Goal: Task Accomplishment & Management: Use online tool/utility

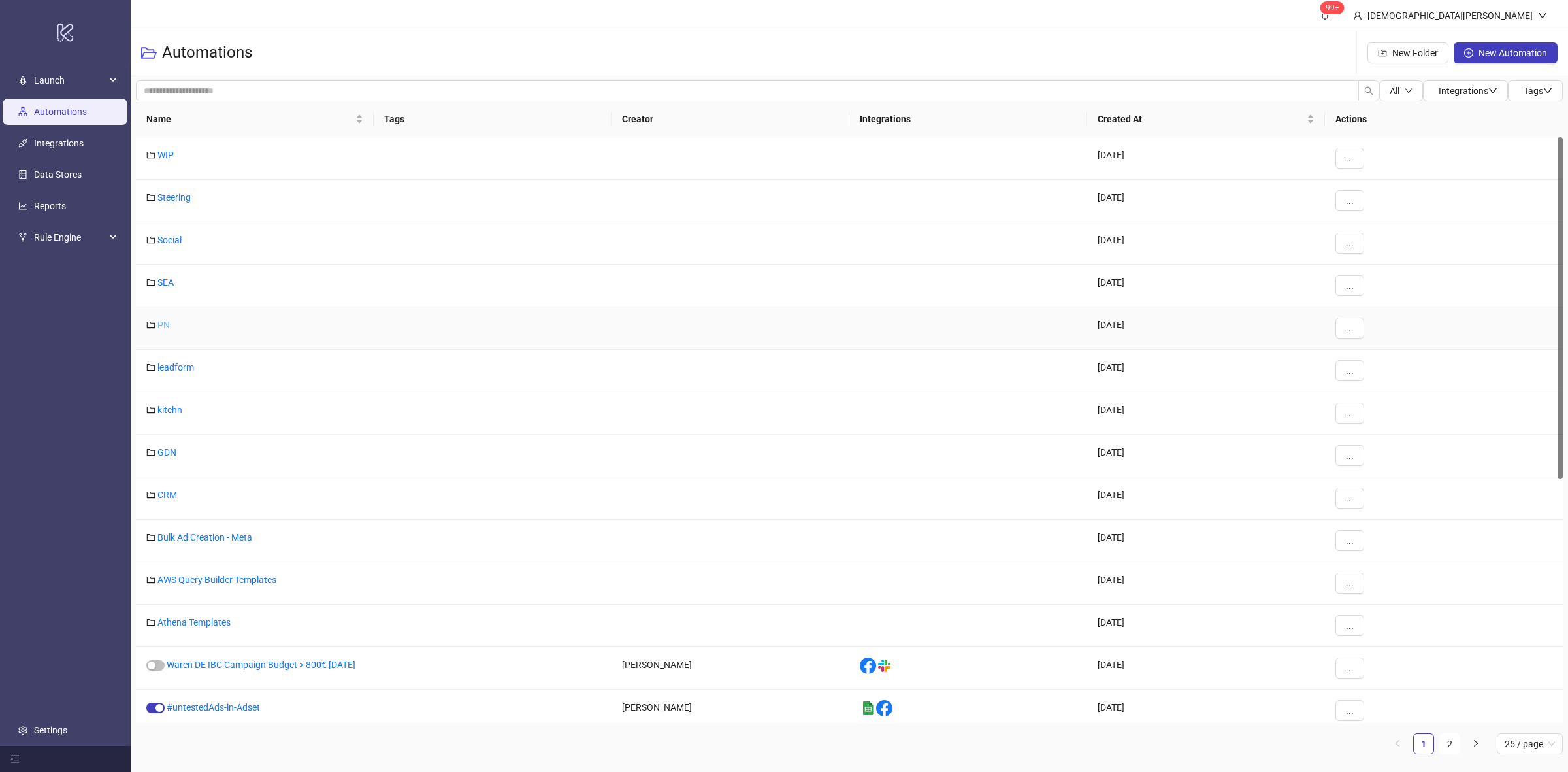
click at [168, 328] on link "PN" at bounding box center [163, 324] width 12 height 10
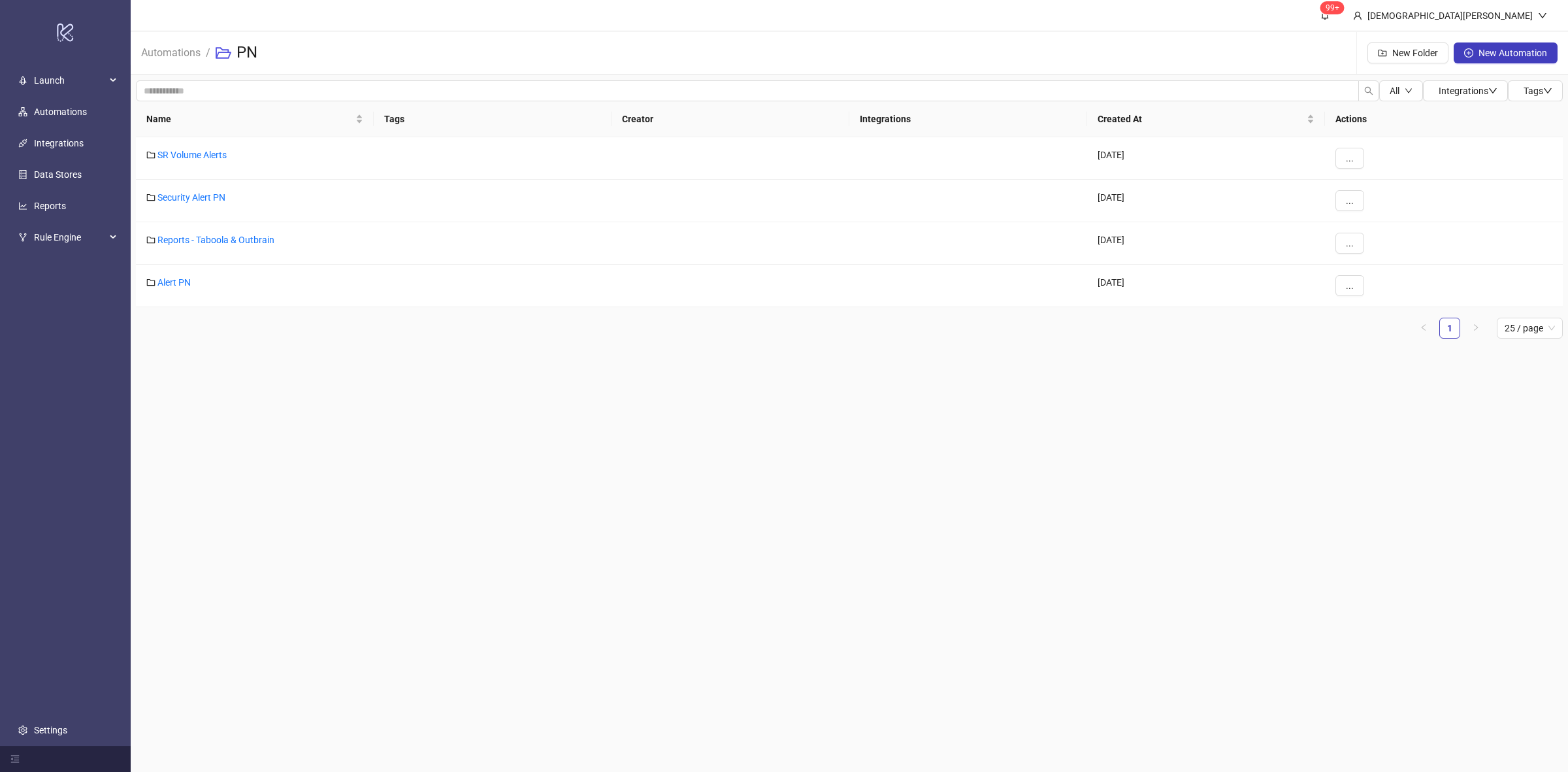
click at [546, 381] on main "99+ [PERSON_NAME] Automations / PN New Folder New Automation All Integrations T…" at bounding box center [849, 386] width 1437 height 772
click at [498, 475] on main "99+ [PERSON_NAME] Automations / PN New Folder New Automation All Integrations T…" at bounding box center [849, 386] width 1437 height 772
click at [240, 240] on link "Reports - Taboola & Outbrain" at bounding box center [216, 240] width 117 height 10
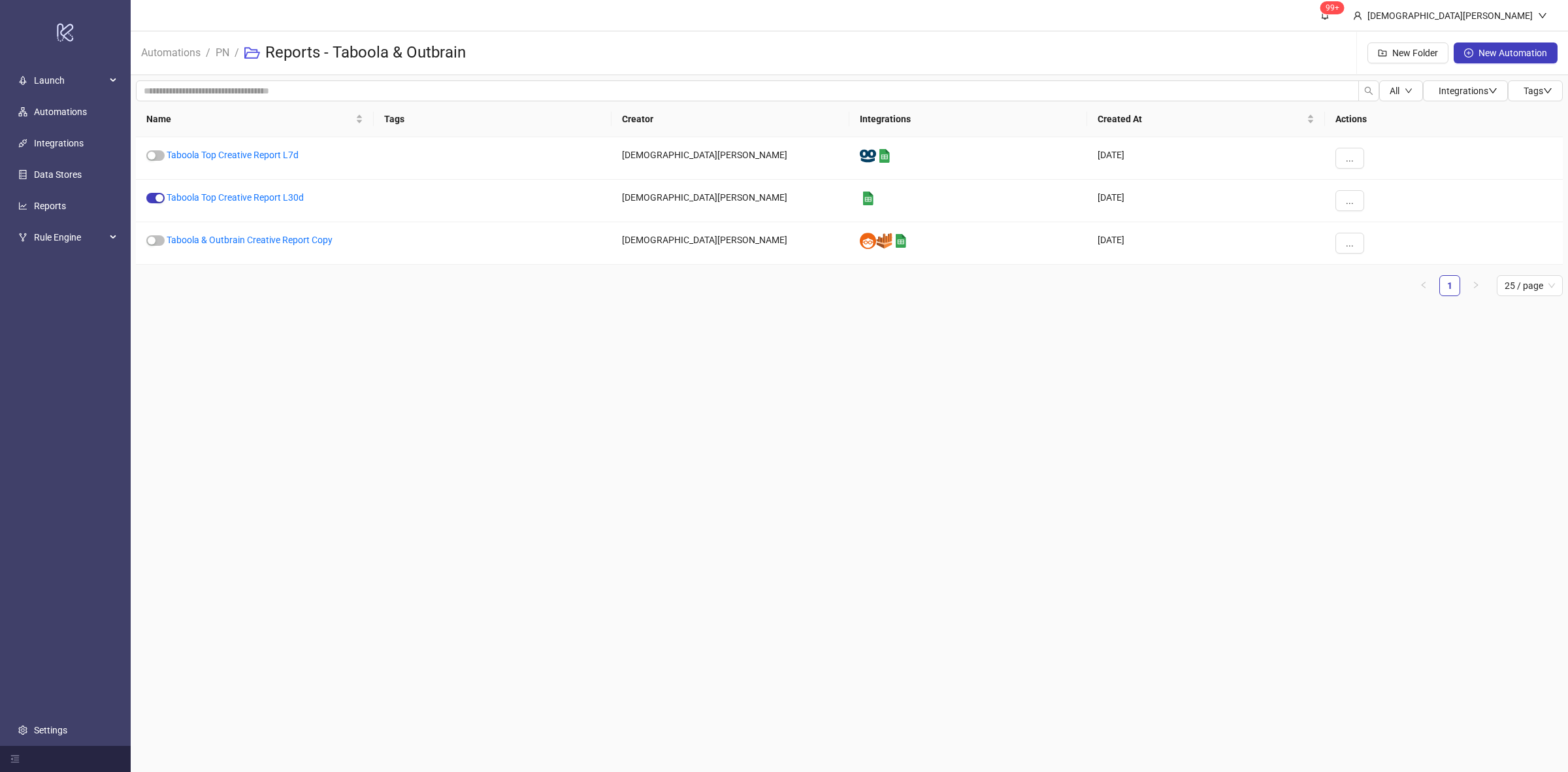
click at [415, 367] on main "99+ [DEMOGRAPHIC_DATA][PERSON_NAME] Automations / PN / Reports - Taboola & Outb…" at bounding box center [849, 386] width 1437 height 772
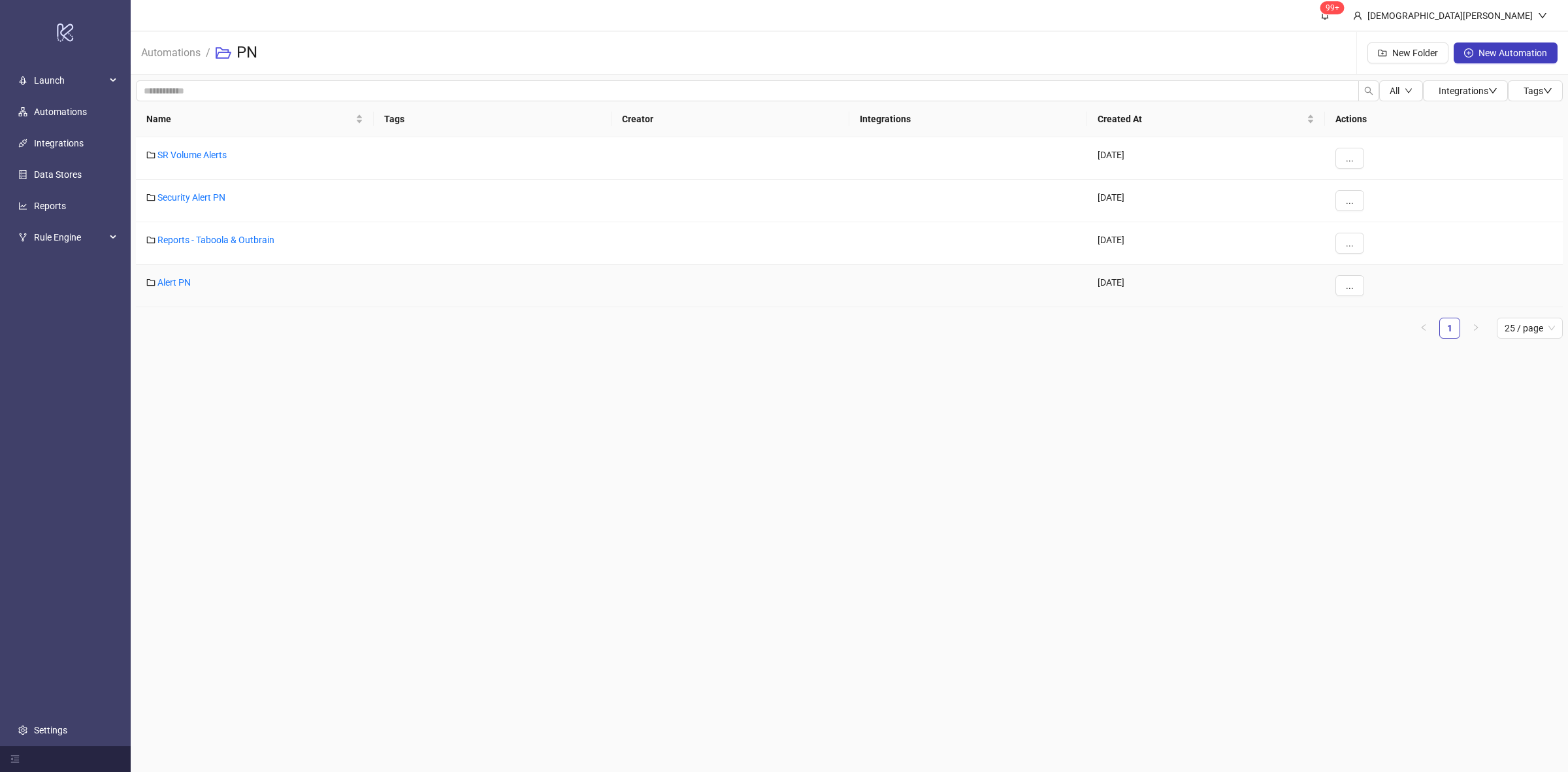
click at [174, 272] on div "Alert PN" at bounding box center [255, 286] width 238 height 43
click at [178, 284] on link "Alert PN" at bounding box center [174, 282] width 34 height 10
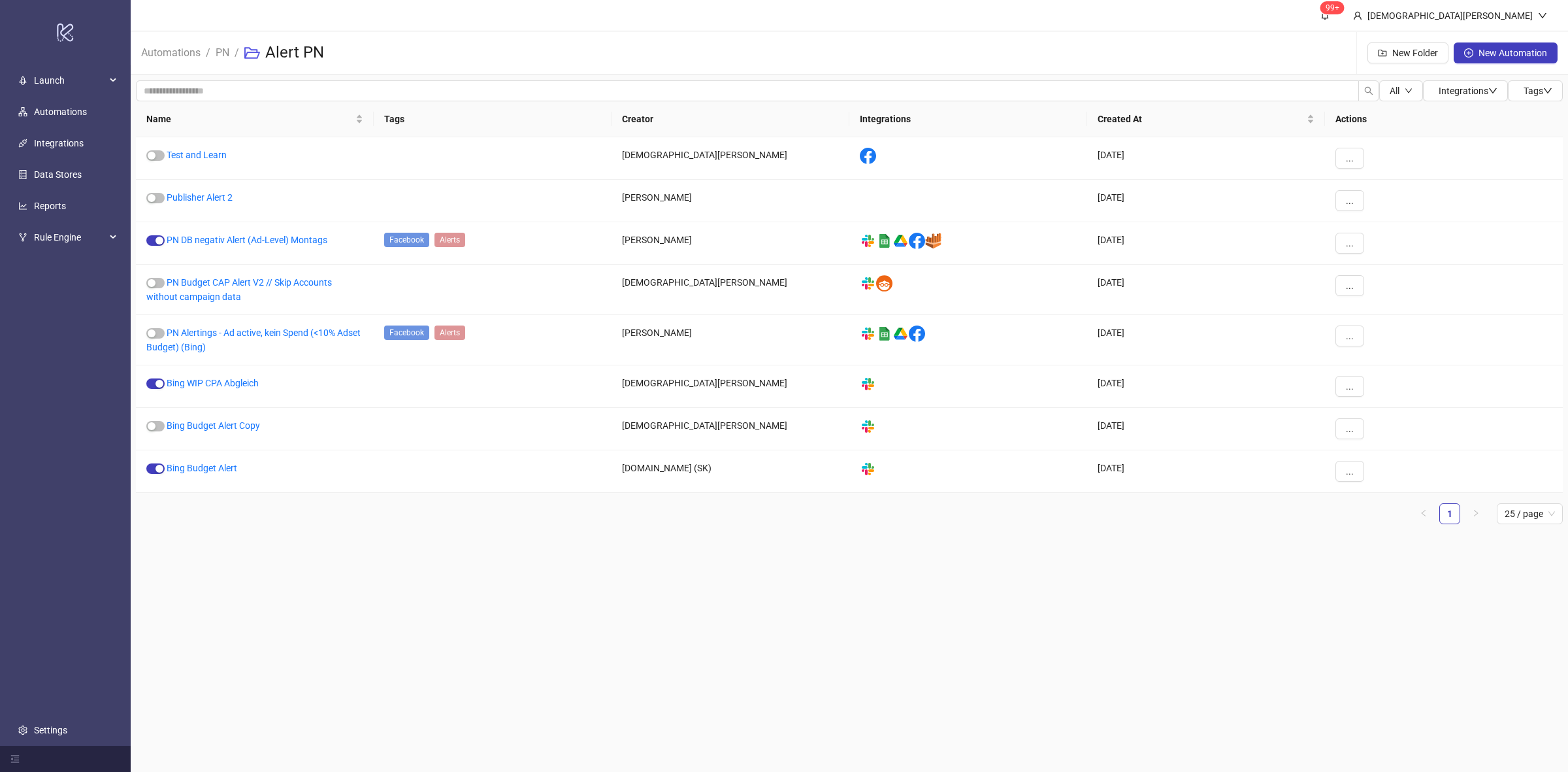
click at [644, 658] on main "99+ [PERSON_NAME] Automations / PN / Alert PN New Folder New Automation All Int…" at bounding box center [849, 386] width 1437 height 772
drag, startPoint x: 213, startPoint y: 465, endPoint x: 221, endPoint y: 466, distance: 8.1
click at [212, 465] on link "Bing Budget Alert" at bounding box center [202, 468] width 71 height 10
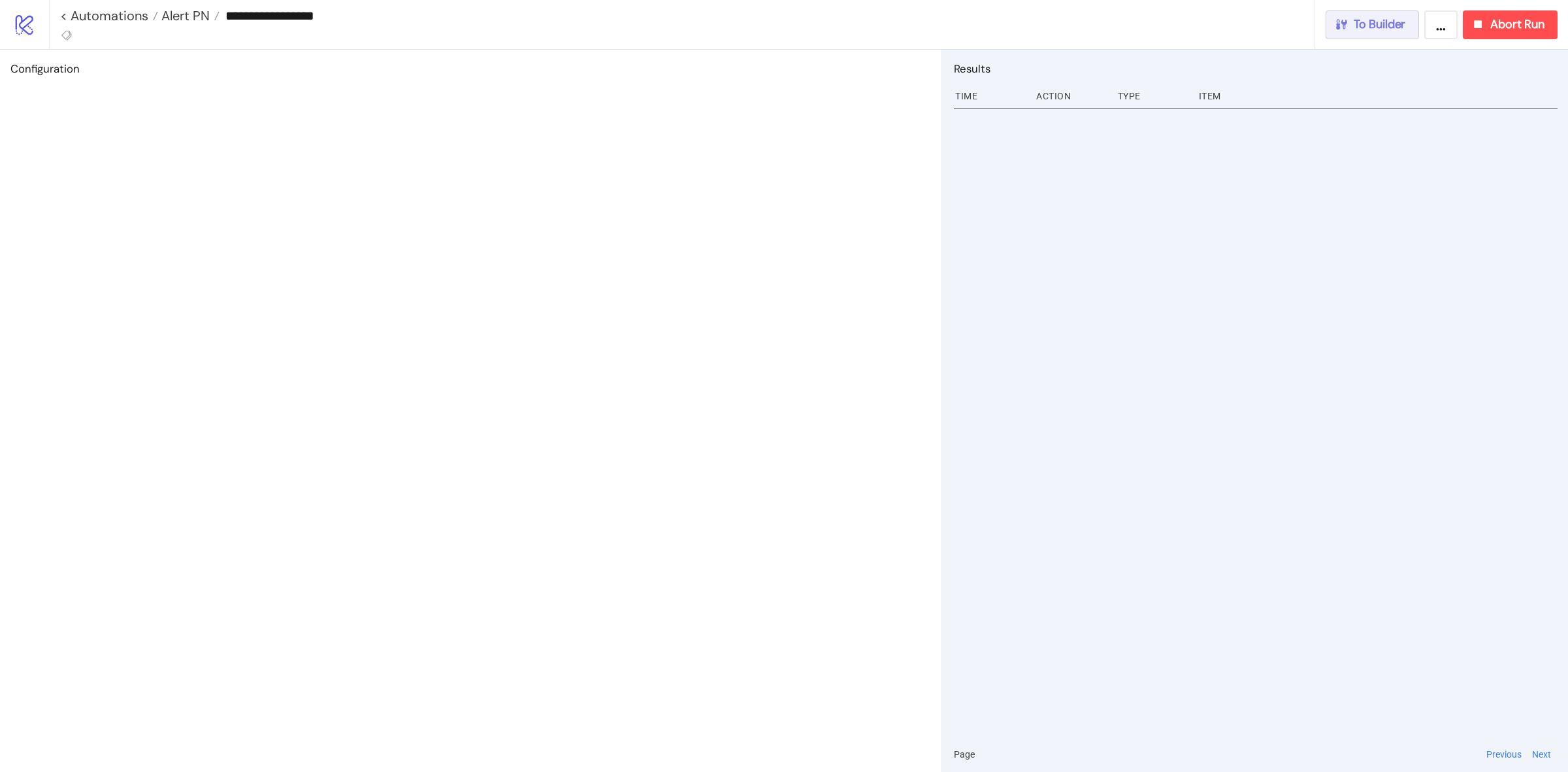
click at [1382, 20] on span "To Builder" at bounding box center [1379, 25] width 52 height 15
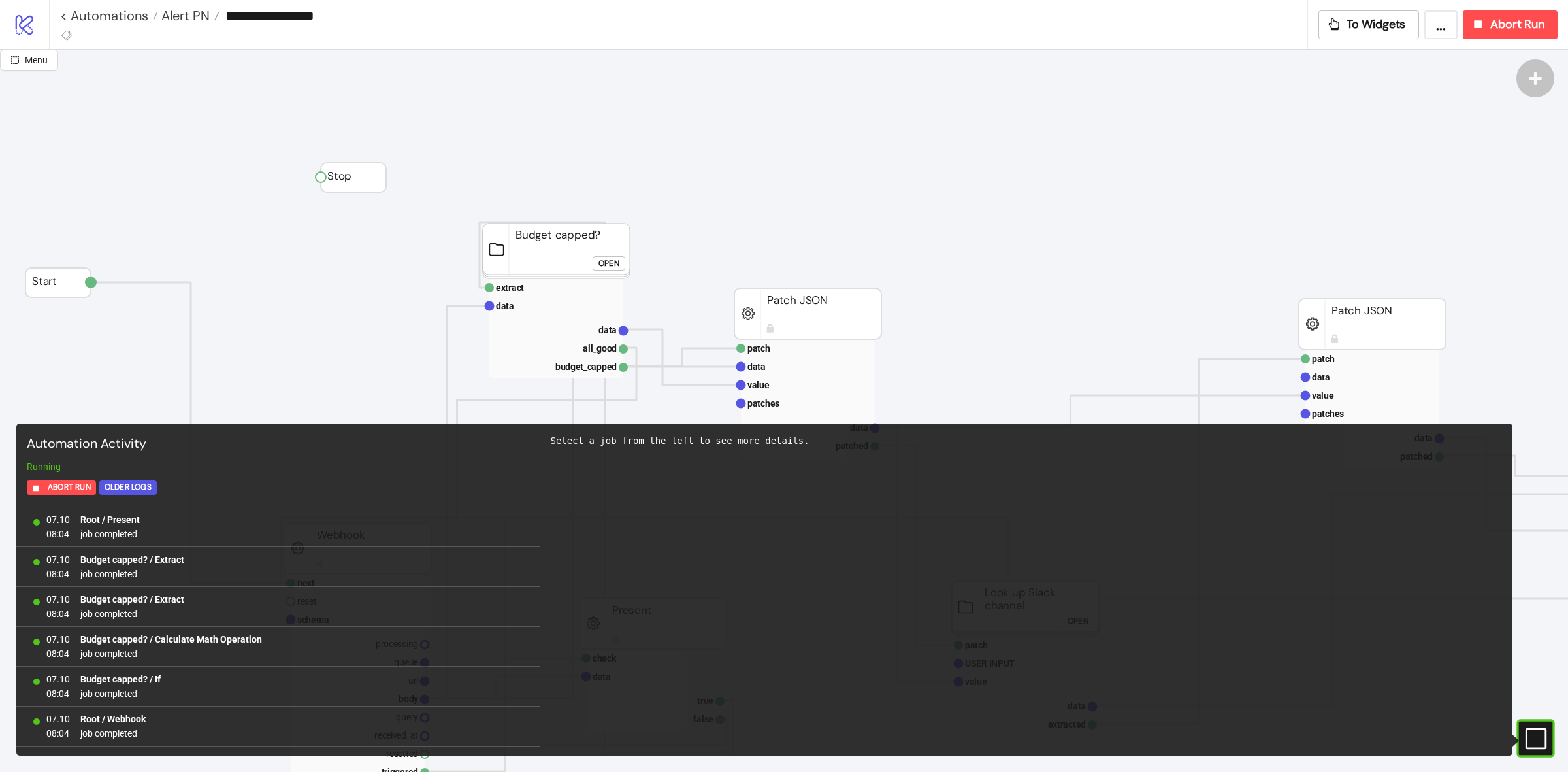
scroll to position [1111, 0]
click at [1550, 733] on div "#e9k1n36qviq57_to { animation: e9k1n36qviq57_to__to 2000ms linear infinite norm…" at bounding box center [1534, 738] width 38 height 38
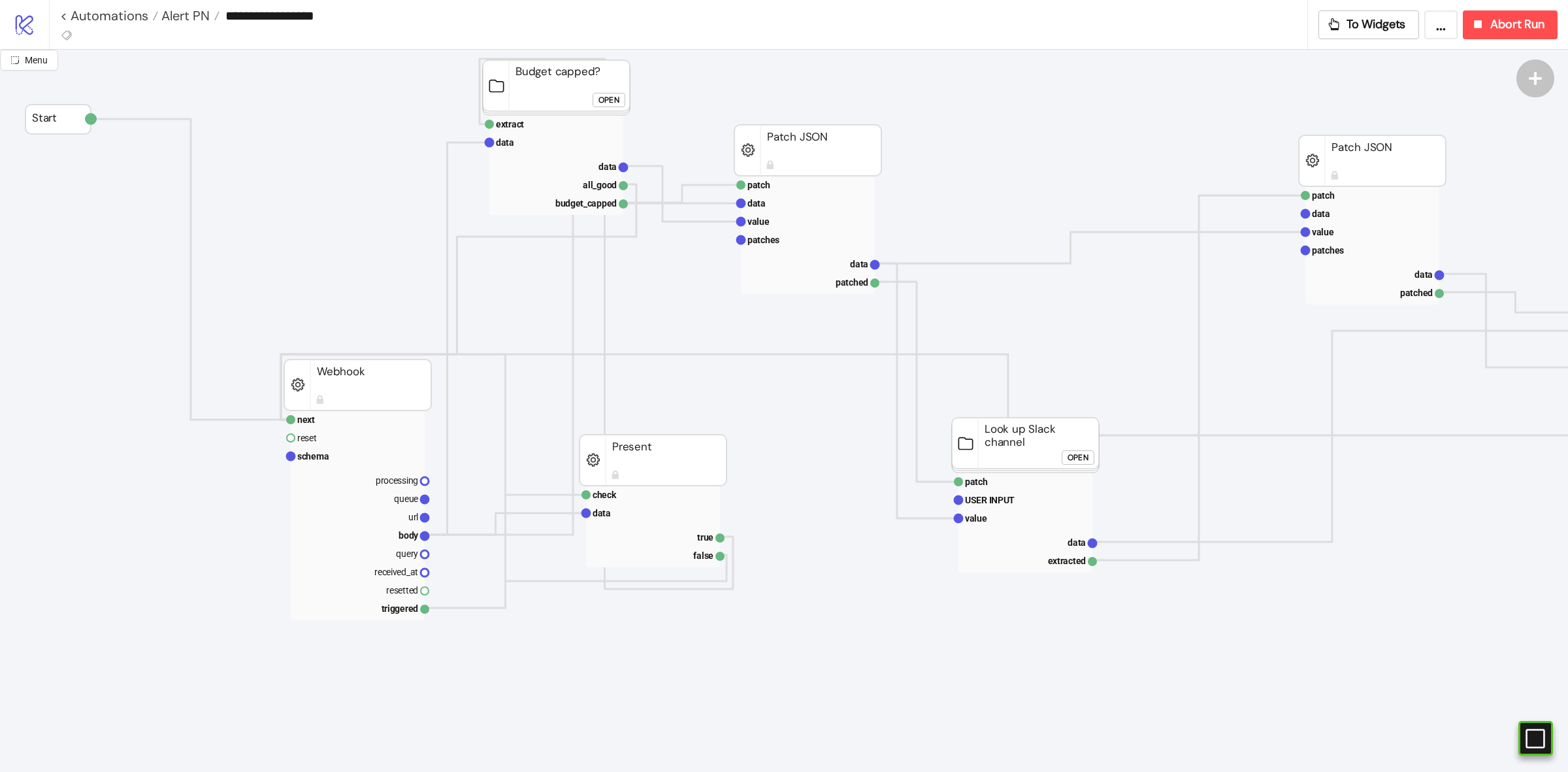
scroll to position [0, 0]
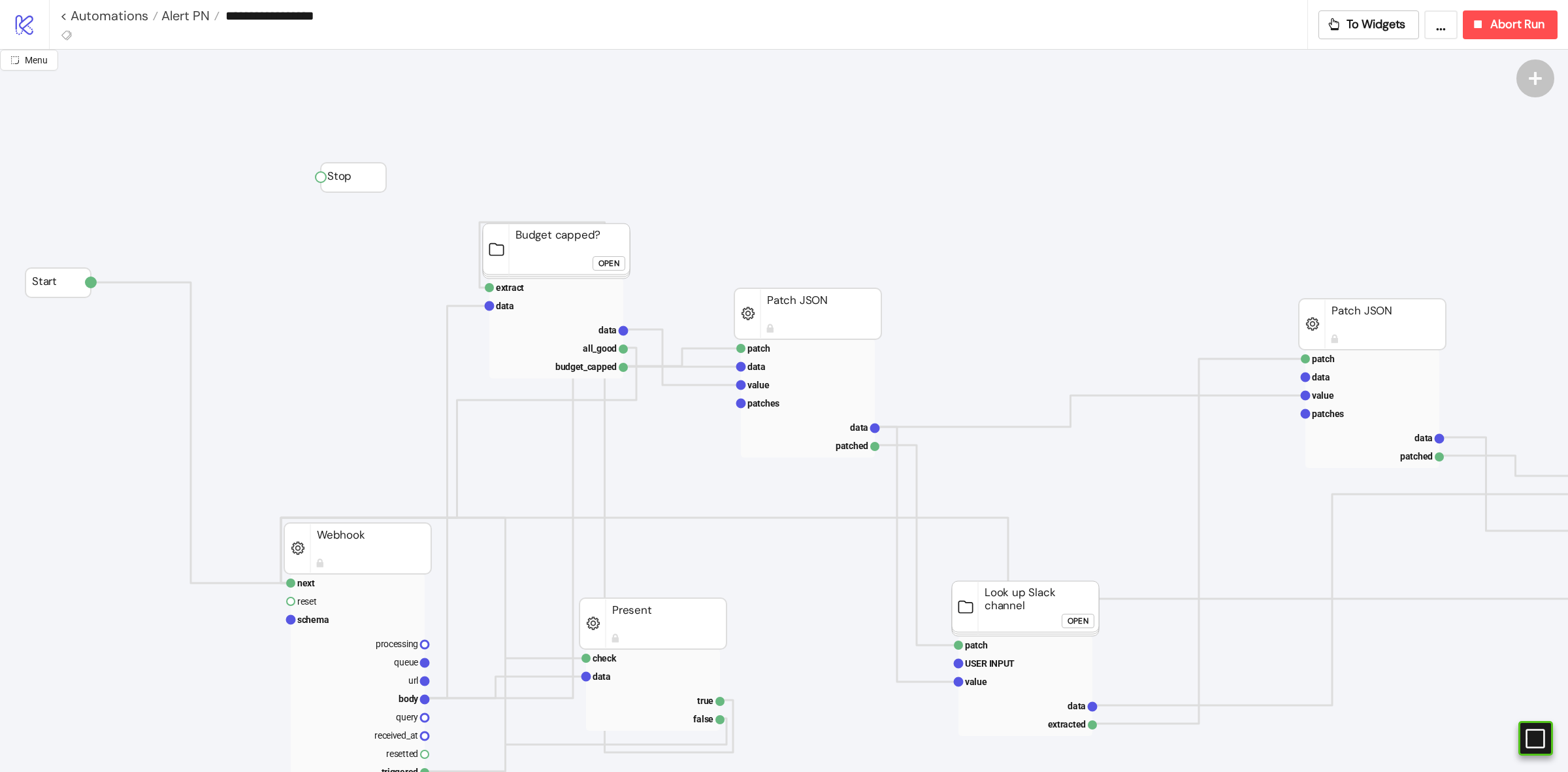
drag, startPoint x: 1039, startPoint y: 626, endPoint x: 1030, endPoint y: 623, distance: 9.5
click at [1037, 626] on rect at bounding box center [1025, 609] width 147 height 55
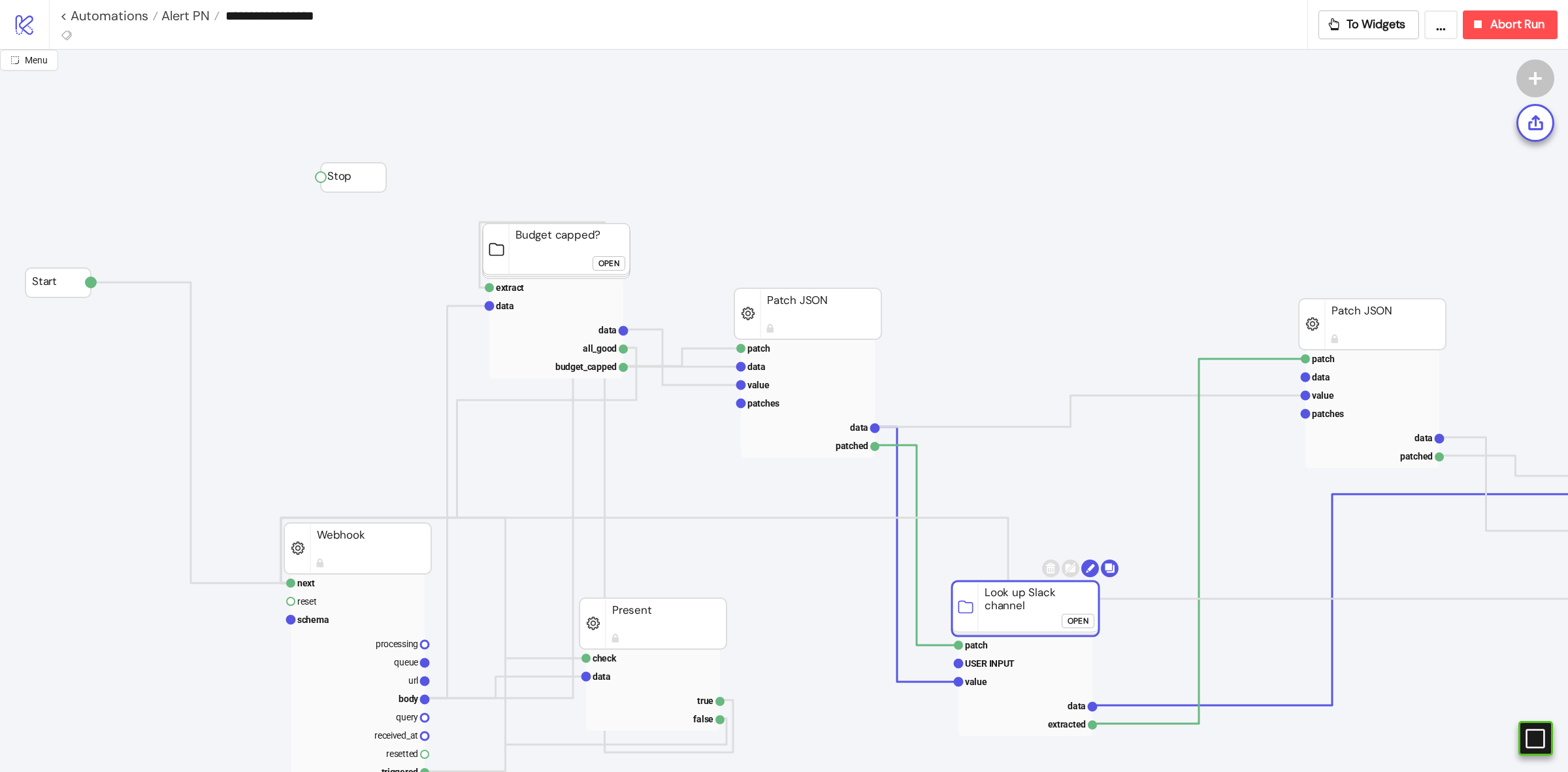
drag, startPoint x: 1028, startPoint y: 620, endPoint x: 822, endPoint y: 599, distance: 207.1
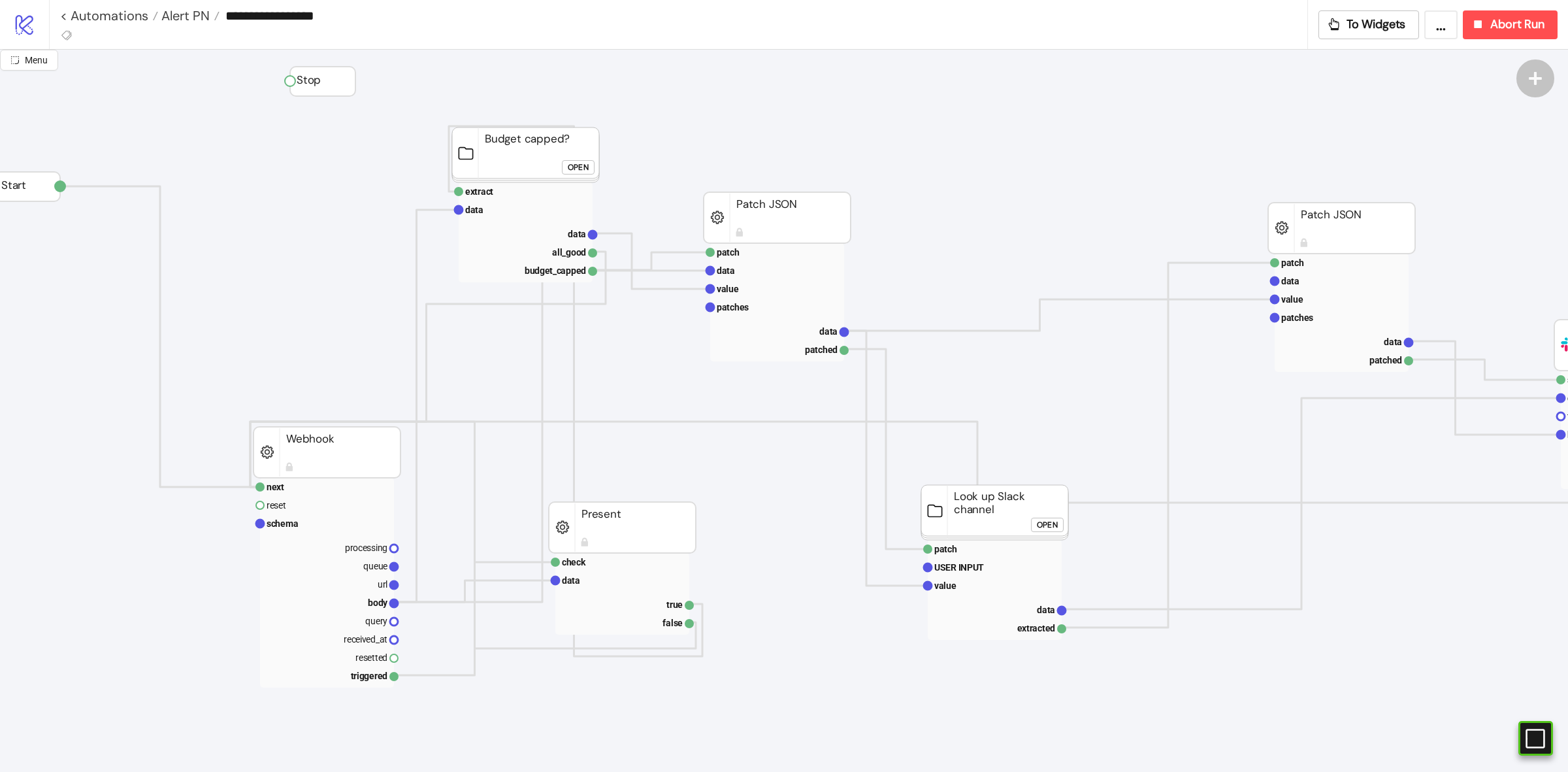
scroll to position [82, 31]
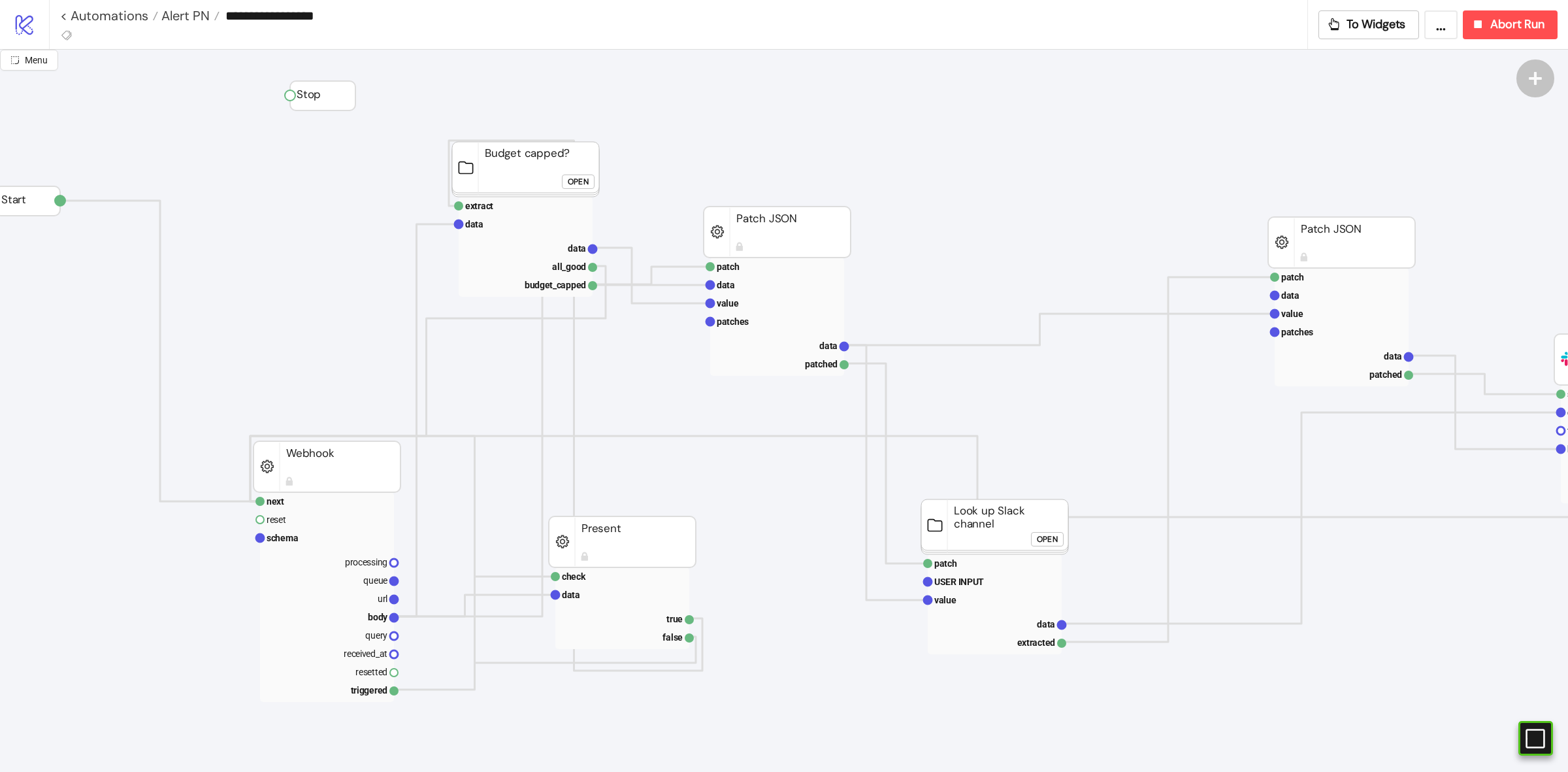
click at [766, 214] on rect at bounding box center [777, 232] width 147 height 51
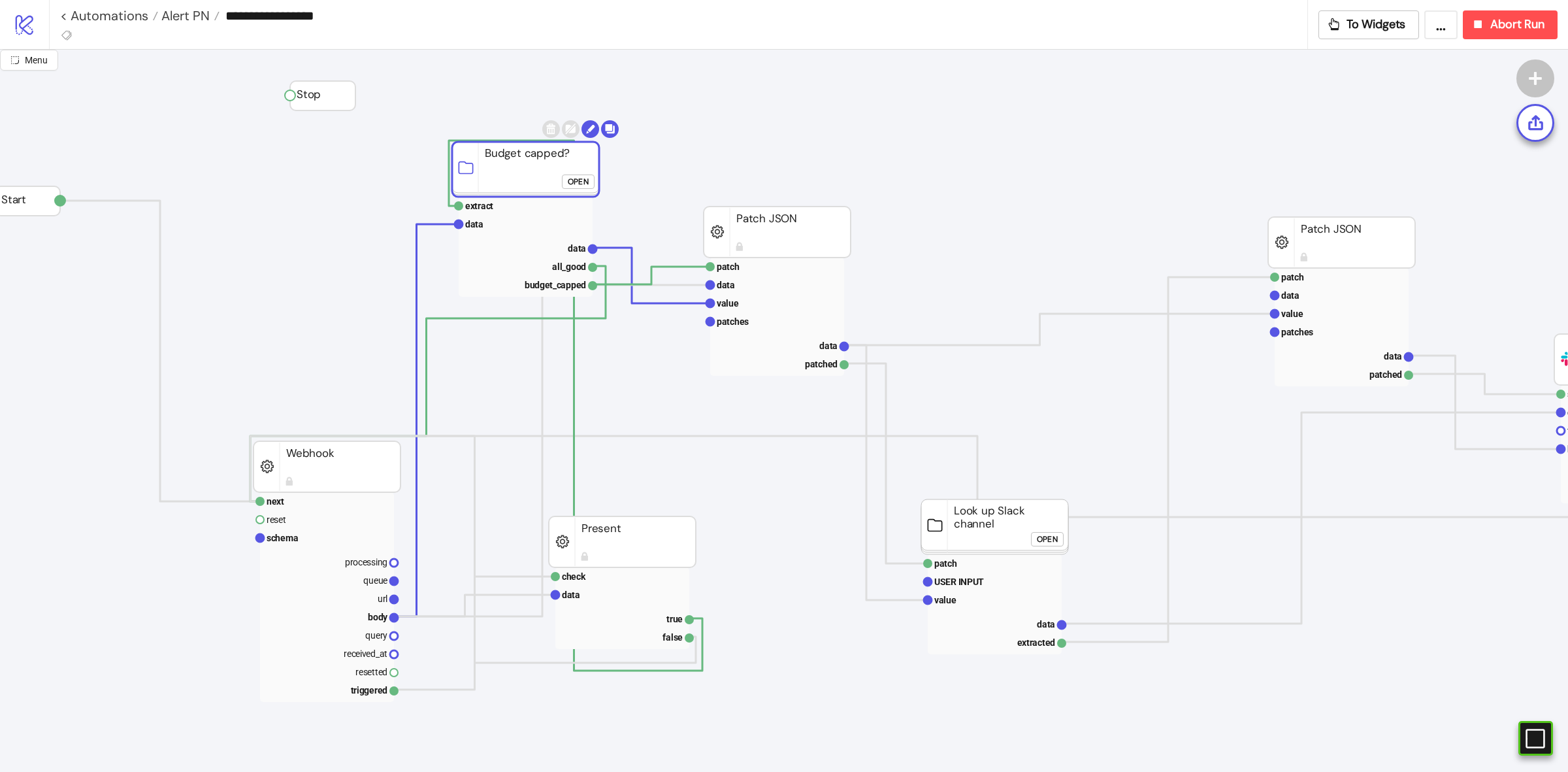
click at [517, 167] on rect at bounding box center [525, 169] width 147 height 55
click at [323, 475] on rect at bounding box center [327, 466] width 147 height 51
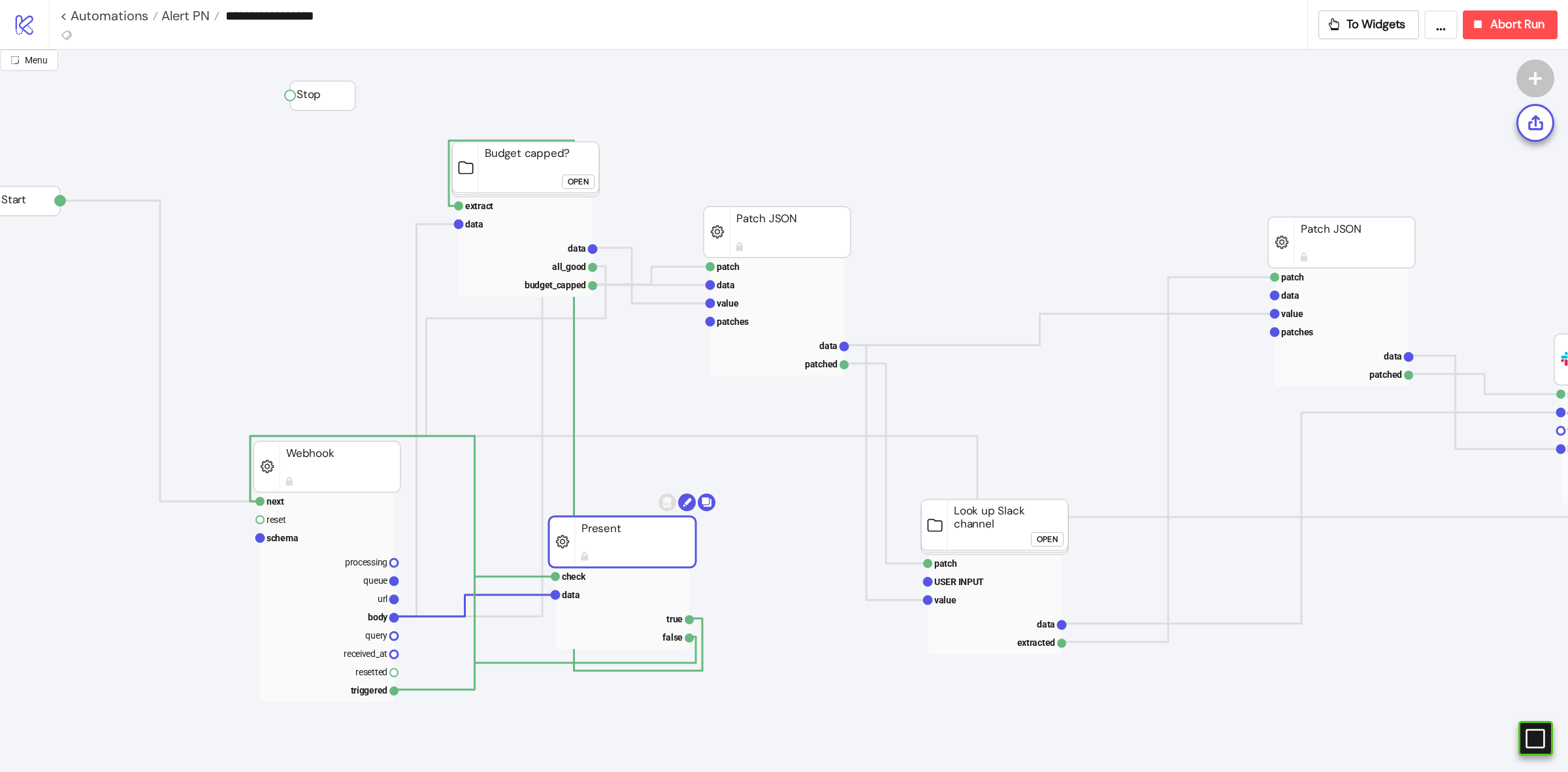
click at [677, 544] on rect at bounding box center [622, 542] width 147 height 51
drag, startPoint x: 657, startPoint y: 543, endPoint x: 956, endPoint y: 544, distance: 299.0
click at [985, 505] on rect at bounding box center [995, 527] width 147 height 55
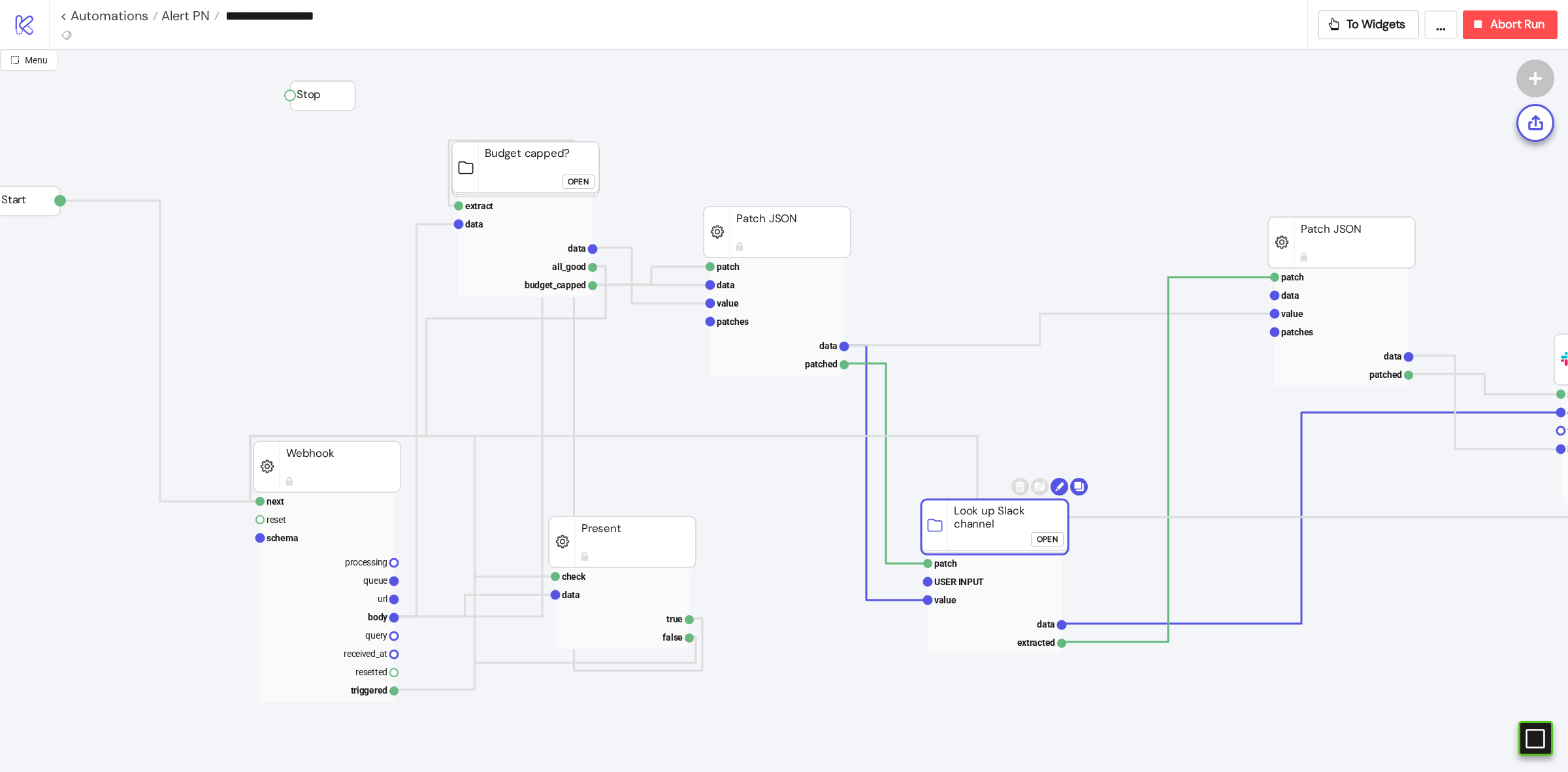
click at [795, 216] on rect at bounding box center [777, 232] width 147 height 51
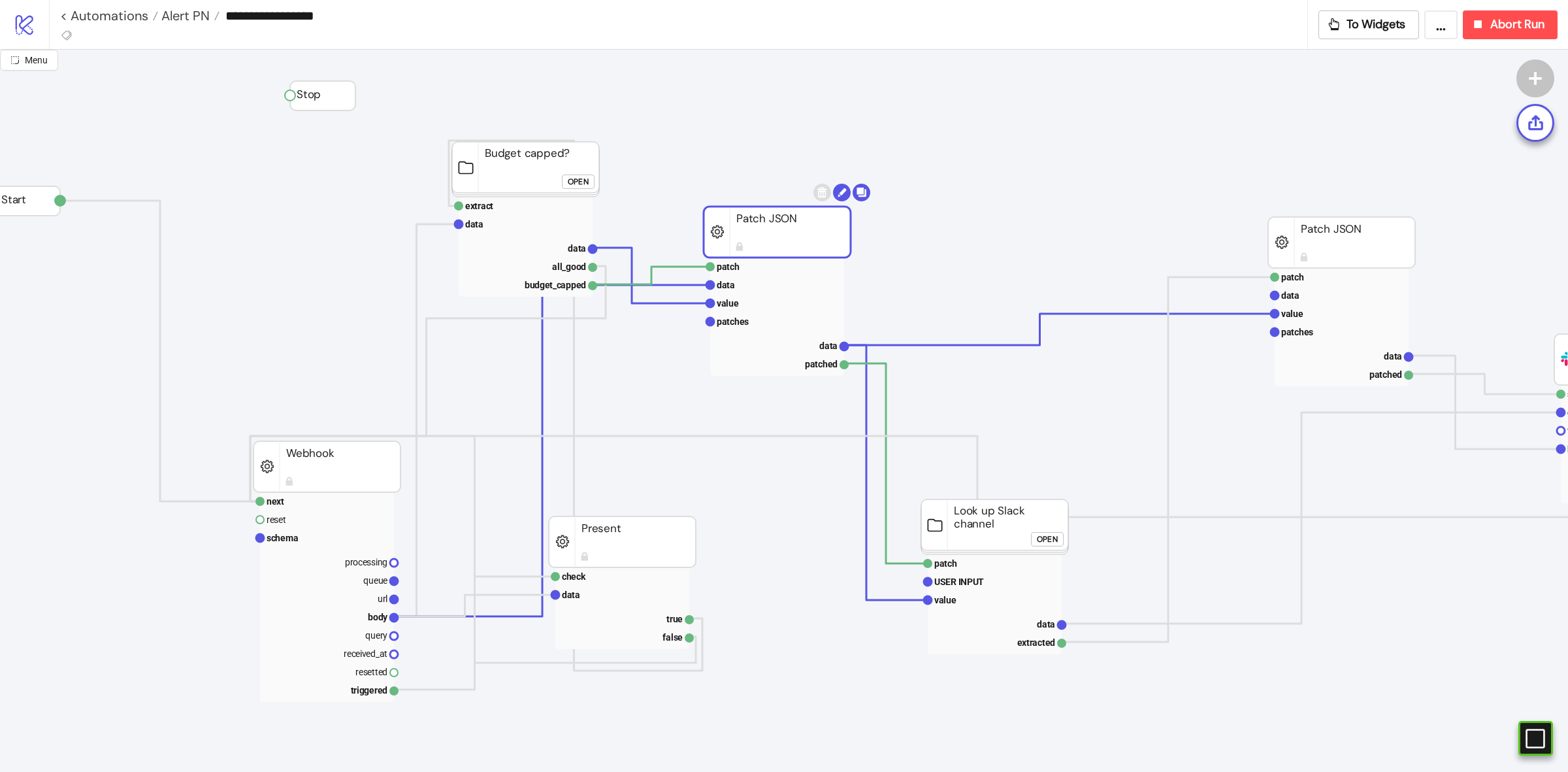
click at [580, 178] on div "Open" at bounding box center [578, 182] width 21 height 15
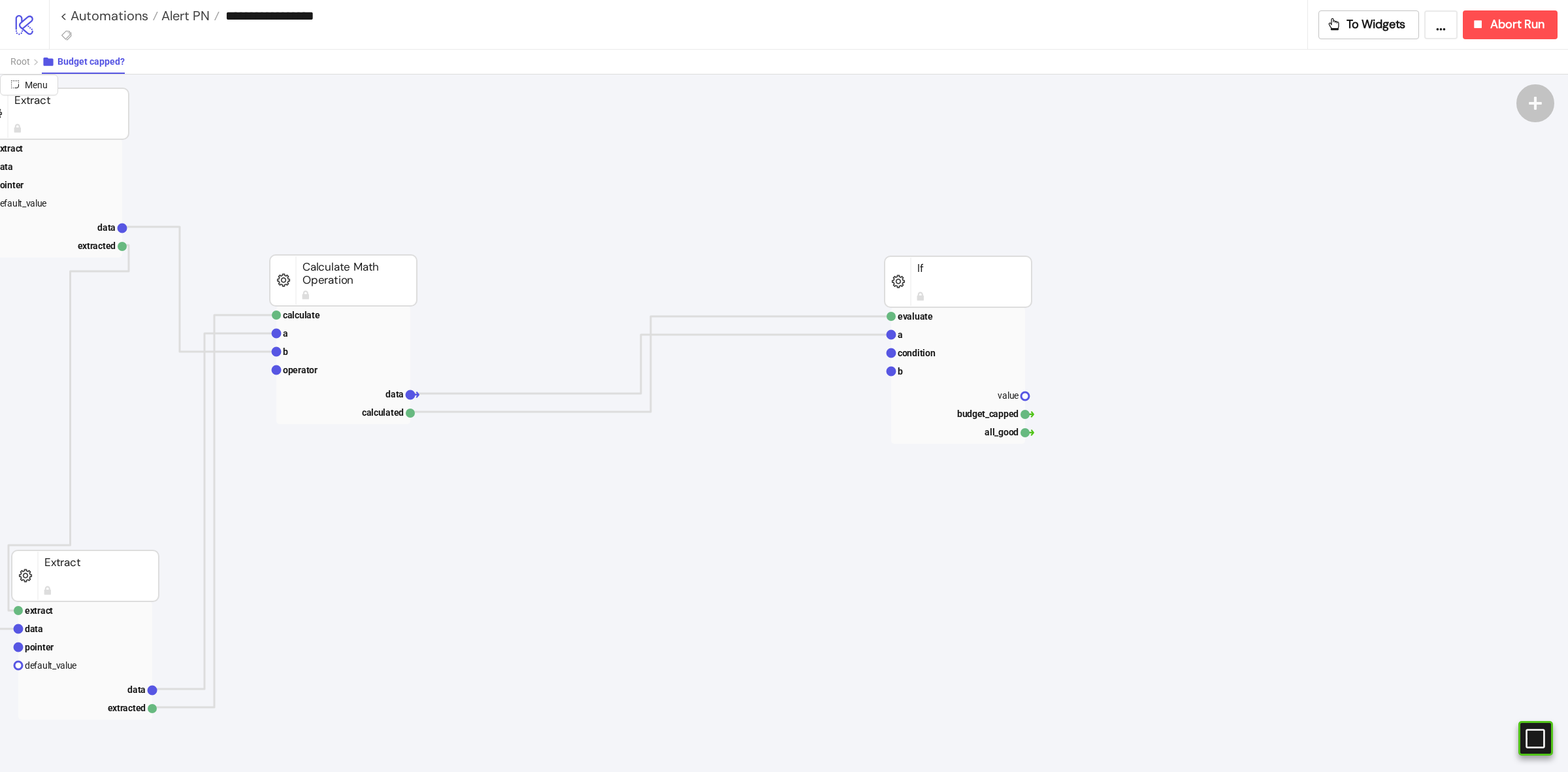
scroll to position [82, 0]
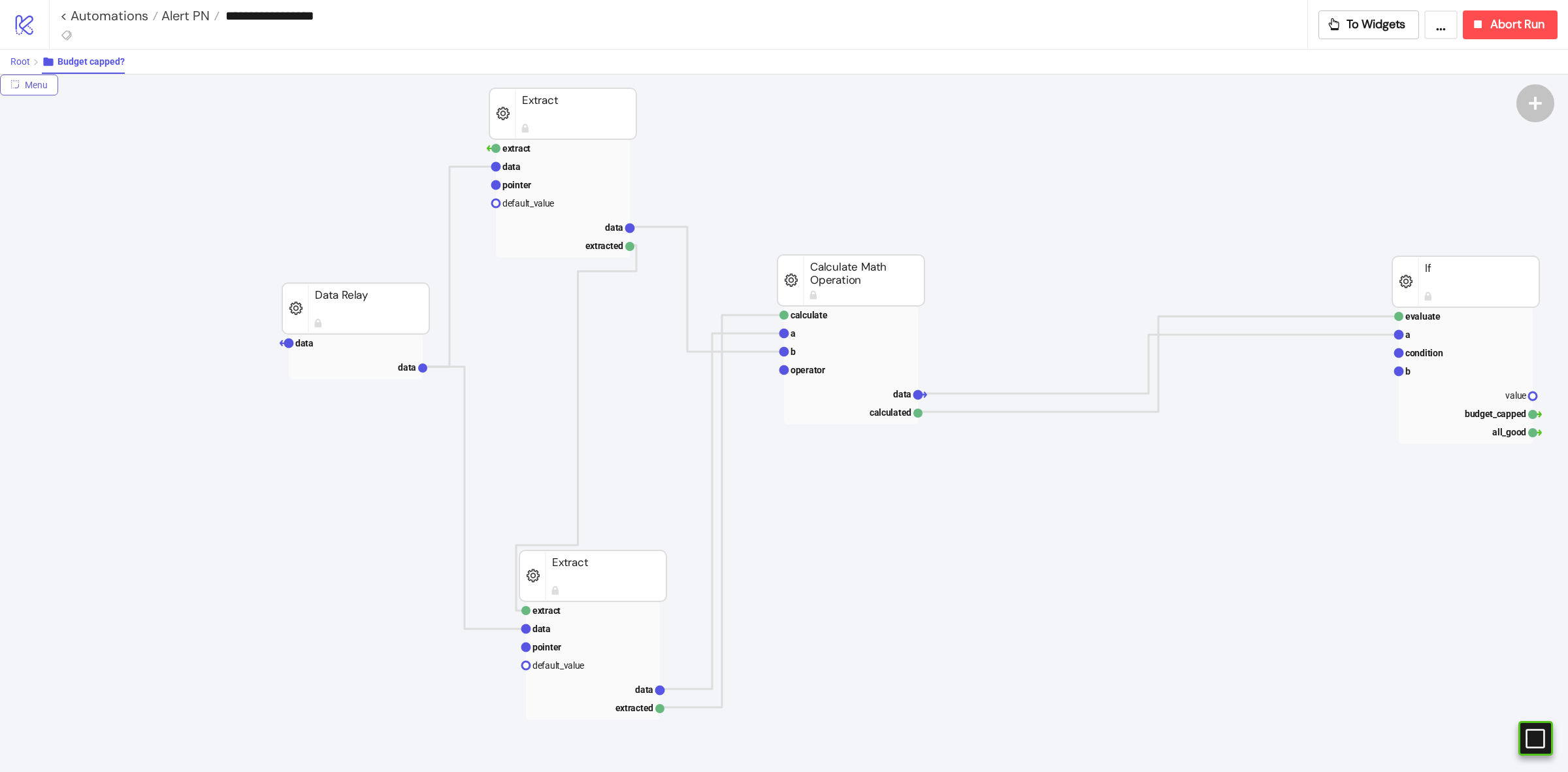
click at [28, 54] on button "Root" at bounding box center [26, 61] width 32 height 24
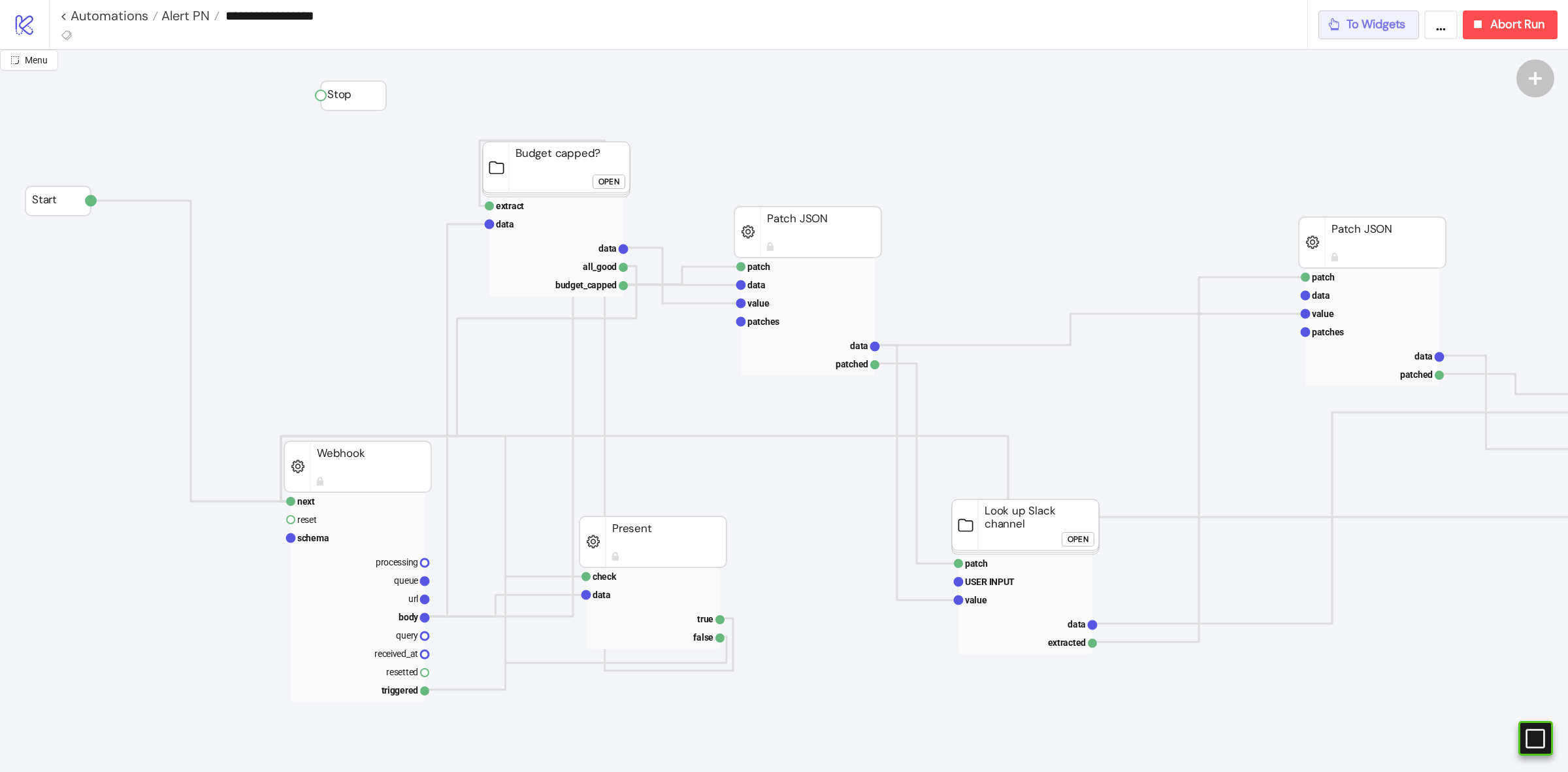
click at [1360, 8] on div "**********" at bounding box center [808, 24] width 1519 height 49
click at [1361, 23] on span "To Widgets" at bounding box center [1376, 25] width 60 height 15
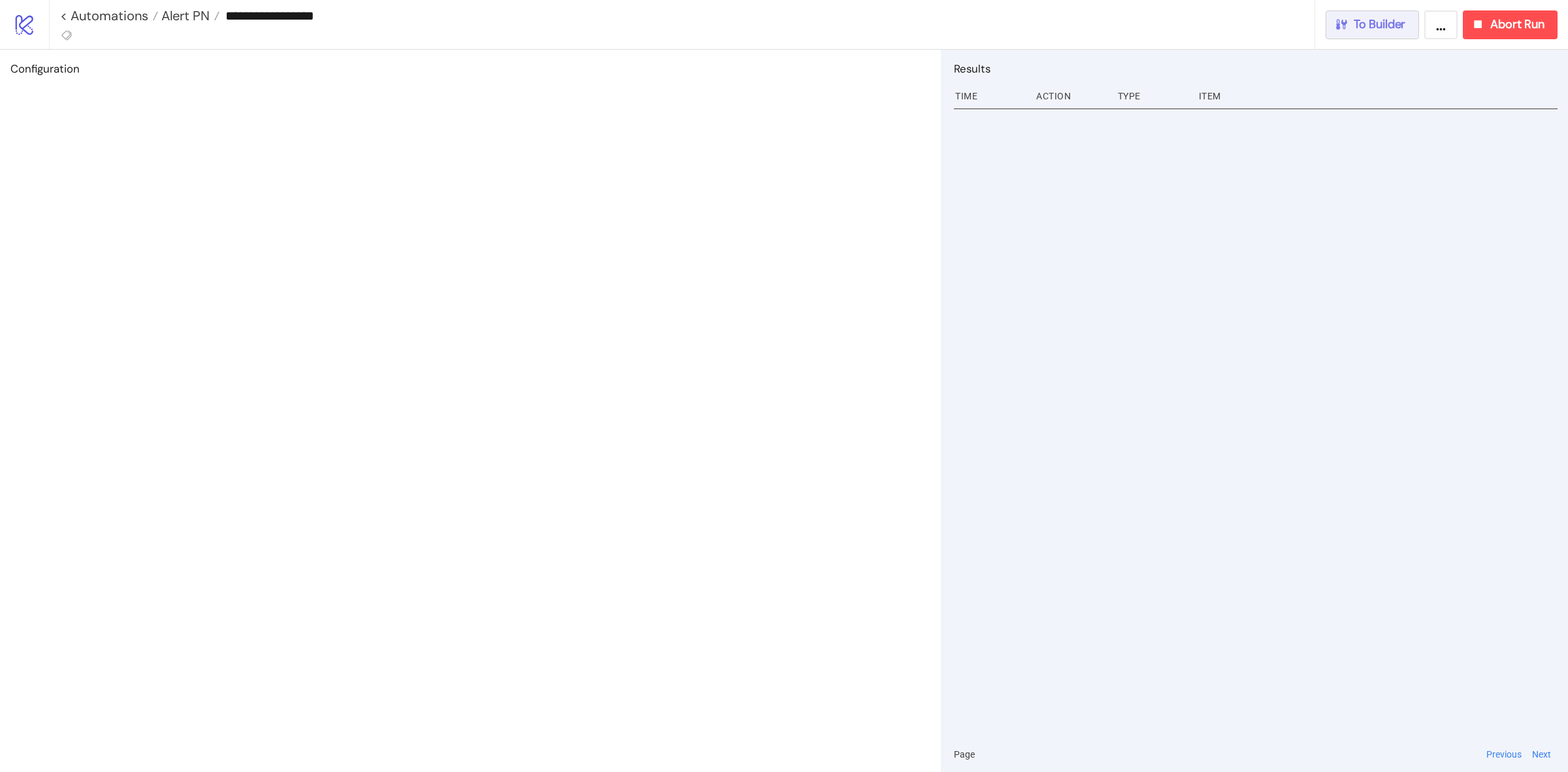
click at [1372, 20] on span "To Builder" at bounding box center [1379, 25] width 52 height 15
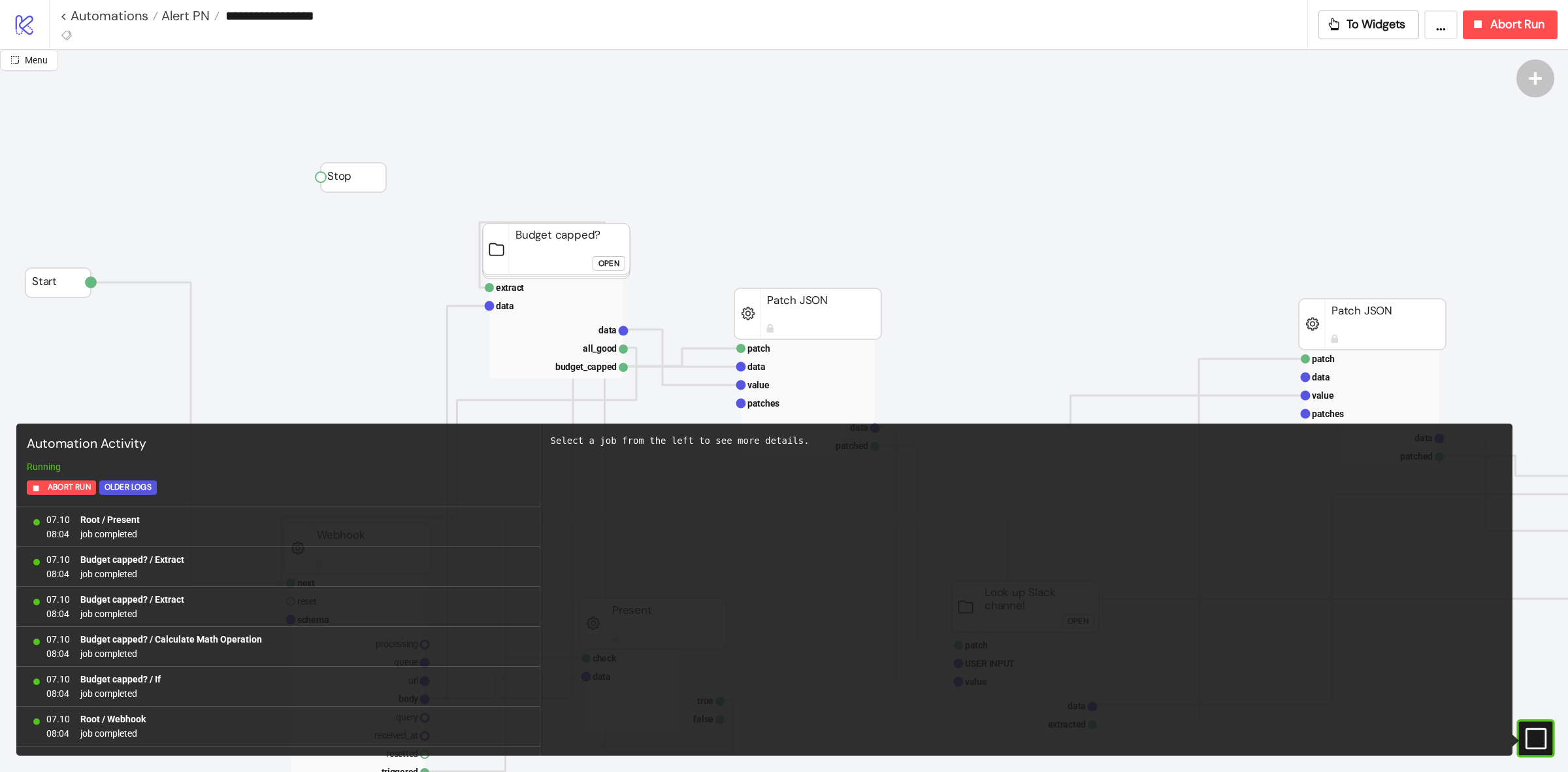
scroll to position [1111, 0]
click at [1531, 734] on rect at bounding box center [1521, 738] width 20 height 20
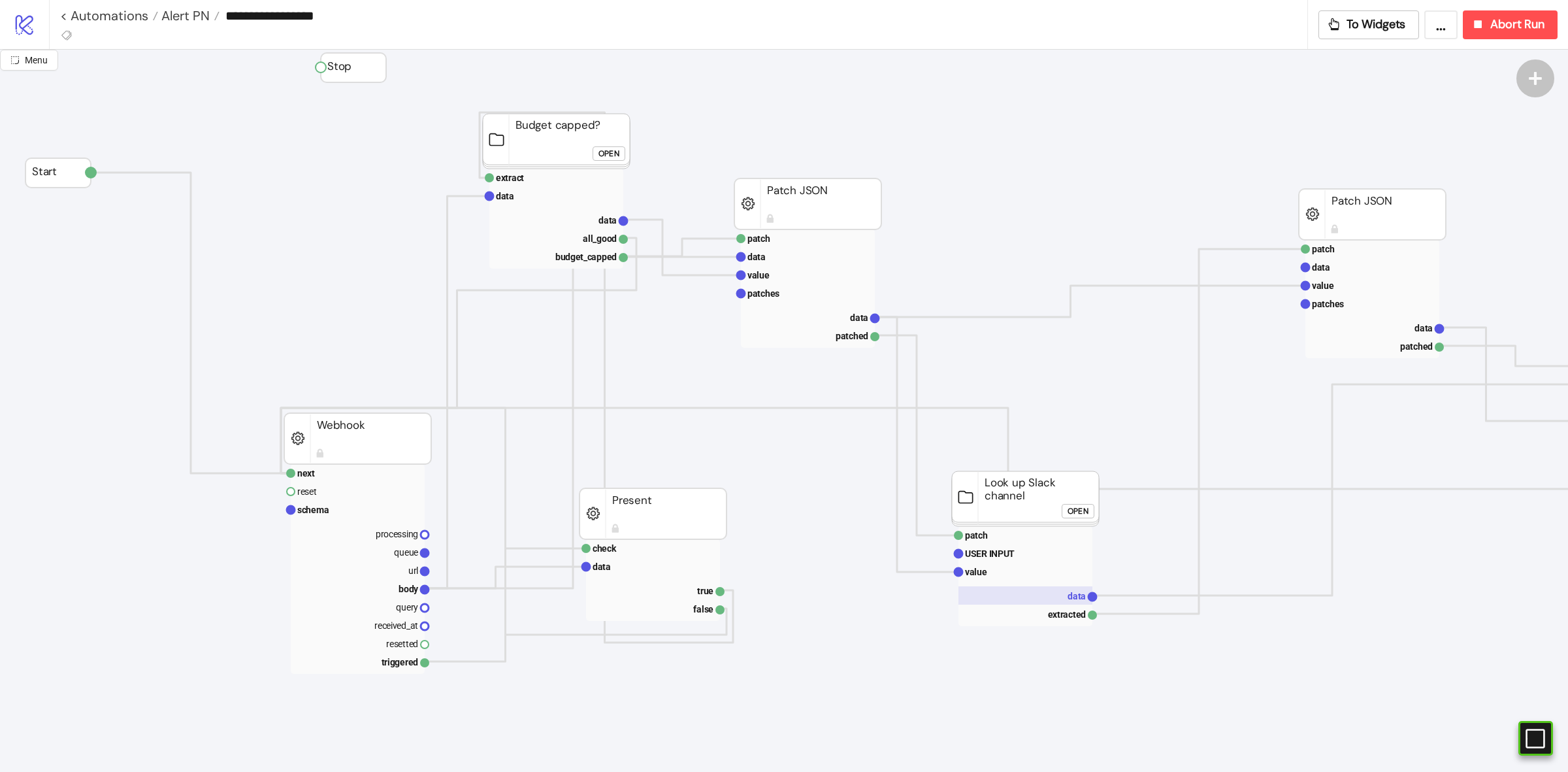
scroll to position [82, 0]
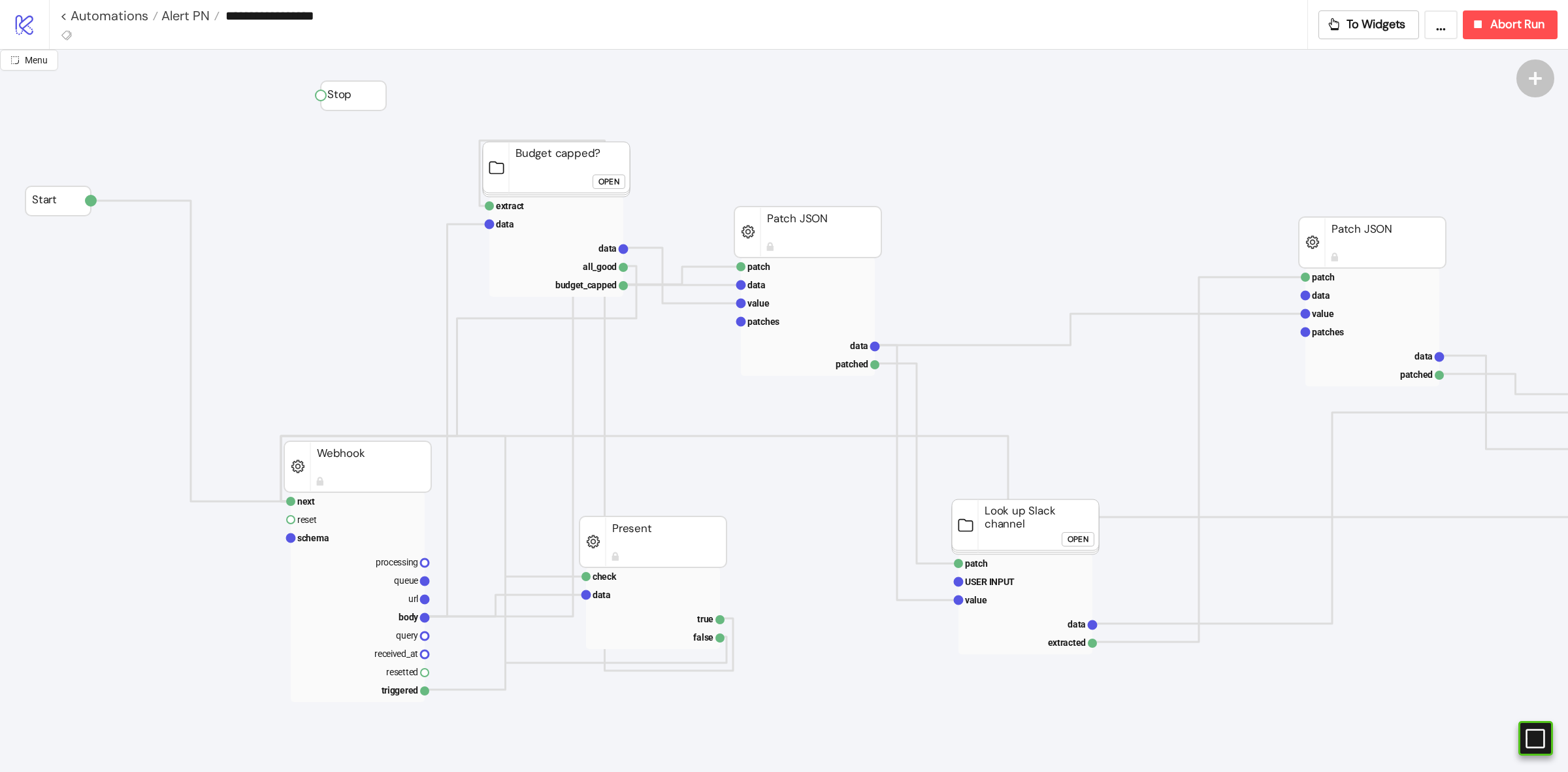
click at [1010, 527] on rect at bounding box center [1025, 527] width 147 height 55
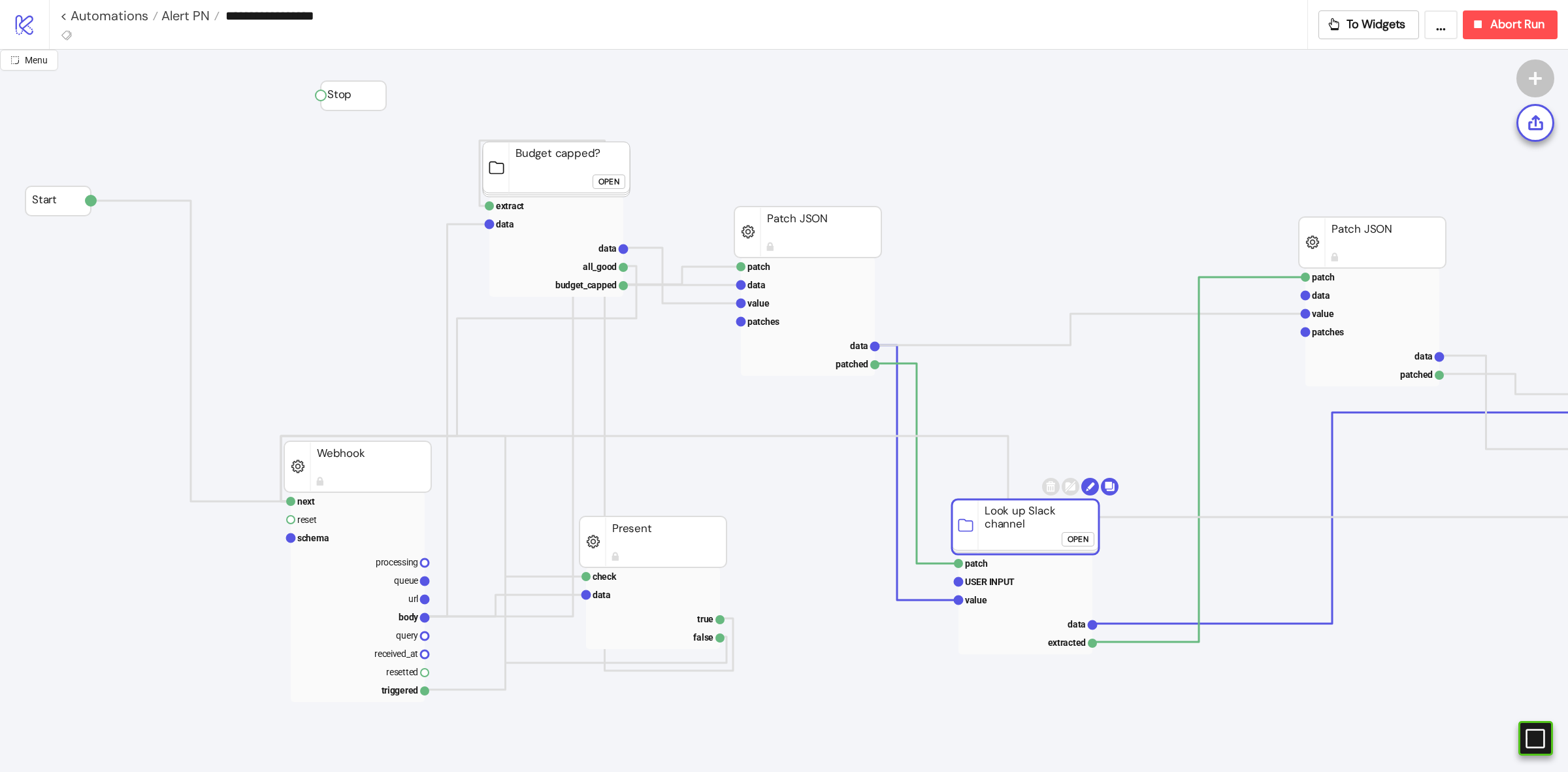
click div "Open"
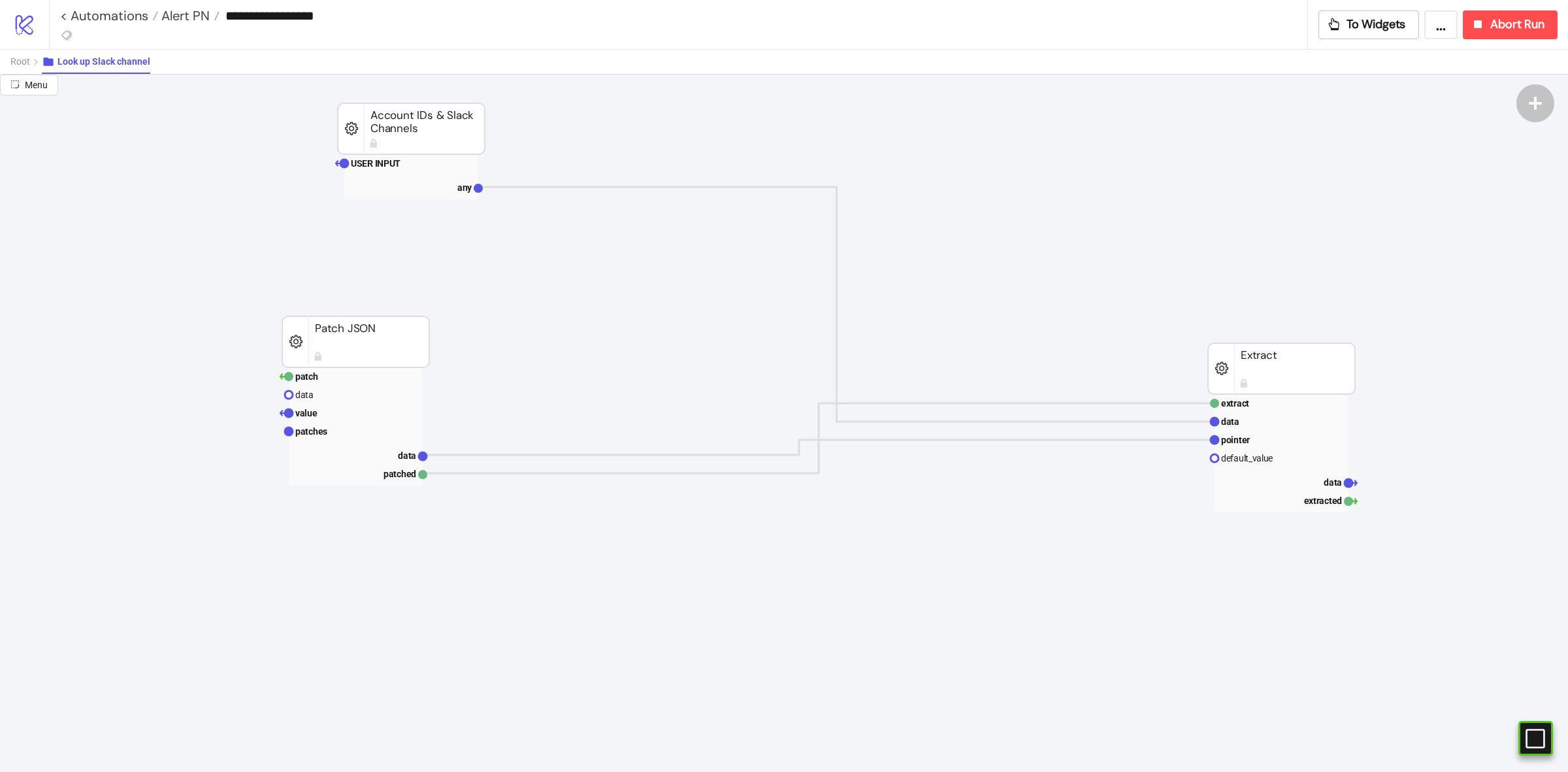
scroll to position [82, 340]
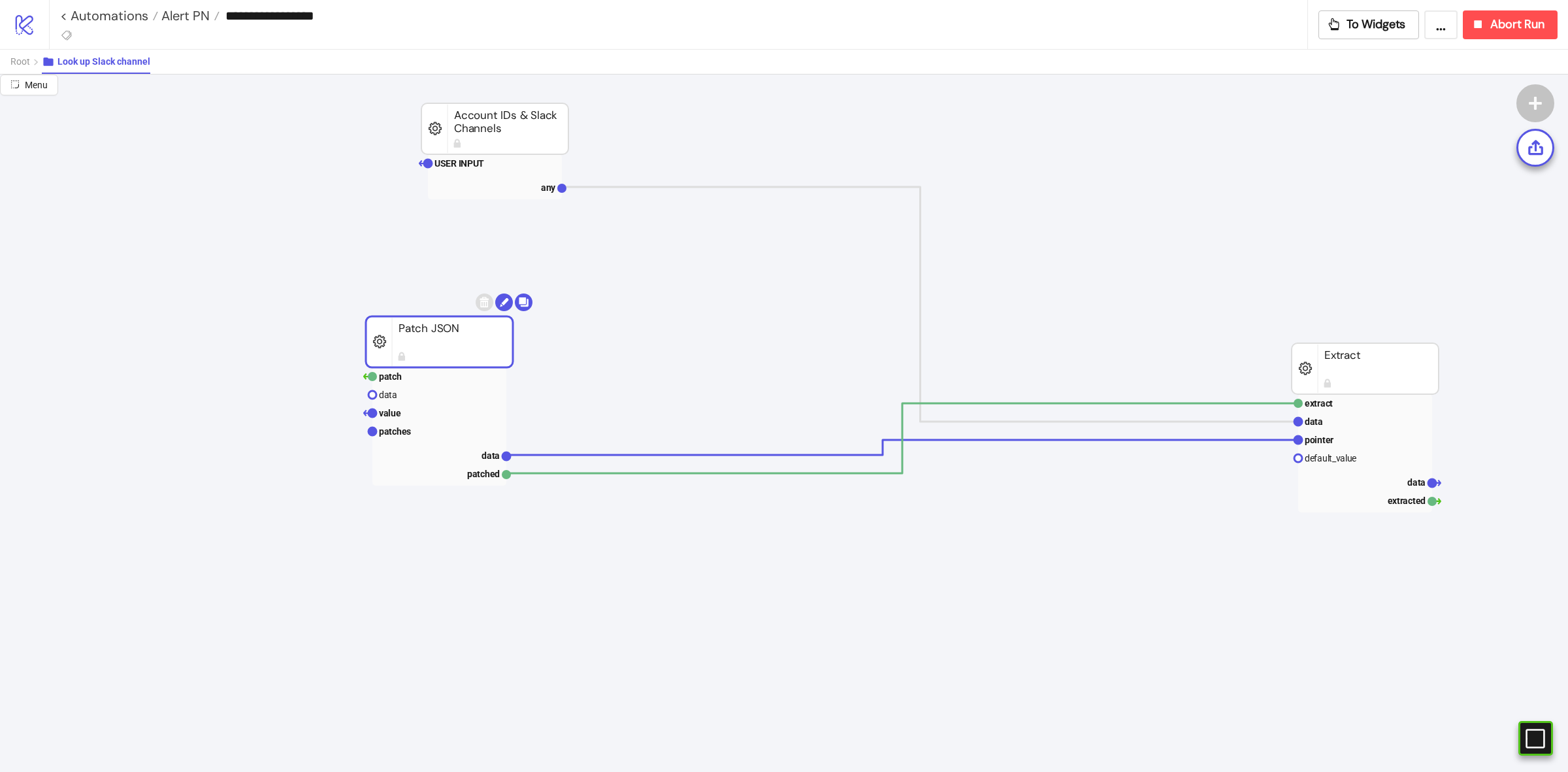
click at [470, 346] on rect at bounding box center [439, 342] width 147 height 51
click at [1379, 381] on rect at bounding box center [1365, 369] width 147 height 51
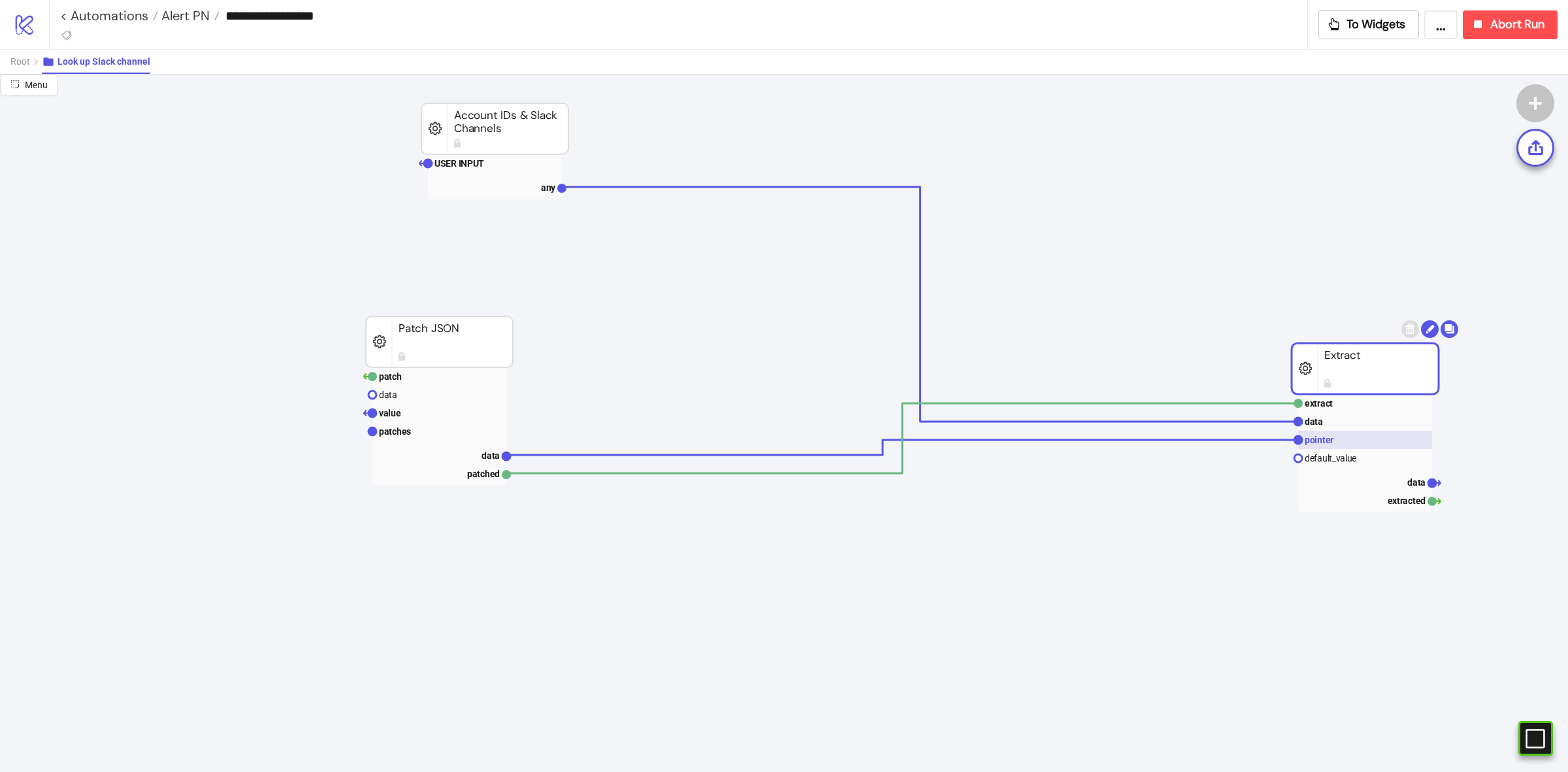
click at [1350, 436] on rect at bounding box center [1365, 440] width 134 height 19
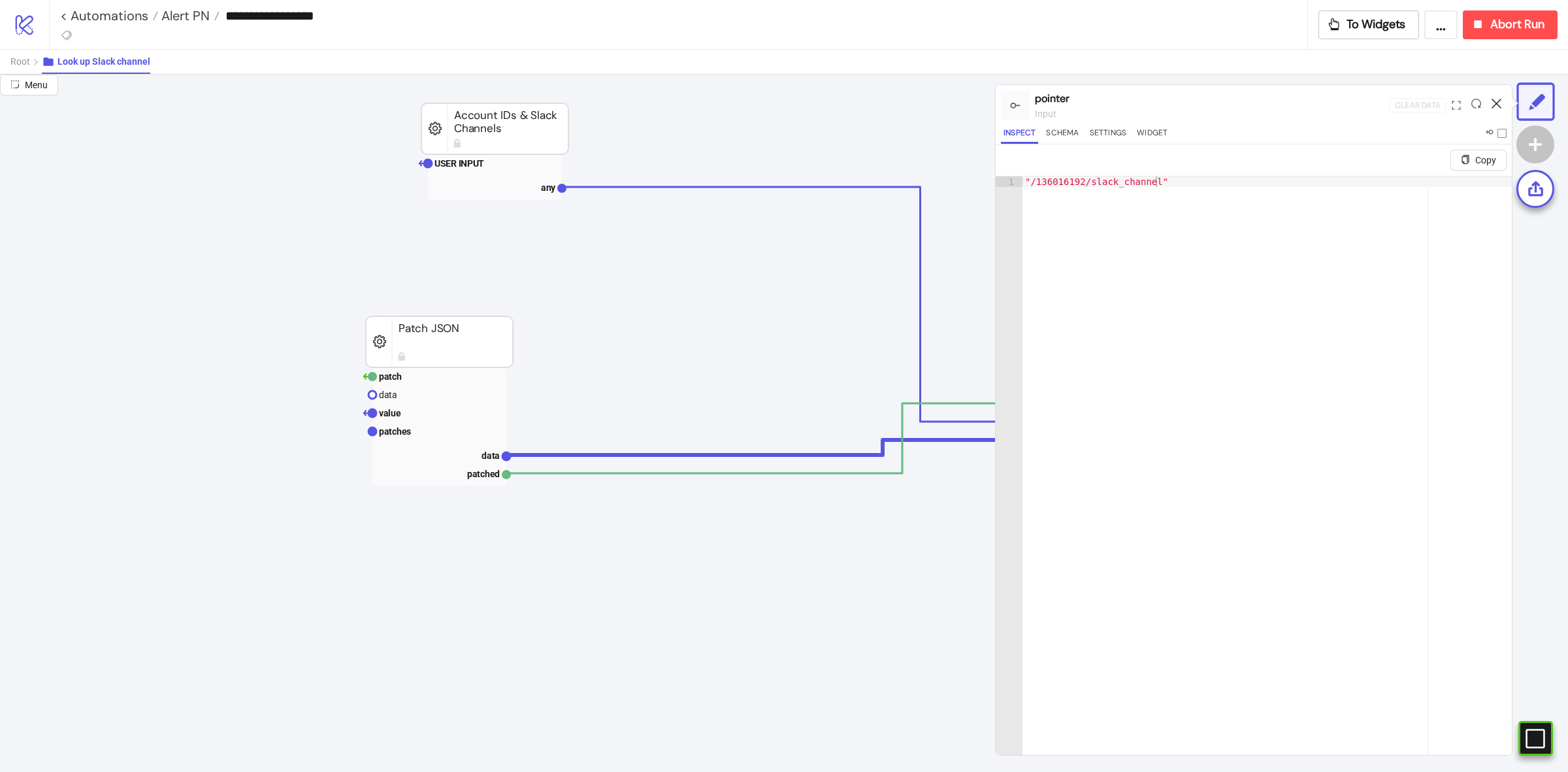
click at [1494, 99] on icon at bounding box center [1496, 104] width 10 height 10
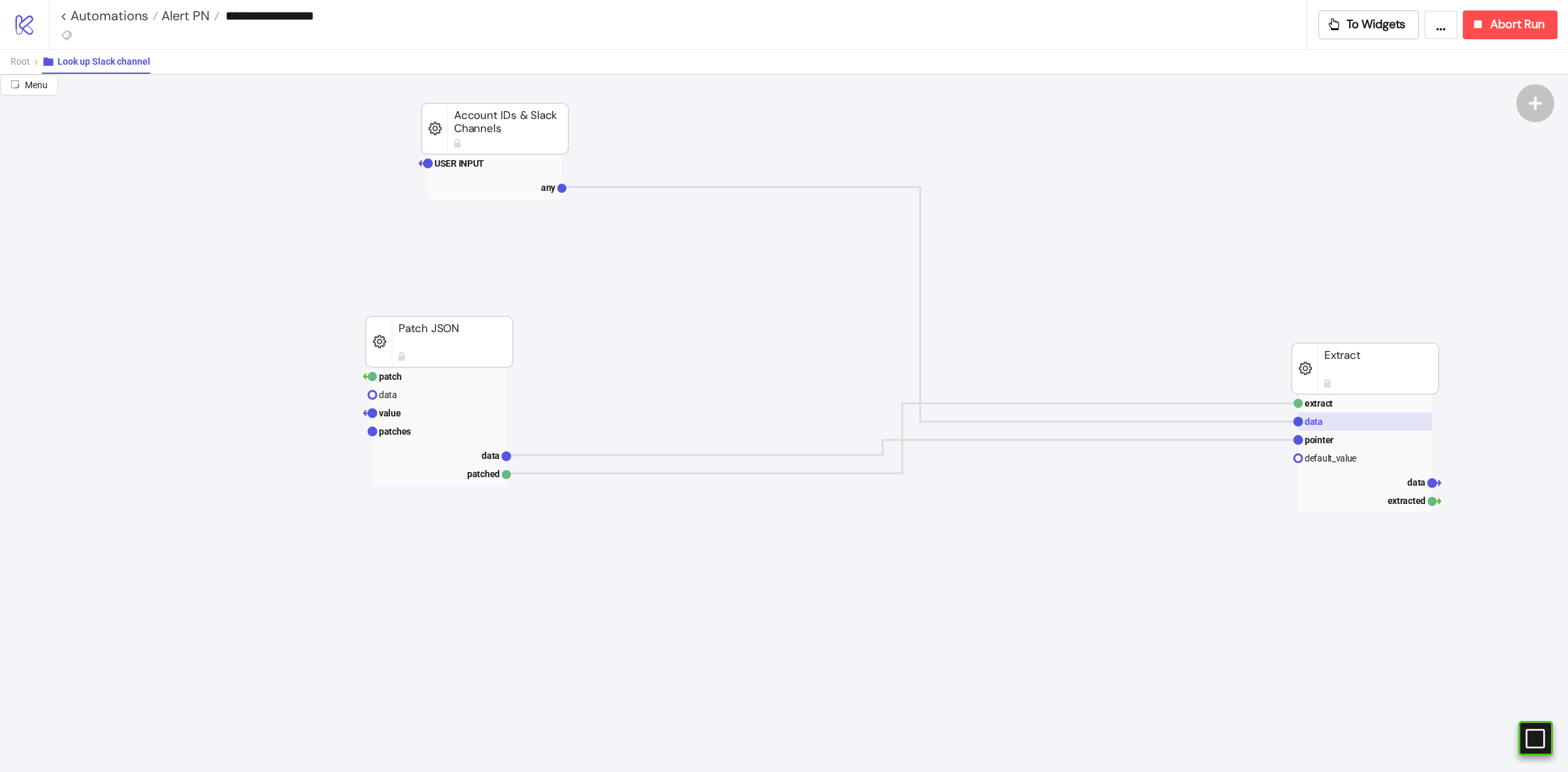
click at [1323, 426] on rect at bounding box center [1365, 421] width 134 height 19
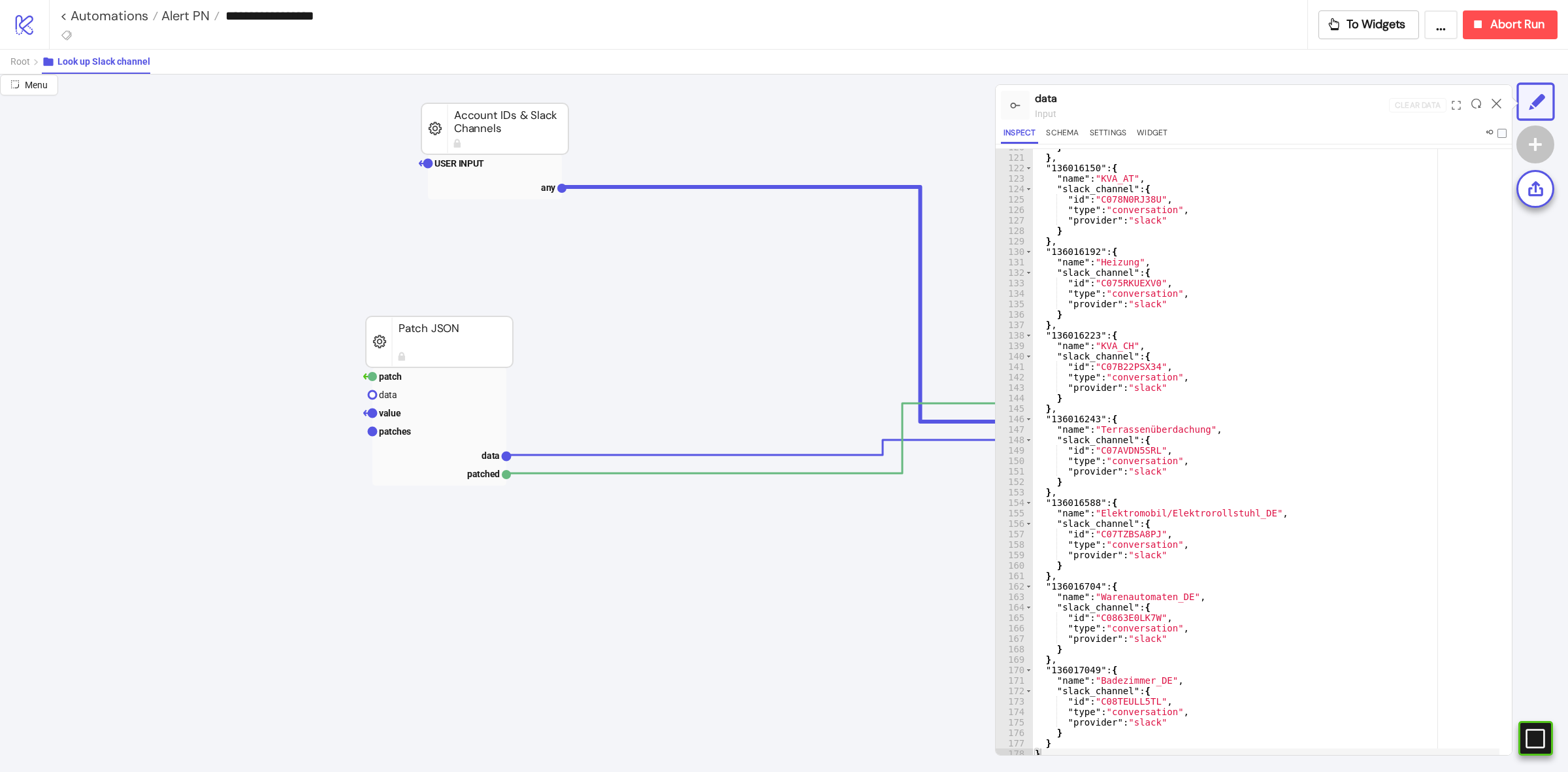
scroll to position [31, 0]
click at [1150, 134] on button "Widget" at bounding box center [1152, 135] width 36 height 18
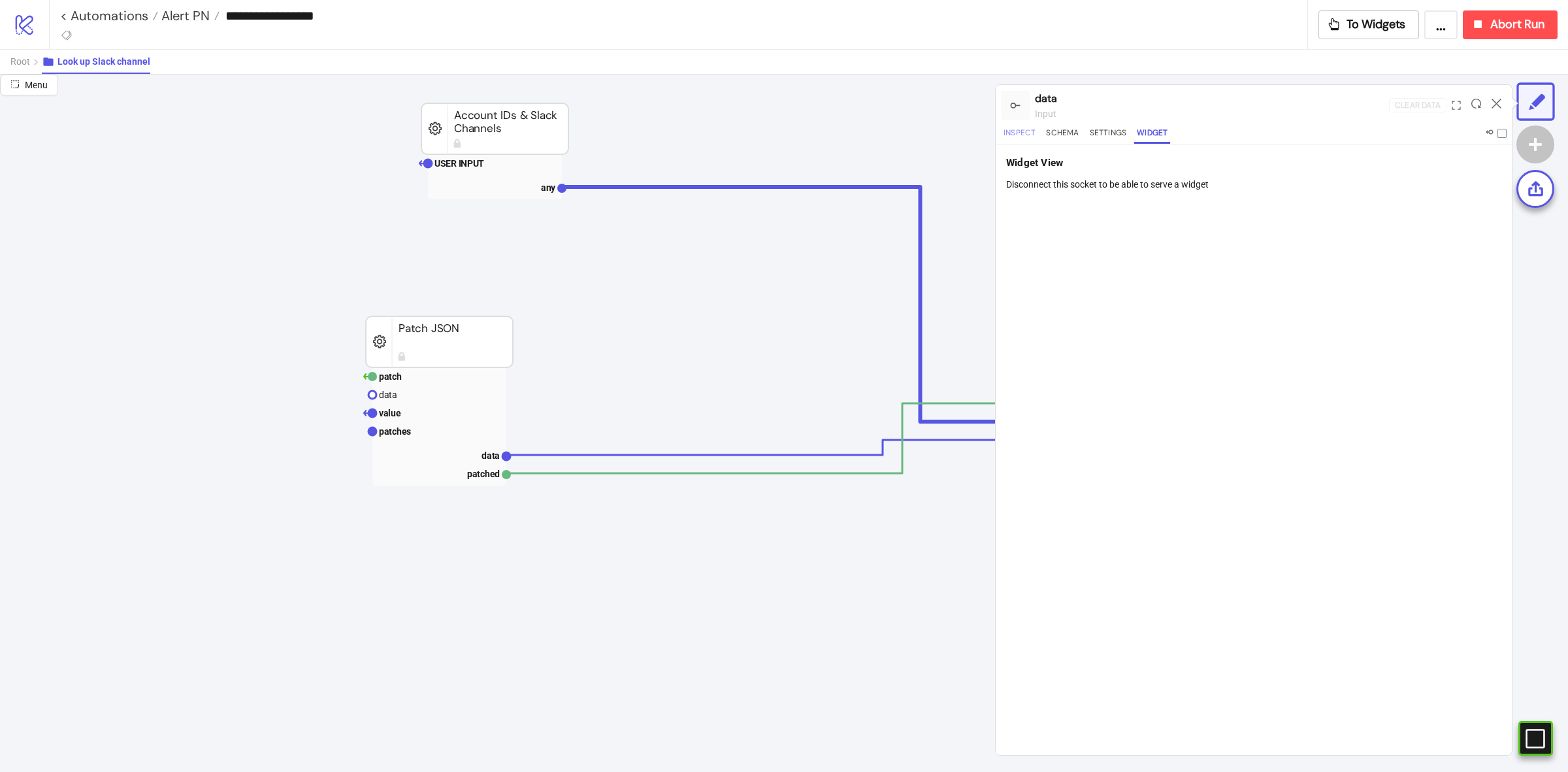
click at [1010, 141] on button "Inspect" at bounding box center [1019, 135] width 37 height 18
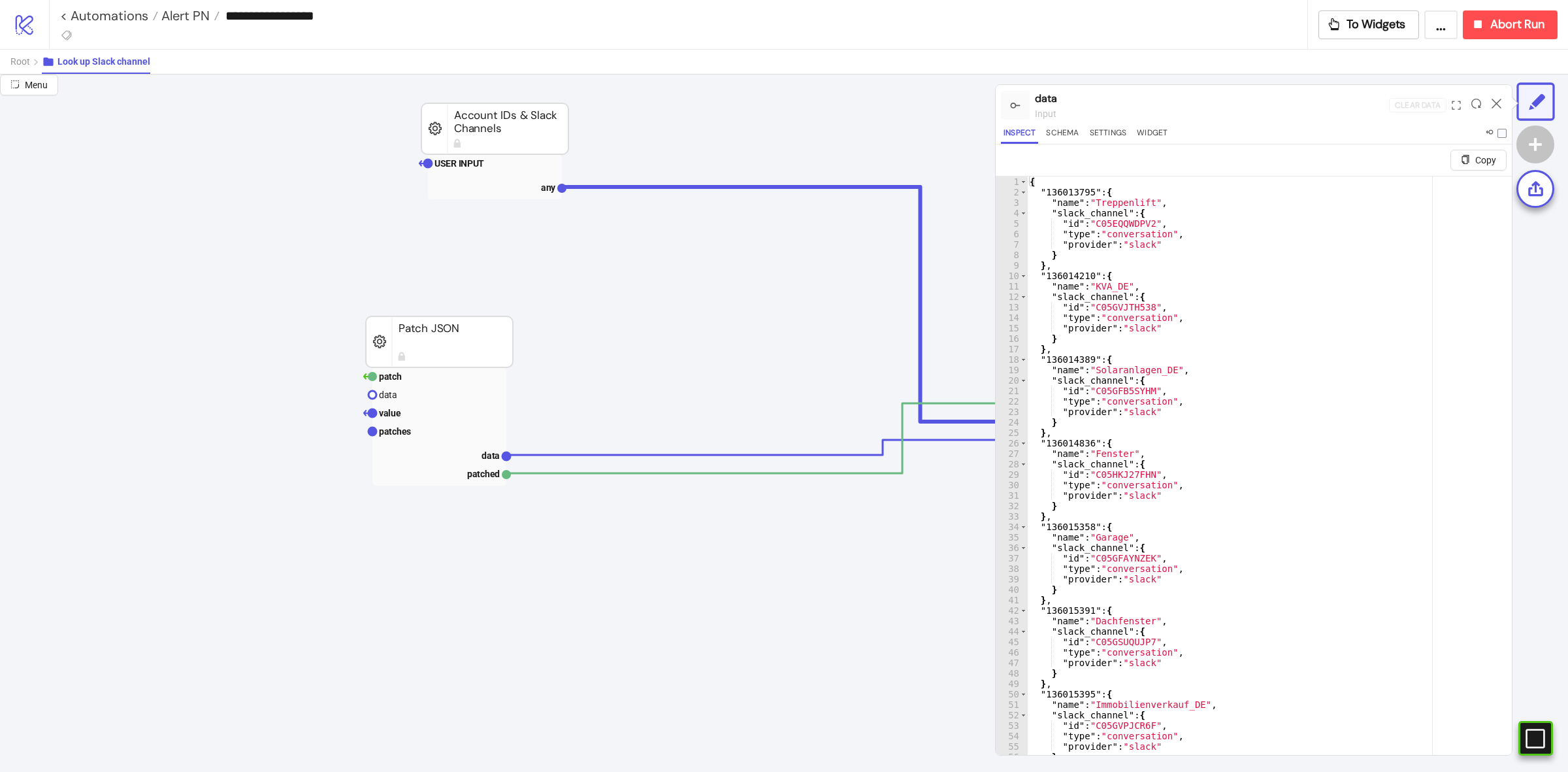
scroll to position [0, 0]
type textarea "*"
click at [1255, 343] on div "{ "136013795" : { "name" : "Treppenlift" , "slack_channel" : { "id" : "C05EQQWD…" at bounding box center [1263, 492] width 472 height 631
click at [1503, 98] on div at bounding box center [1496, 104] width 20 height 35
drag, startPoint x: 1497, startPoint y: 106, endPoint x: 1496, endPoint y: 116, distance: 10.0
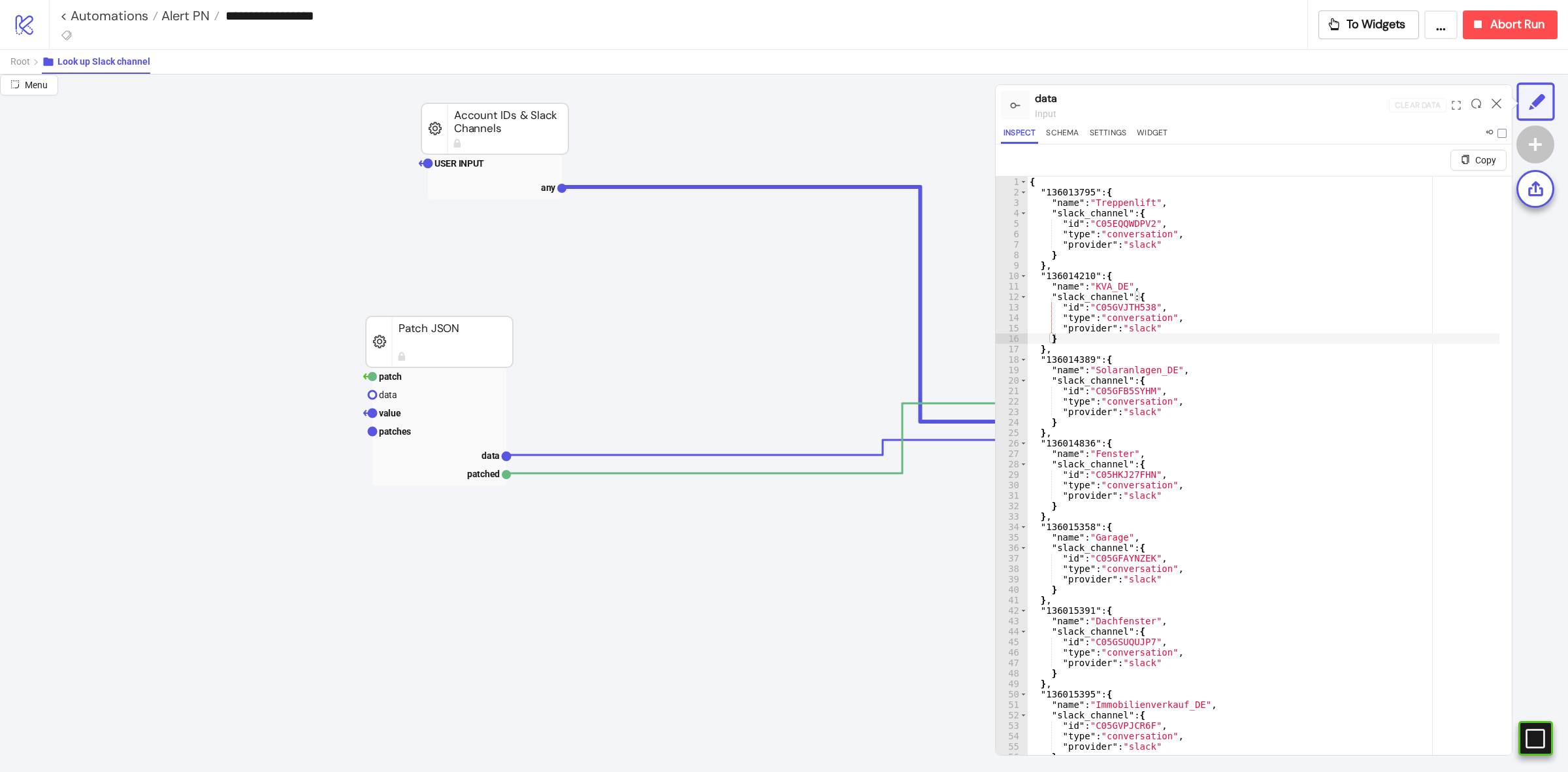
click at [1496, 106] on icon at bounding box center [1496, 104] width 10 height 10
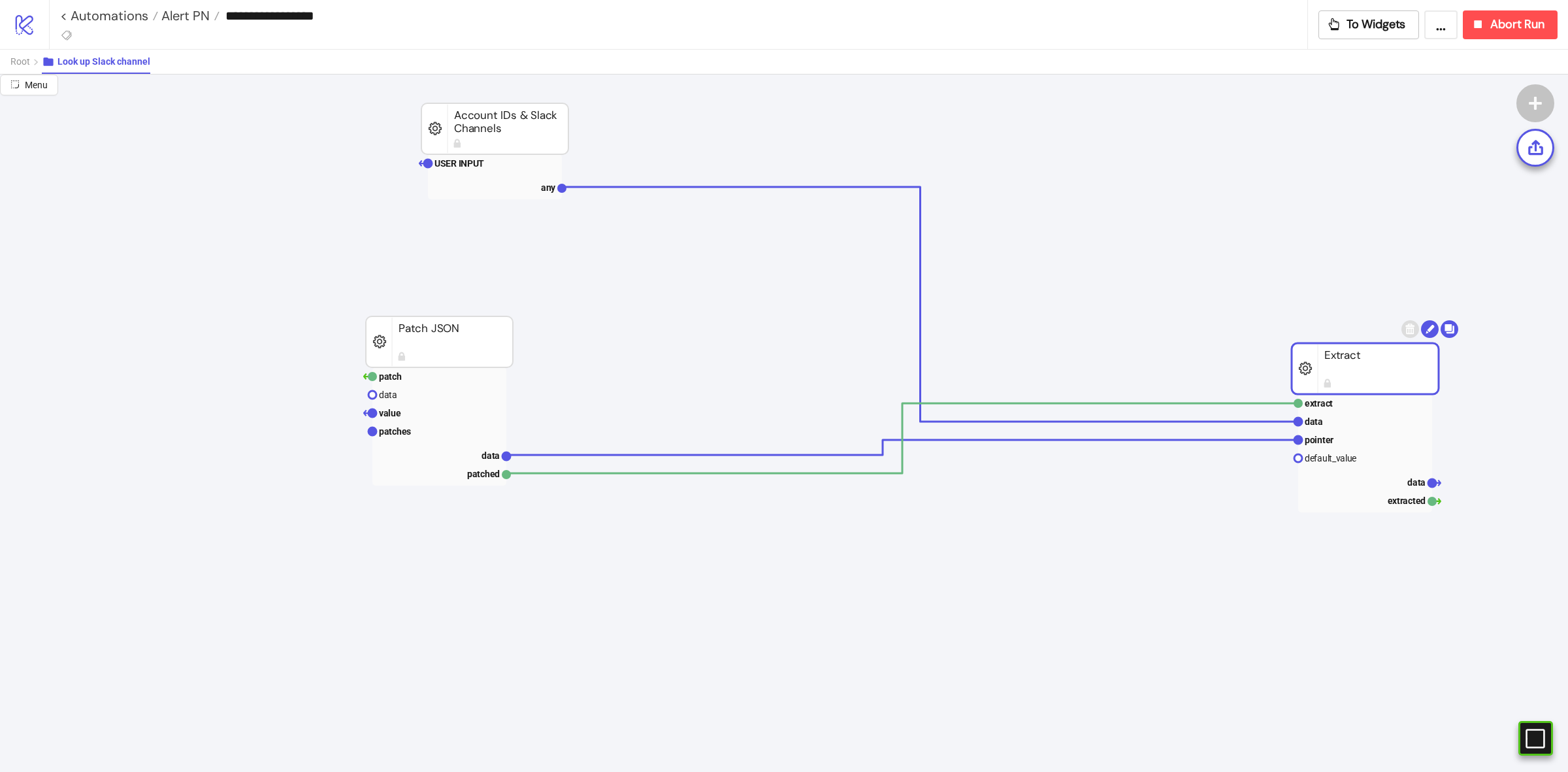
drag, startPoint x: 1383, startPoint y: 371, endPoint x: 1212, endPoint y: 356, distance: 171.7
click at [1364, 433] on rect at bounding box center [1365, 440] width 134 height 19
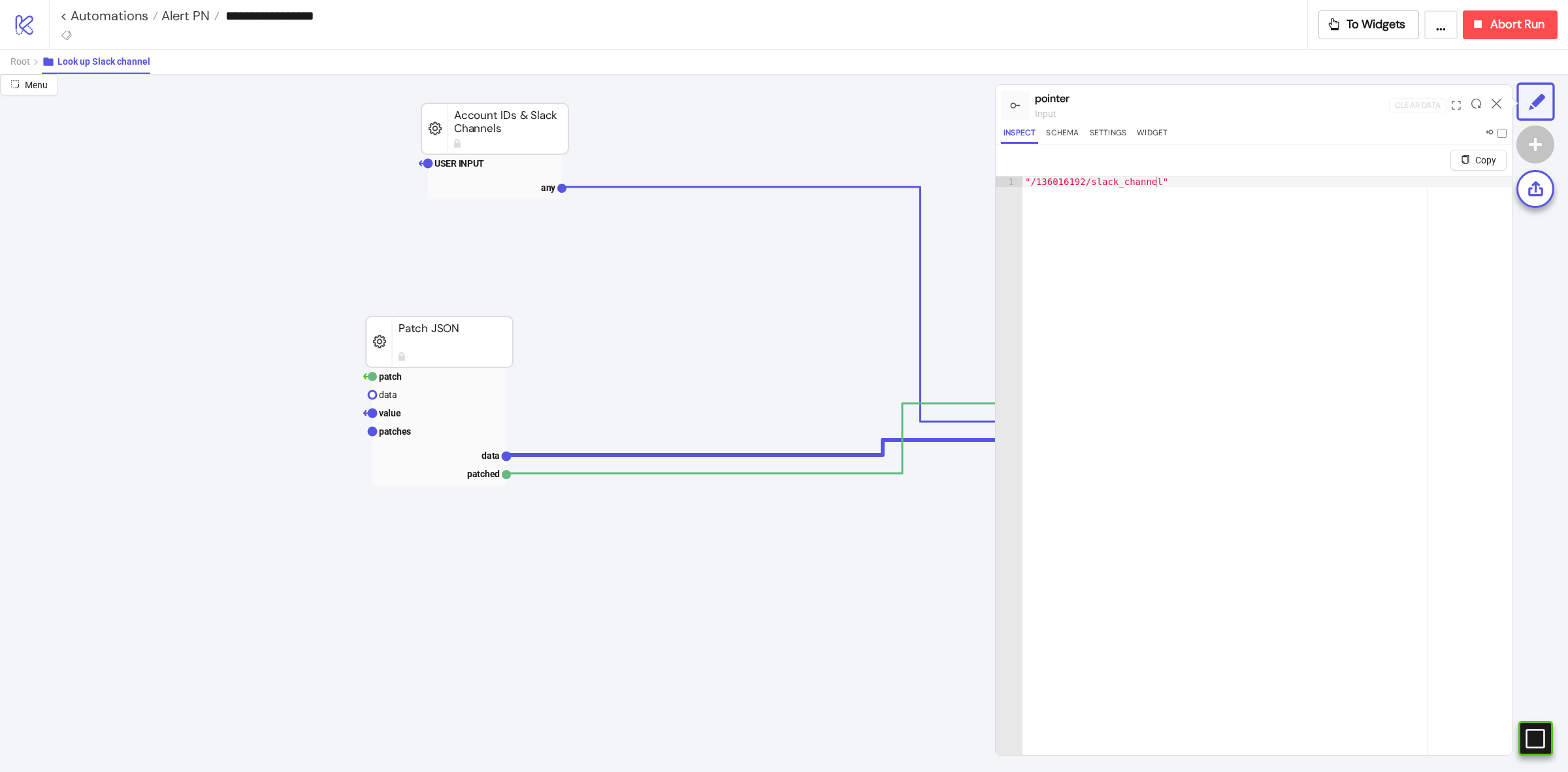
click at [1491, 96] on div at bounding box center [1496, 104] width 20 height 35
click at [1493, 99] on icon at bounding box center [1496, 104] width 10 height 10
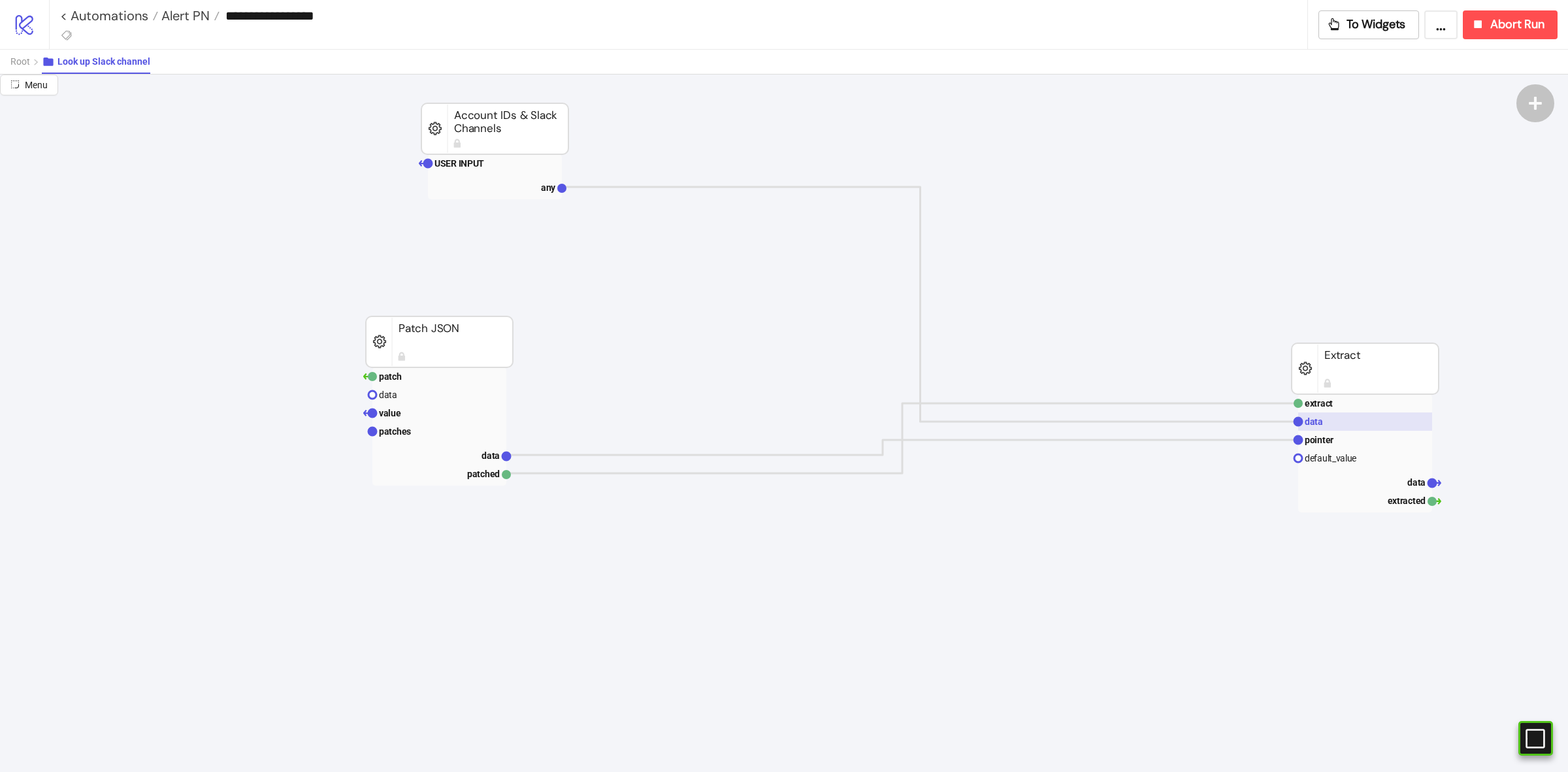
click at [1336, 422] on rect at bounding box center [1365, 421] width 134 height 19
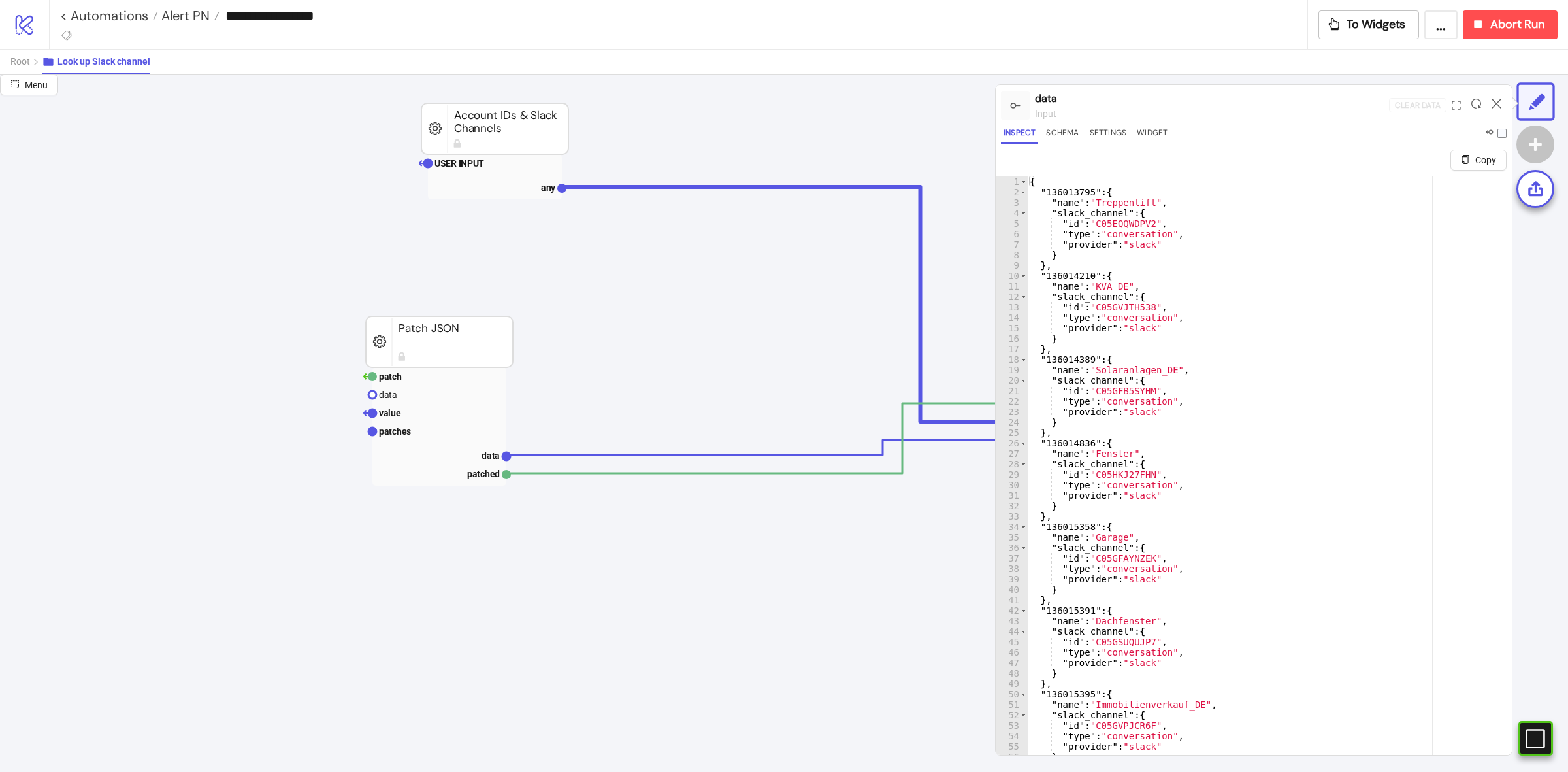
scroll to position [98, 0]
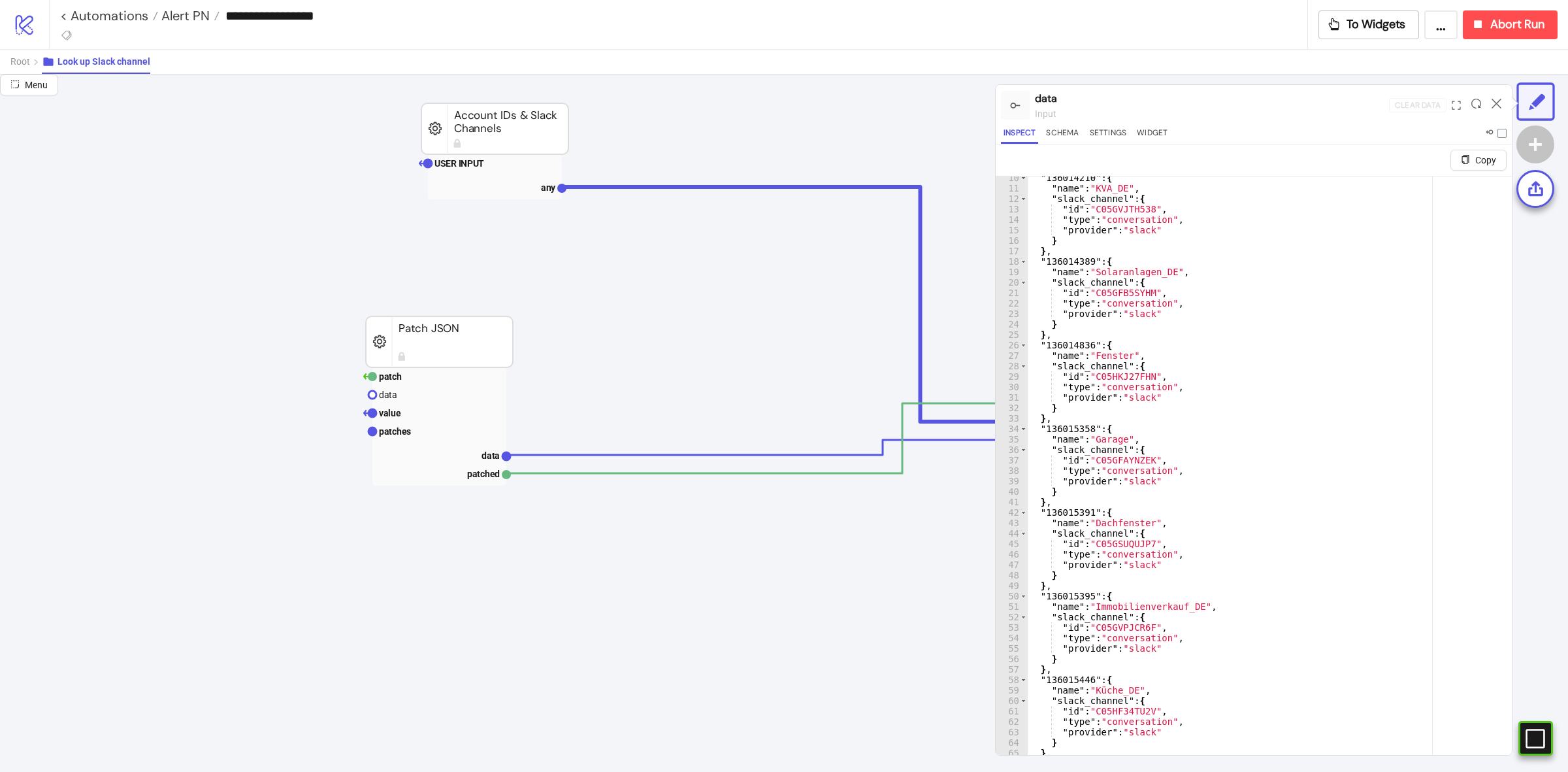
click at [1278, 308] on div ""136014210" : { "name" : "KVA_DE" , "slack_channel" : { "id" : "C05GVJTH538" , …" at bounding box center [1263, 488] width 472 height 631
click at [1168, 321] on div ""136014210" : { "name" : "KVA_DE" , "slack_channel" : { "id" : "C05GVJTH538" , …" at bounding box center [1263, 488] width 472 height 631
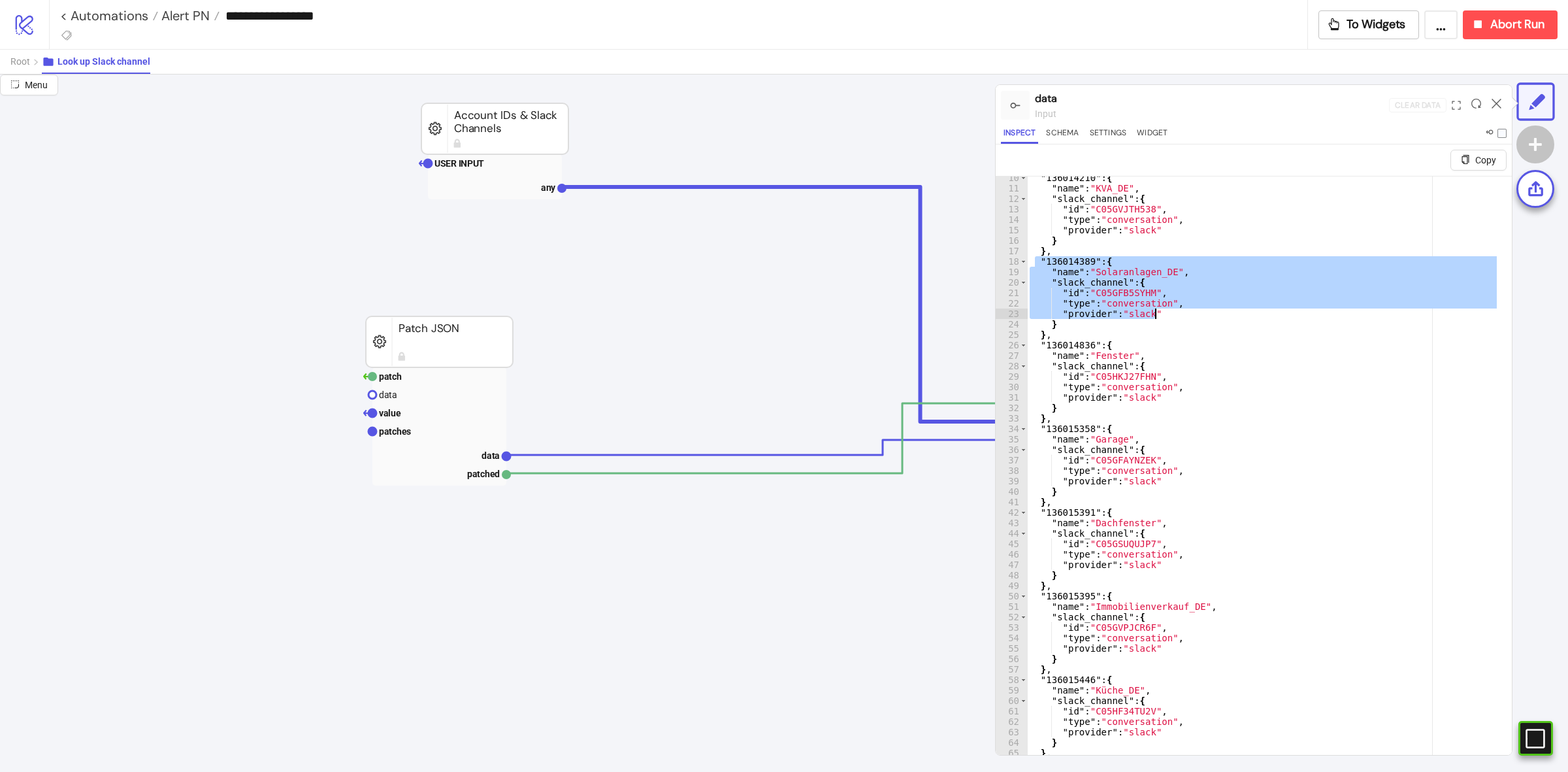
drag, startPoint x: 1037, startPoint y: 262, endPoint x: 1243, endPoint y: 315, distance: 212.7
click at [1243, 315] on div ""136014210" : { "name" : "KVA_DE" , "slack_channel" : { "id" : "C05GVJTH538" , …" at bounding box center [1263, 488] width 472 height 631
click at [1260, 265] on div ""136014210" : { "name" : "KVA_DE" , "slack_channel" : { "id" : "C05GVJTH538" , …" at bounding box center [1263, 481] width 472 height 610
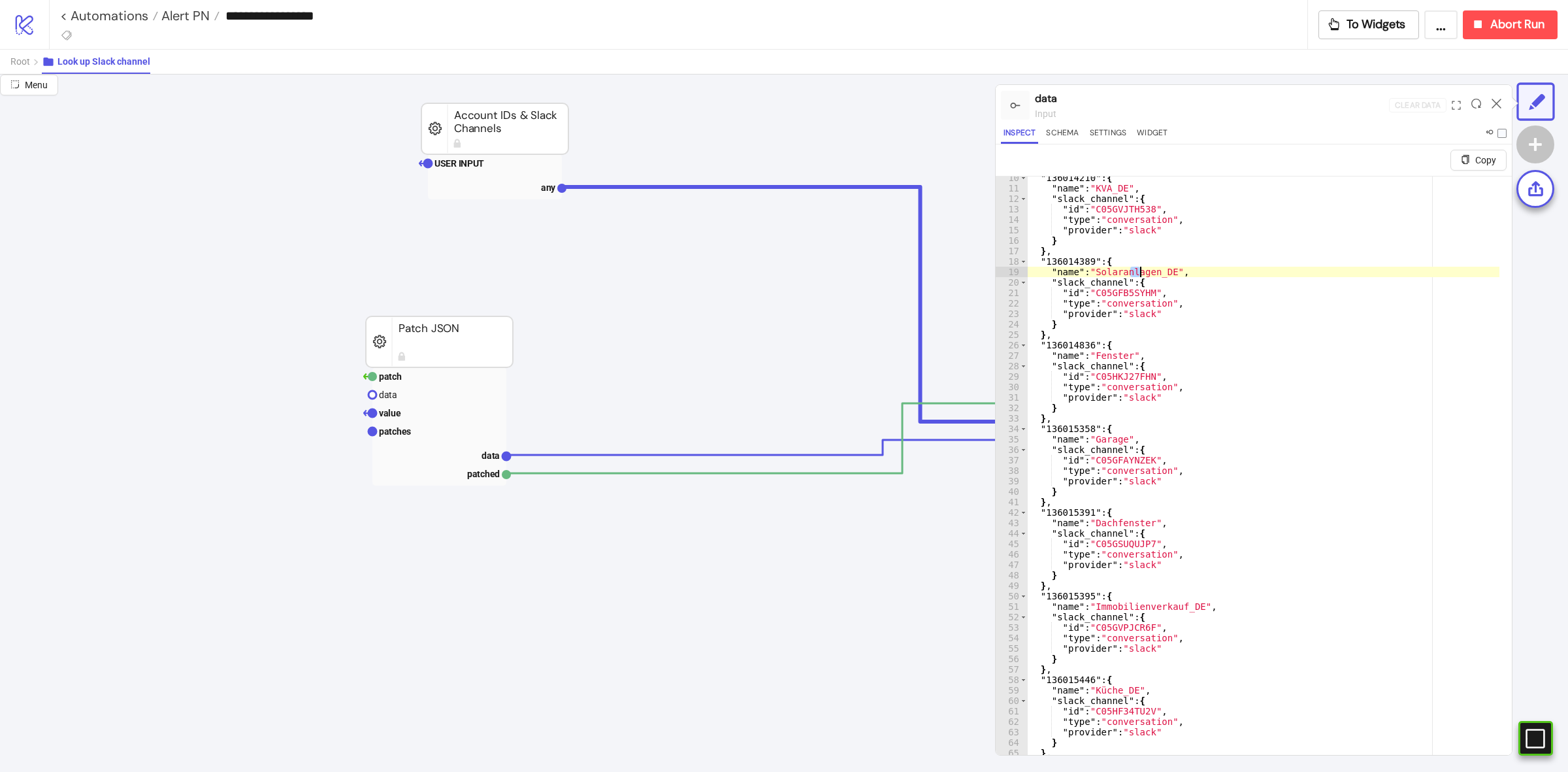
drag, startPoint x: 1142, startPoint y: 269, endPoint x: 1217, endPoint y: 289, distance: 77.6
click at [1147, 269] on div ""136014210" : { "name" : "KVA_DE" , "slack_channel" : { "id" : "C05GVJTH538" , …" at bounding box center [1263, 488] width 472 height 631
click at [1300, 276] on div ""136014210" : { "name" : "KVA_DE" , "slack_channel" : { "id" : "C05GVJTH538" , …" at bounding box center [1263, 488] width 472 height 631
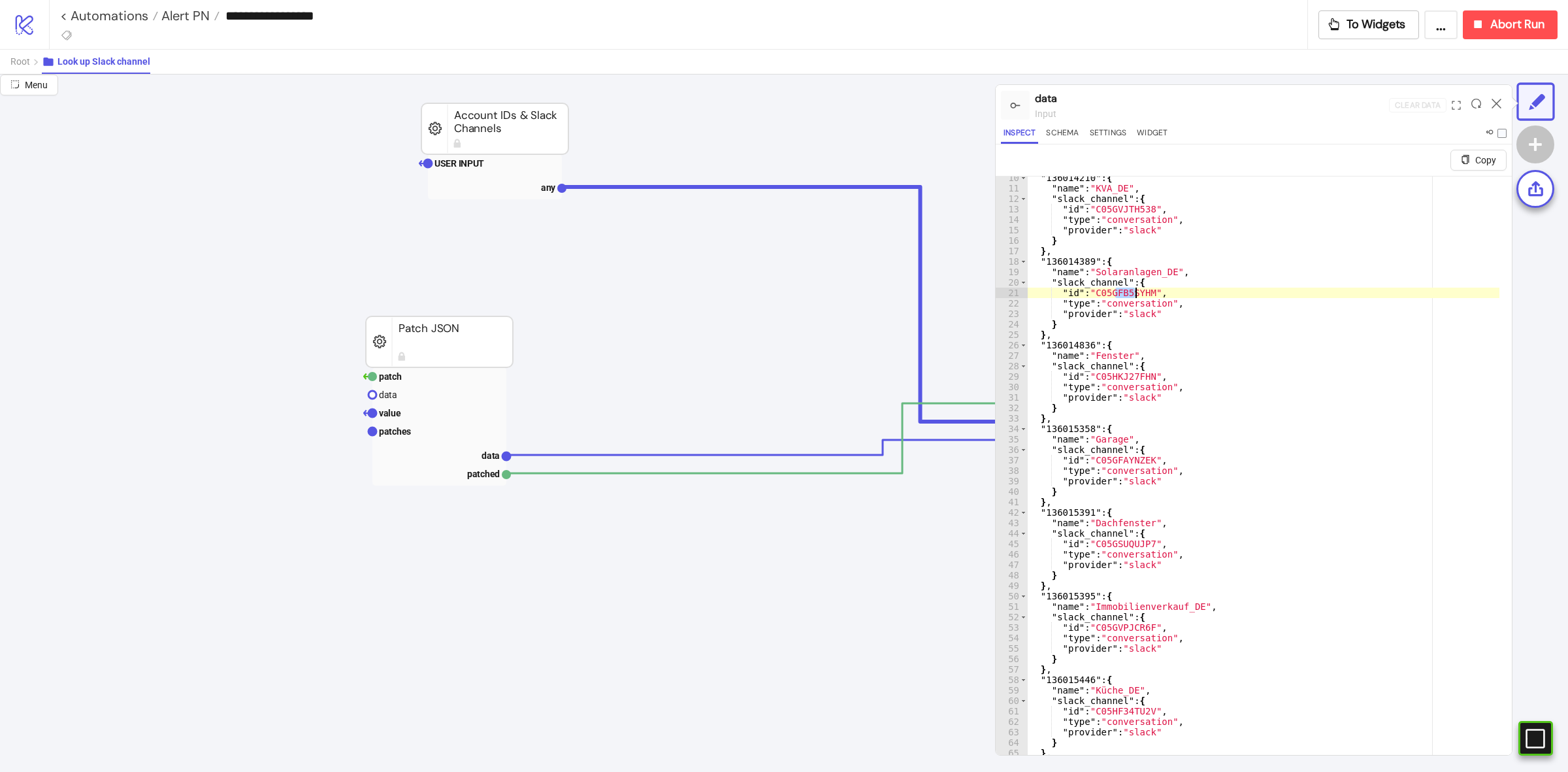
drag, startPoint x: 1114, startPoint y: 292, endPoint x: 1151, endPoint y: 288, distance: 37.2
click at [1145, 289] on div ""136014210" : { "name" : "KVA_DE" , "slack_channel" : { "id" : "C05GVJTH538" , …" at bounding box center [1263, 488] width 472 height 631
click at [1174, 289] on div ""136014210" : { "name" : "KVA_DE" , "slack_channel" : { "id" : "C05GVJTH538" , …" at bounding box center [1263, 488] width 472 height 631
click at [1067, 264] on div ""136014210" : { "name" : "KVA_DE" , "slack_channel" : { "id" : "C05GVJTH538" , …" at bounding box center [1263, 488] width 472 height 631
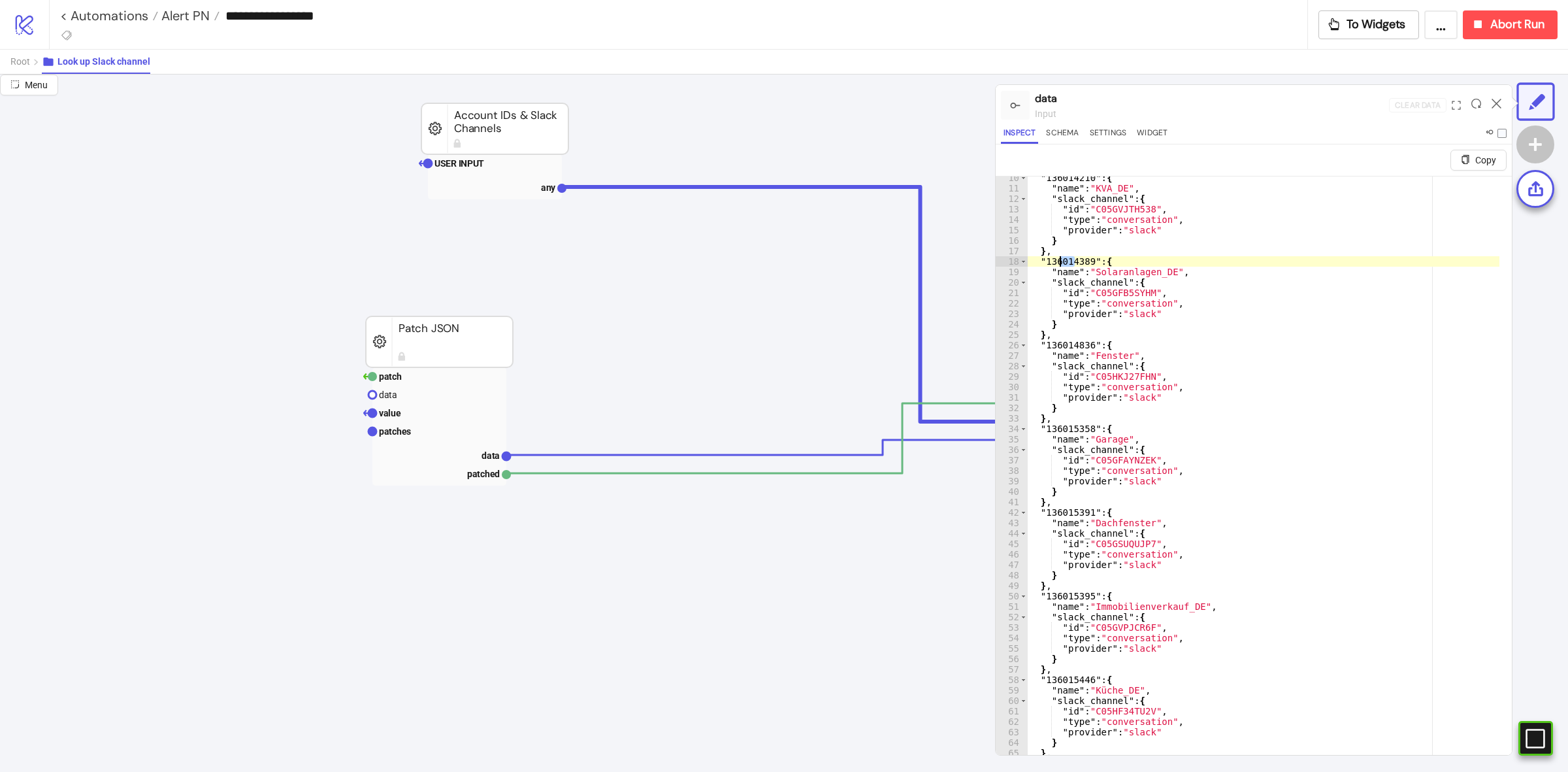
drag, startPoint x: 1075, startPoint y: 257, endPoint x: 1059, endPoint y: 257, distance: 16.0
click at [1059, 257] on div ""136014210" : { "name" : "KVA_DE" , "slack_channel" : { "id" : "C05GVJTH538" , …" at bounding box center [1263, 488] width 472 height 631
click at [1304, 283] on div ""136014210" : { "name" : "KVA_DE" , "slack_channel" : { "id" : "C05GVJTH538" , …" at bounding box center [1263, 488] width 472 height 631
drag, startPoint x: 1056, startPoint y: 253, endPoint x: 1122, endPoint y: 256, distance: 66.1
click at [1118, 255] on div ""136014210" : { "name" : "KVA_DE" , "slack_channel" : { "id" : "C05GVJTH538" , …" at bounding box center [1263, 488] width 472 height 631
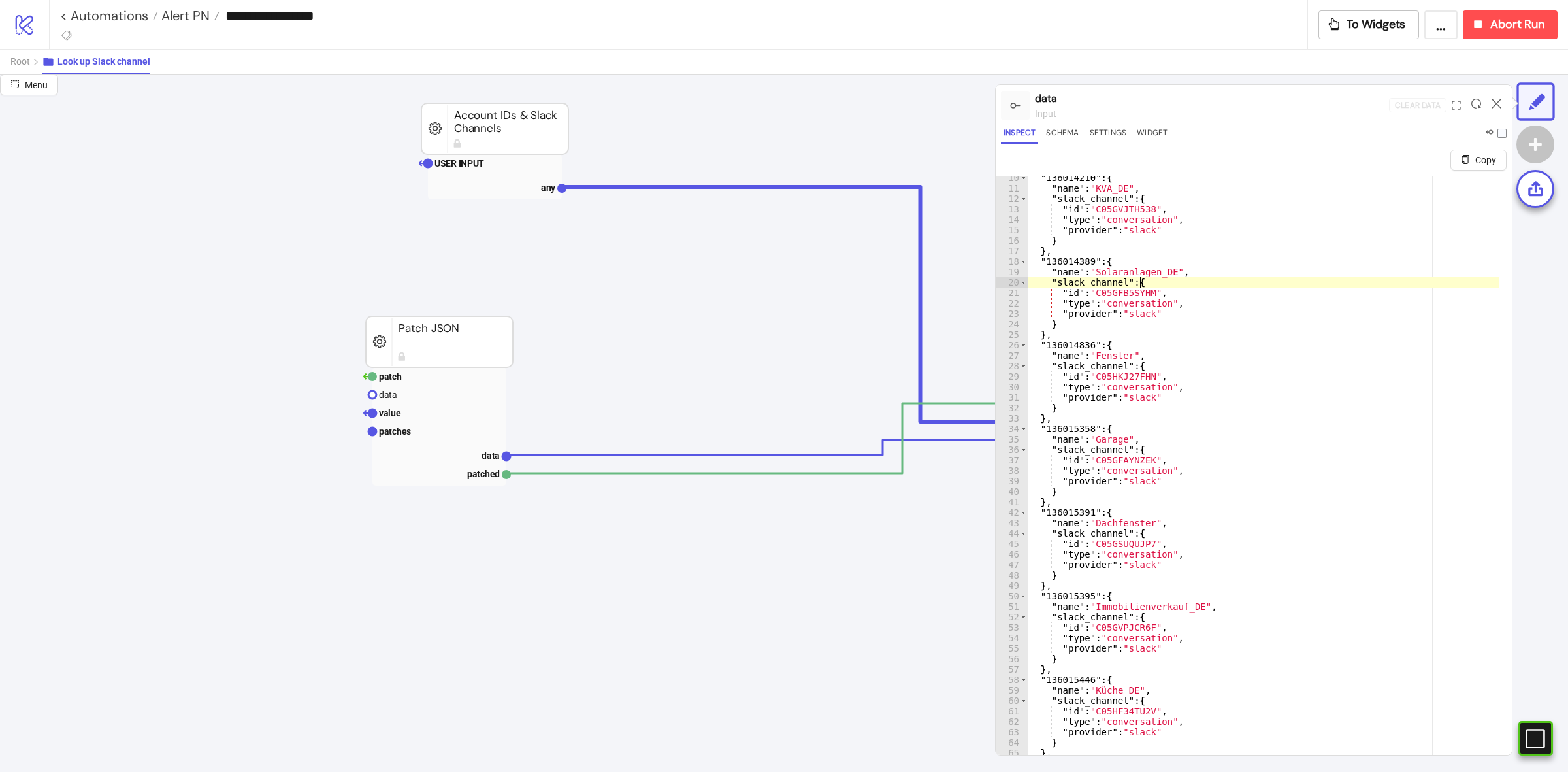
drag, startPoint x: 1340, startPoint y: 278, endPoint x: 1233, endPoint y: 275, distance: 107.0
click at [1325, 277] on div ""136014210" : { "name" : "KVA_DE" , "slack_channel" : { "id" : "C05GVJTH538" , …" at bounding box center [1263, 488] width 472 height 631
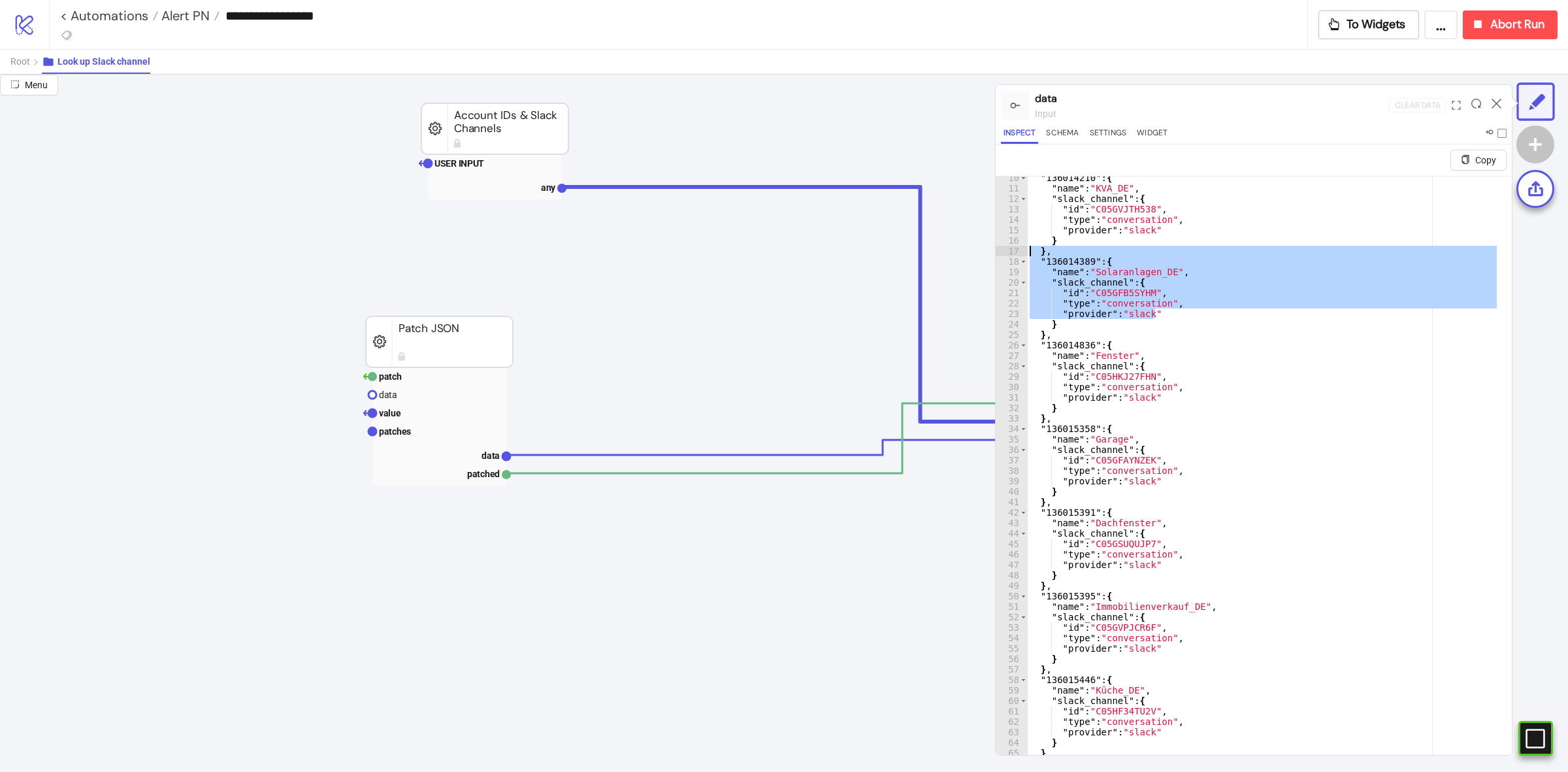
drag, startPoint x: 1177, startPoint y: 311, endPoint x: 1007, endPoint y: 249, distance: 181.0
click at [1007, 249] on div "**********" at bounding box center [1254, 481] width 516 height 611
click at [1247, 269] on div ""136014210" : { "name" : "KVA_DE" , "slack_channel" : { "id" : "C05GVJTH538" , …" at bounding box center [1263, 481] width 472 height 610
drag, startPoint x: 1143, startPoint y: 324, endPoint x: 1011, endPoint y: 252, distance: 150.4
click at [1011, 252] on div "**********" at bounding box center [1254, 481] width 516 height 611
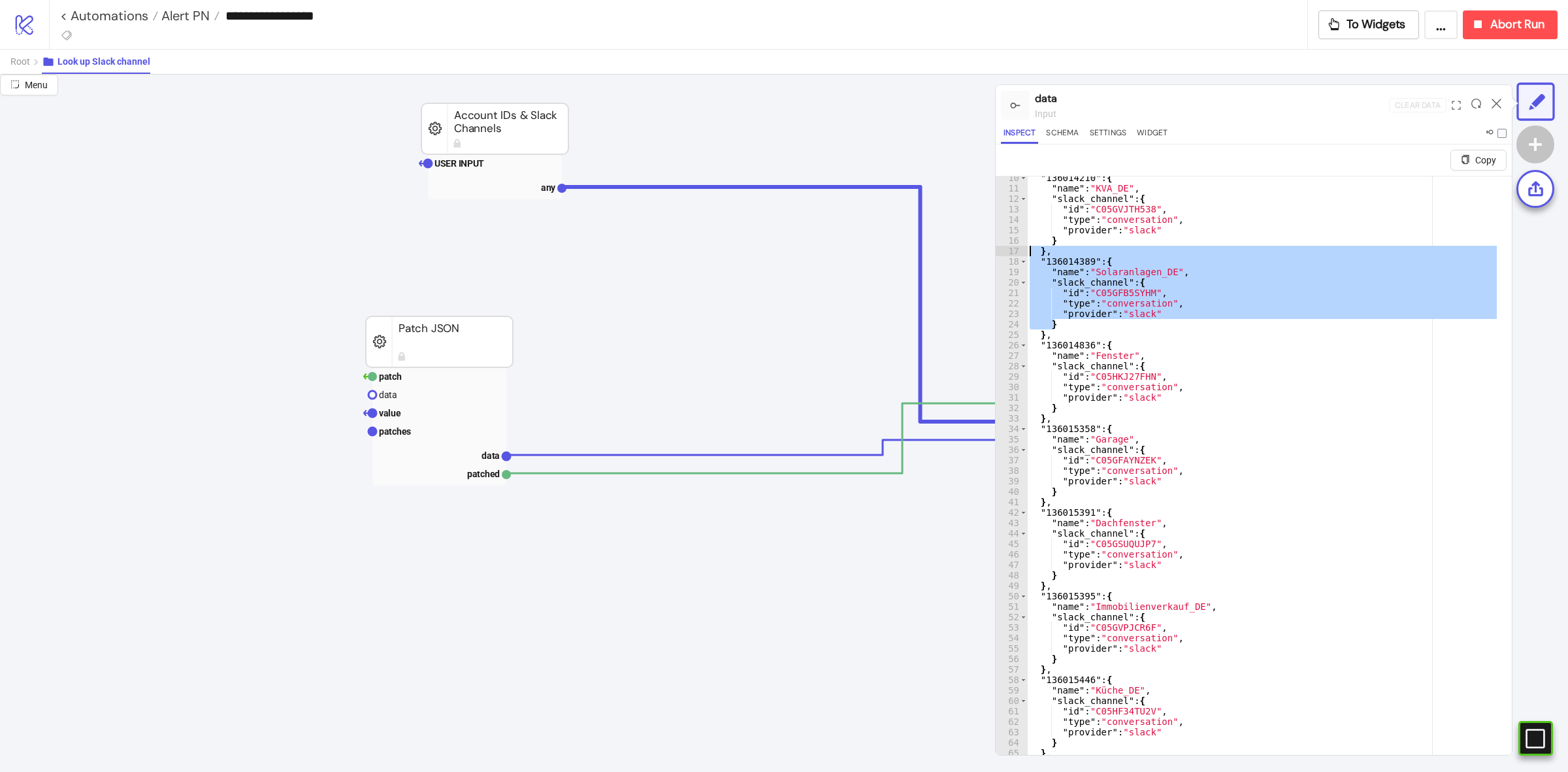
click at [1363, 302] on div ""136014210" : { "name" : "KVA_DE" , "slack_channel" : { "id" : "C05GVJTH538" , …" at bounding box center [1263, 481] width 472 height 610
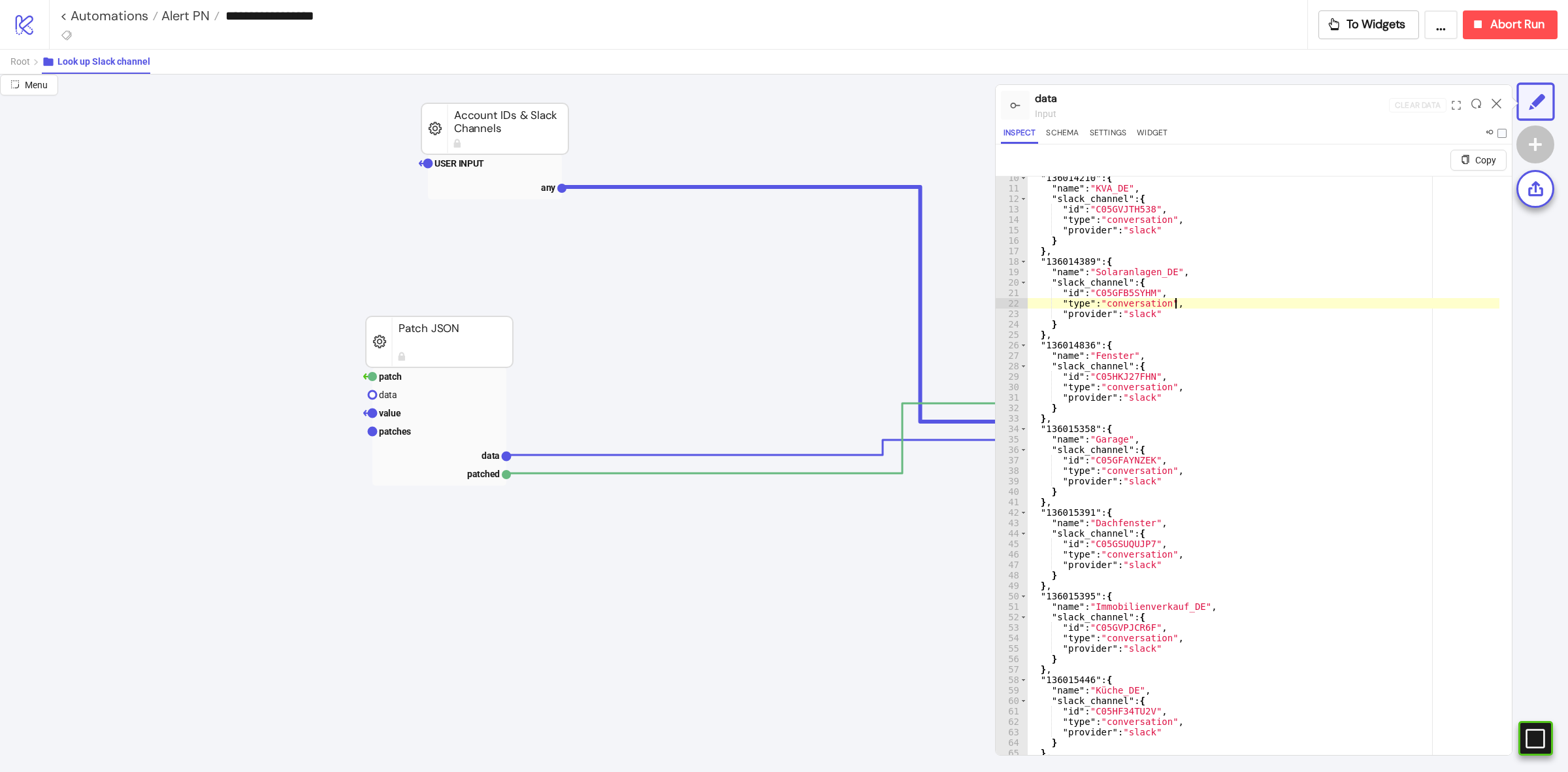
click at [1153, 380] on div ""136014210" : { "name" : "KVA_DE" , "slack_channel" : { "id" : "C05GVJTH538" , …" at bounding box center [1263, 488] width 472 height 631
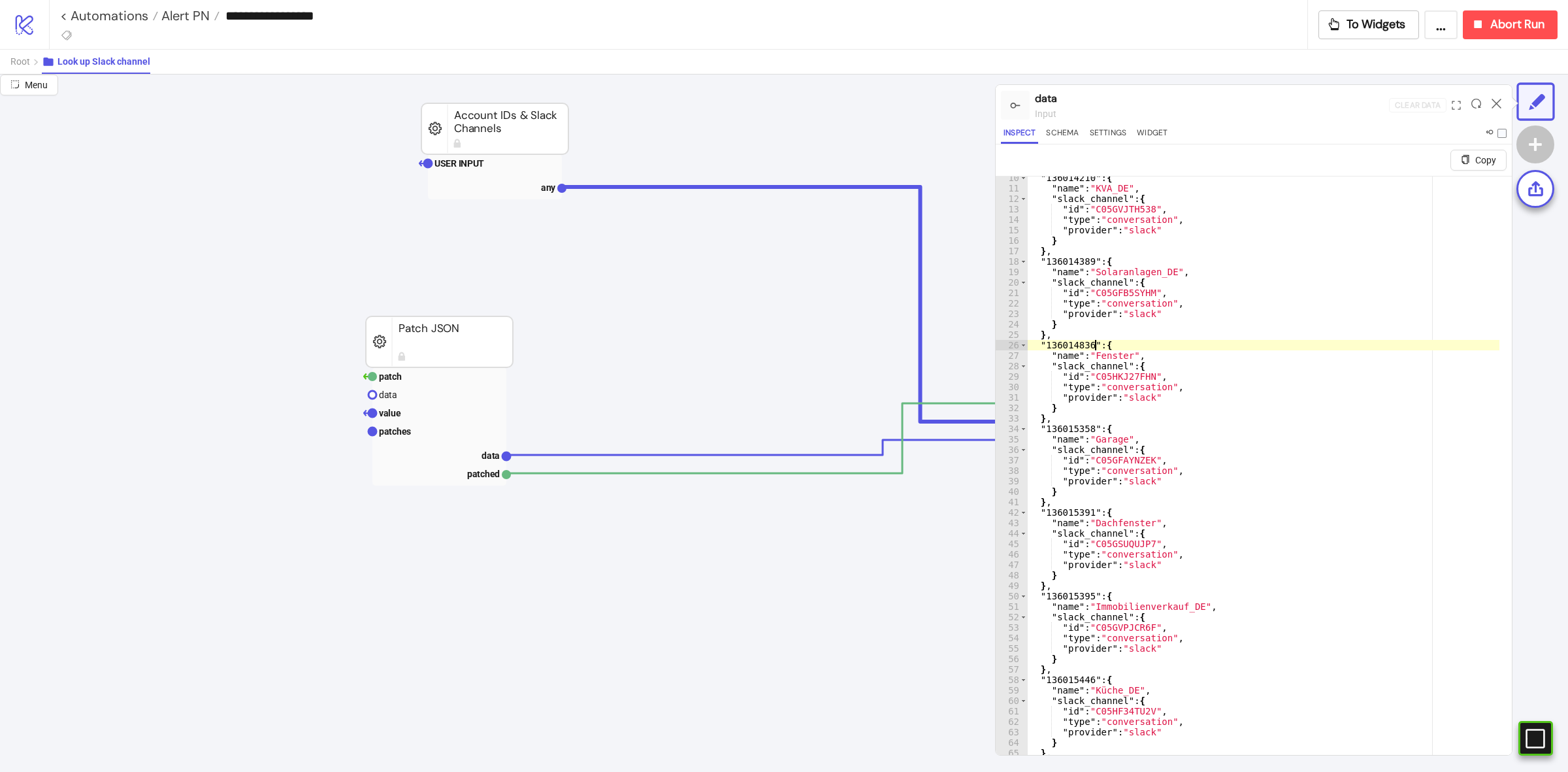
drag, startPoint x: 1095, startPoint y: 350, endPoint x: 1130, endPoint y: 350, distance: 35.0
click at [1130, 350] on div ""136014210" : { "name" : "KVA_DE" , "slack_channel" : { "id" : "C05GVJTH538" , …" at bounding box center [1263, 488] width 472 height 631
click at [1269, 358] on div ""136014210" : { "name" : "KVA_DE" , "slack_channel" : { "id" : "C05GVJTH538" , …" at bounding box center [1263, 488] width 472 height 631
drag, startPoint x: 1125, startPoint y: 356, endPoint x: 1081, endPoint y: 354, distance: 44.0
click at [1089, 354] on div ""136014210" : { "name" : "KVA_DE" , "slack_channel" : { "id" : "C05GVJTH538" , …" at bounding box center [1263, 488] width 472 height 631
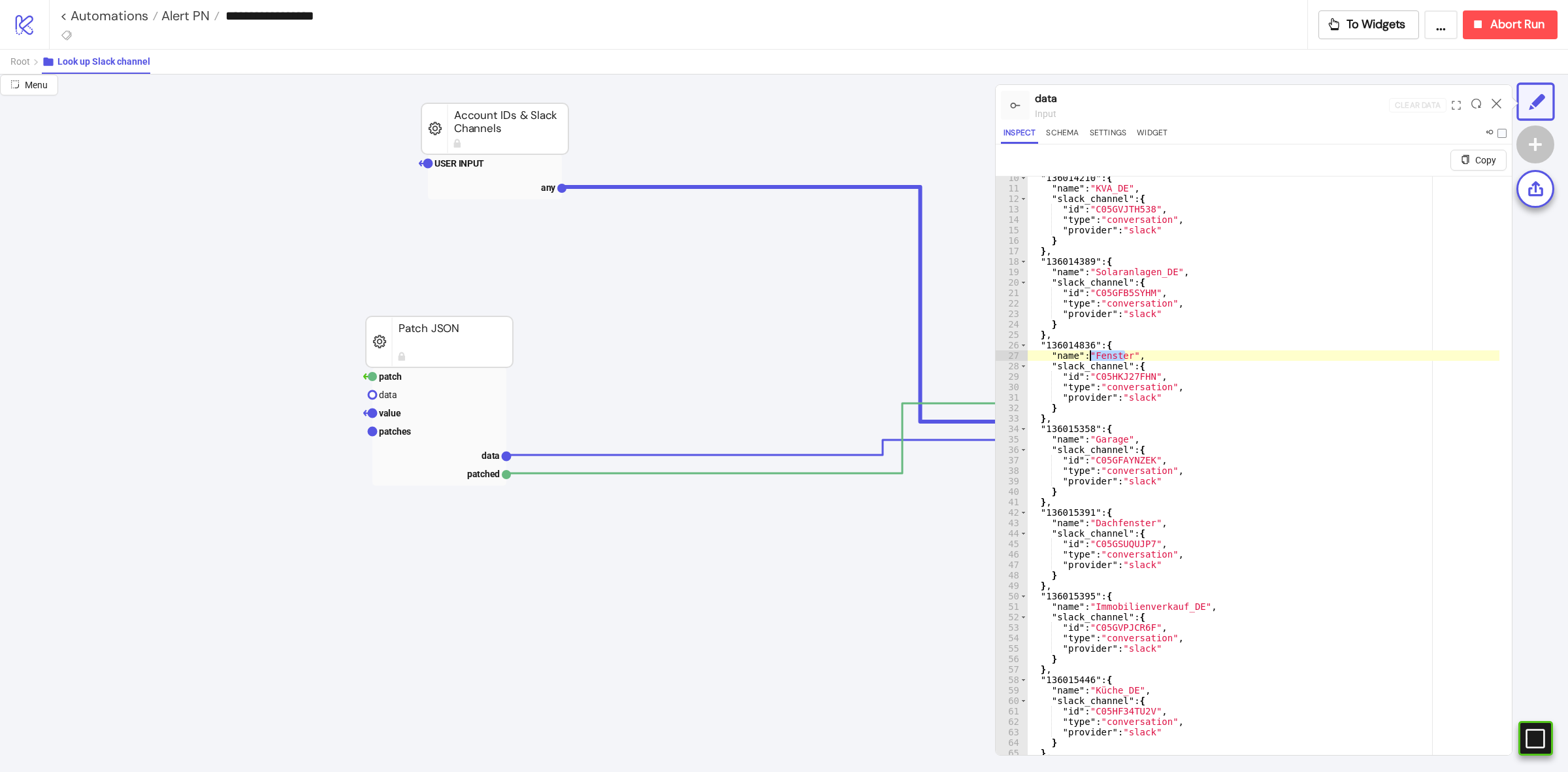
click at [1418, 355] on div ""136014210" : { "name" : "KVA_DE" , "slack_channel" : { "id" : "C05GVJTH538" , …" at bounding box center [1263, 488] width 472 height 631
click at [1125, 359] on div ""136014210" : { "name" : "KVA_DE" , "slack_channel" : { "id" : "C05GVJTH538" , …" at bounding box center [1263, 488] width 472 height 631
click at [1219, 377] on div ""136014210" : { "name" : "KVA_DE" , "slack_channel" : { "id" : "C05GVJTH538" , …" at bounding box center [1263, 488] width 472 height 631
click at [1094, 360] on div ""136014210" : { "name" : "KVA_DE" , "slack_channel" : { "id" : "C05GVJTH538" , …" at bounding box center [1263, 488] width 472 height 631
click at [1111, 384] on div ""136014210" : { "name" : "KVA_DE" , "slack_channel" : { "id" : "C05GVJTH538" , …" at bounding box center [1263, 488] width 472 height 631
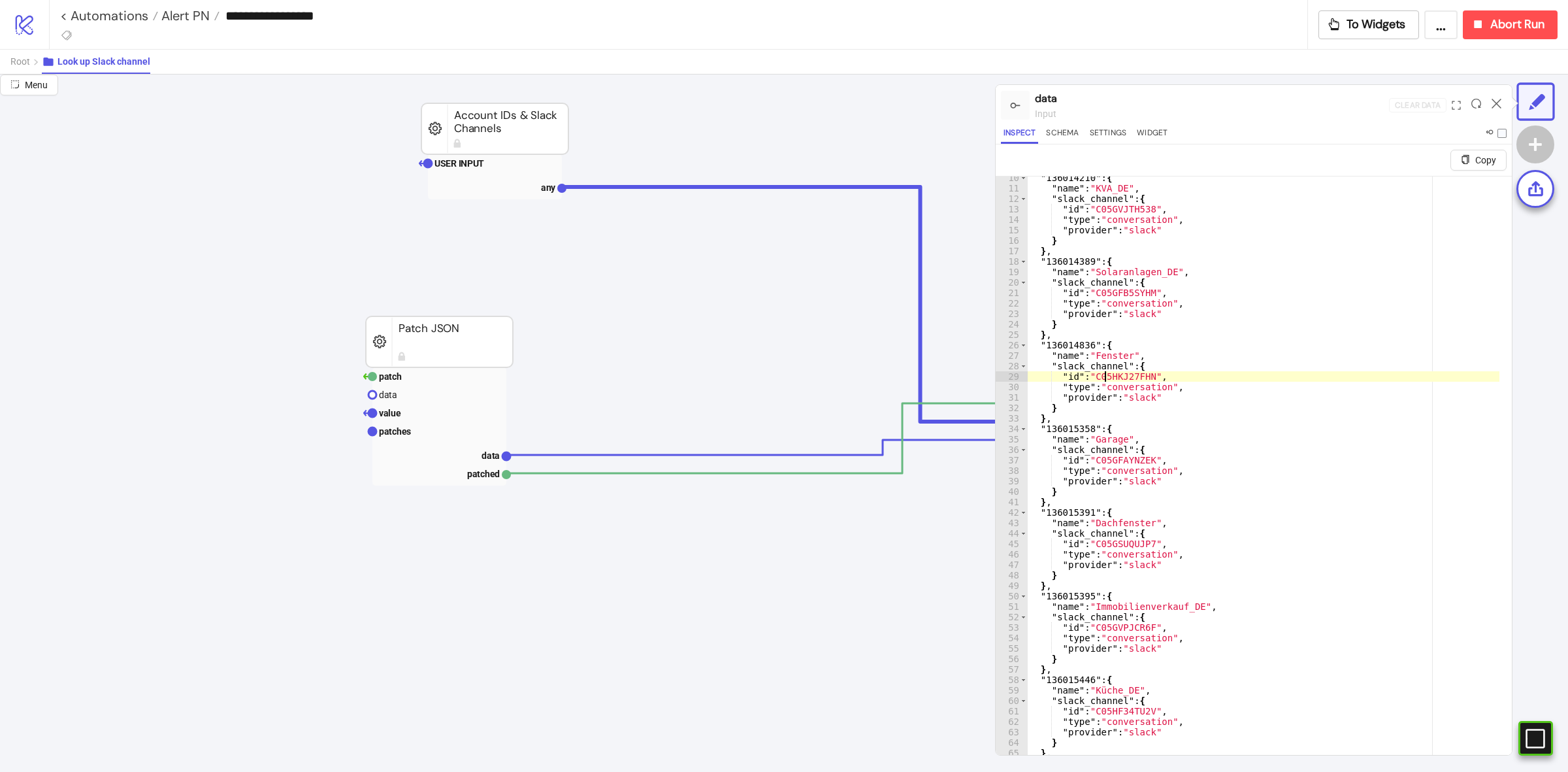
click at [1107, 374] on div ""136014210" : { "name" : "KVA_DE" , "slack_channel" : { "id" : "C05GVJTH538" , …" at bounding box center [1263, 488] width 472 height 631
click at [1134, 374] on div ""136014210" : { "name" : "KVA_DE" , "slack_channel" : { "id" : "C05GVJTH538" , …" at bounding box center [1263, 488] width 472 height 631
click at [1232, 295] on div ""136014210" : { "name" : "KVA_DE" , "slack_channel" : { "id" : "C05GVJTH538" , …" at bounding box center [1263, 488] width 472 height 631
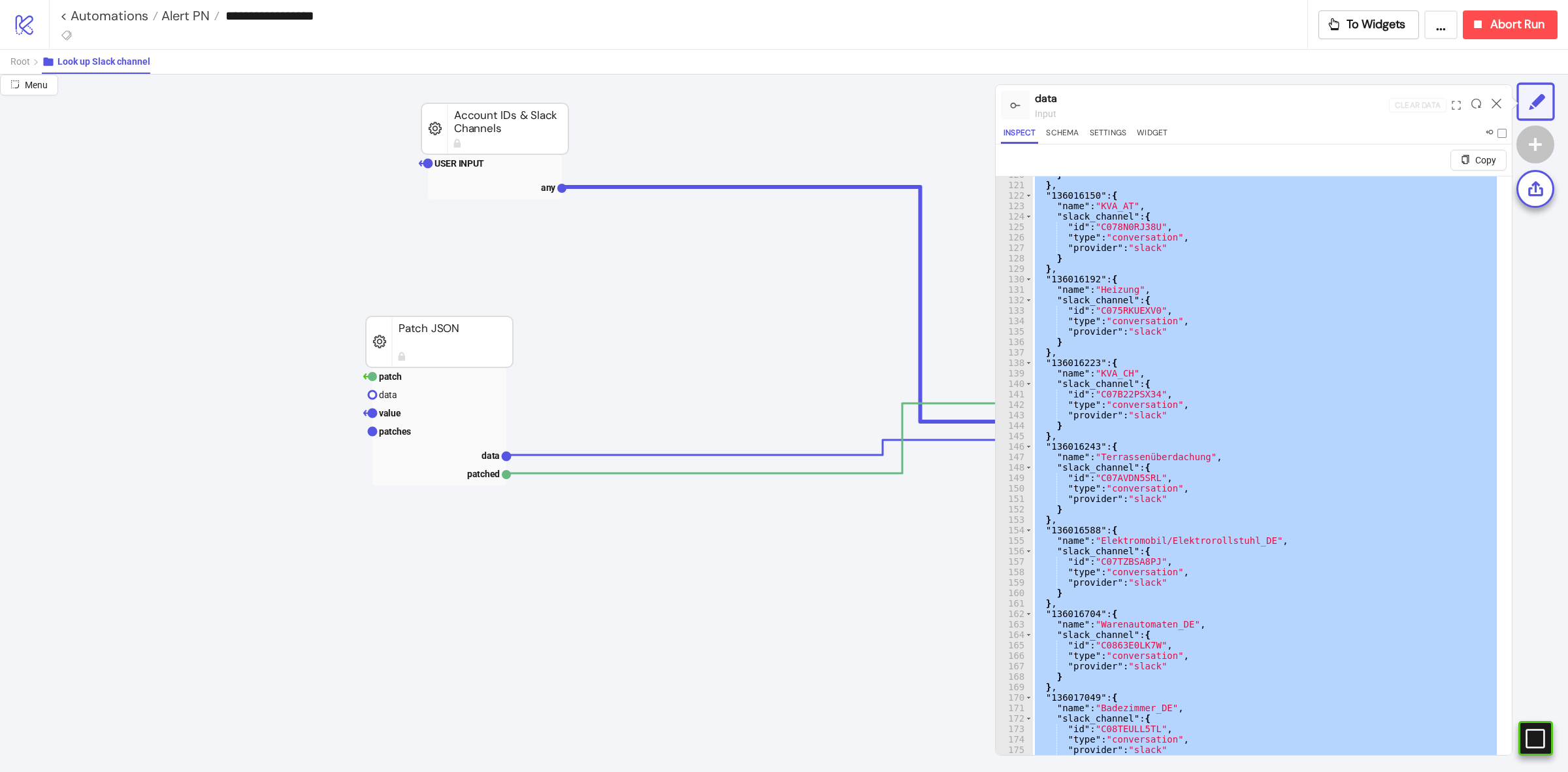
scroll to position [1251, 0]
drag, startPoint x: 1044, startPoint y: 181, endPoint x: 1337, endPoint y: 810, distance: 693.9
click at [1337, 771] on html "**********" at bounding box center [784, 386] width 1568 height 772
click at [1325, 659] on div "} } , "136016150" : { "name" : "KVA_AT" , "slack_channel" : { "id" : "C078N0RJ3…" at bounding box center [1265, 481] width 467 height 610
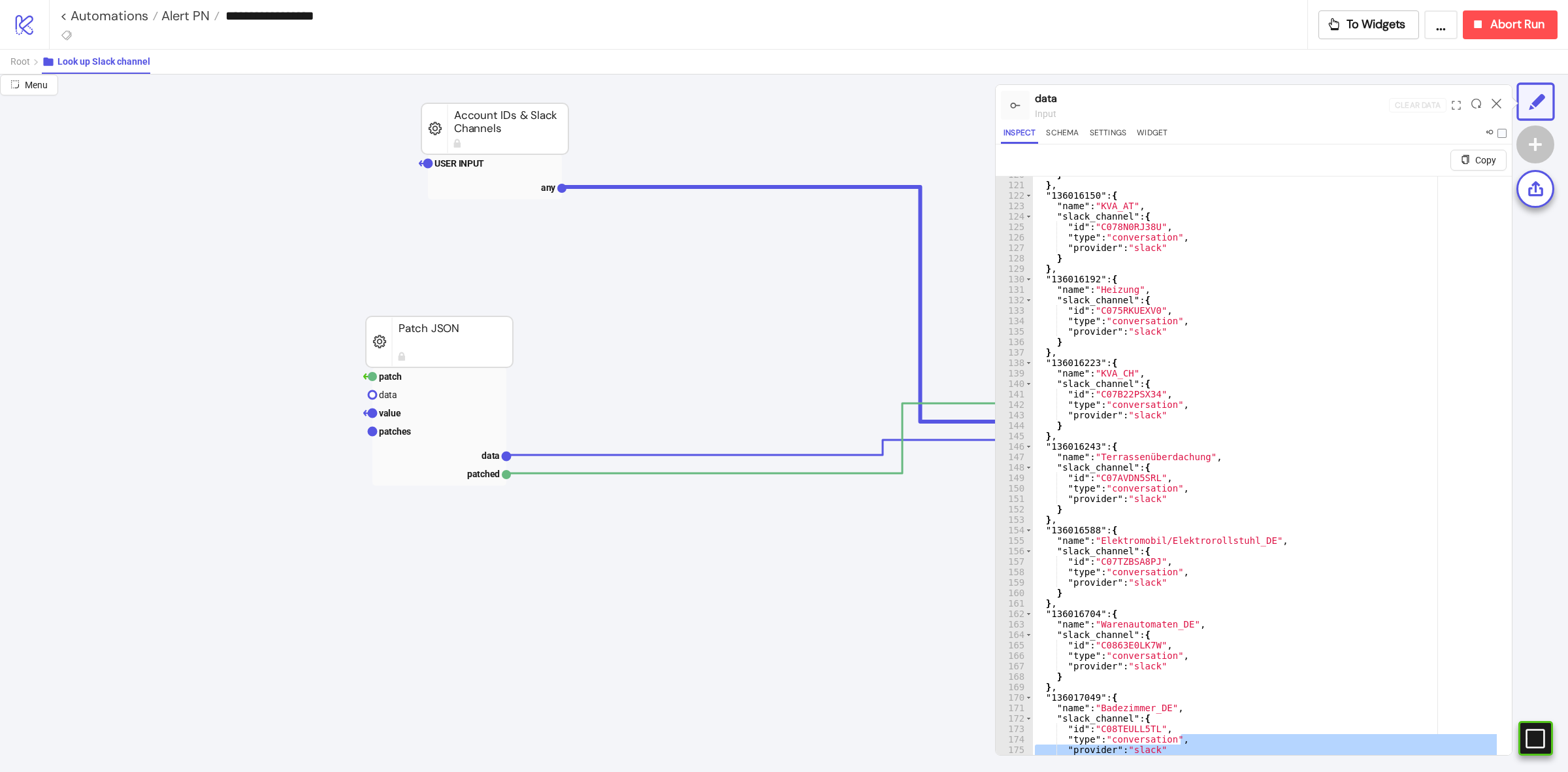
drag, startPoint x: 1232, startPoint y: 744, endPoint x: 1230, endPoint y: 781, distance: 37.1
click at [1230, 771] on html "**********" at bounding box center [784, 386] width 1568 height 772
click at [1260, 701] on div "} } , "136016150" : { "name" : "KVA_AT" , "slack_channel" : { "id" : "C078N0RJ3…" at bounding box center [1265, 484] width 467 height 631
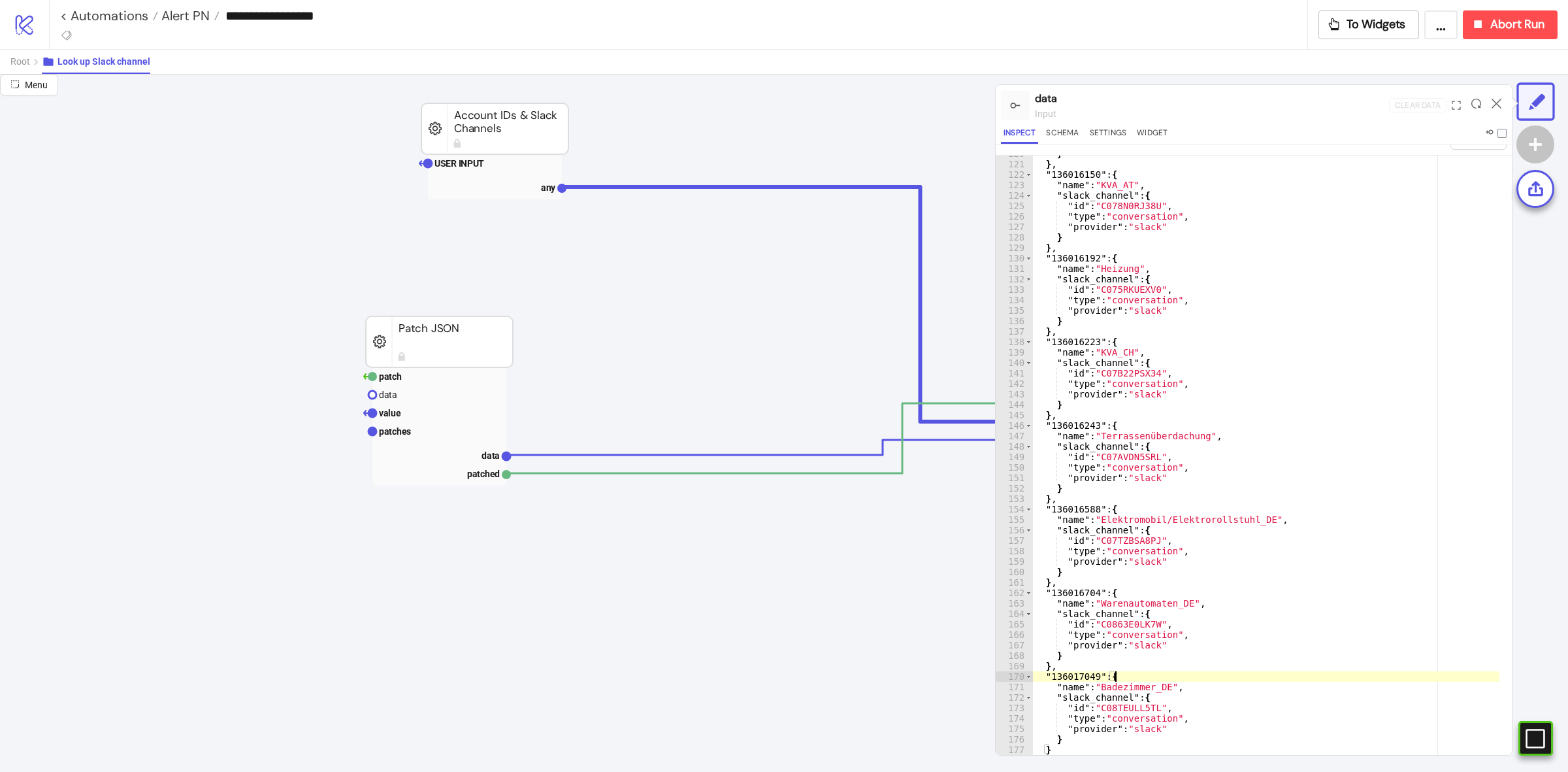
scroll to position [31, 0]
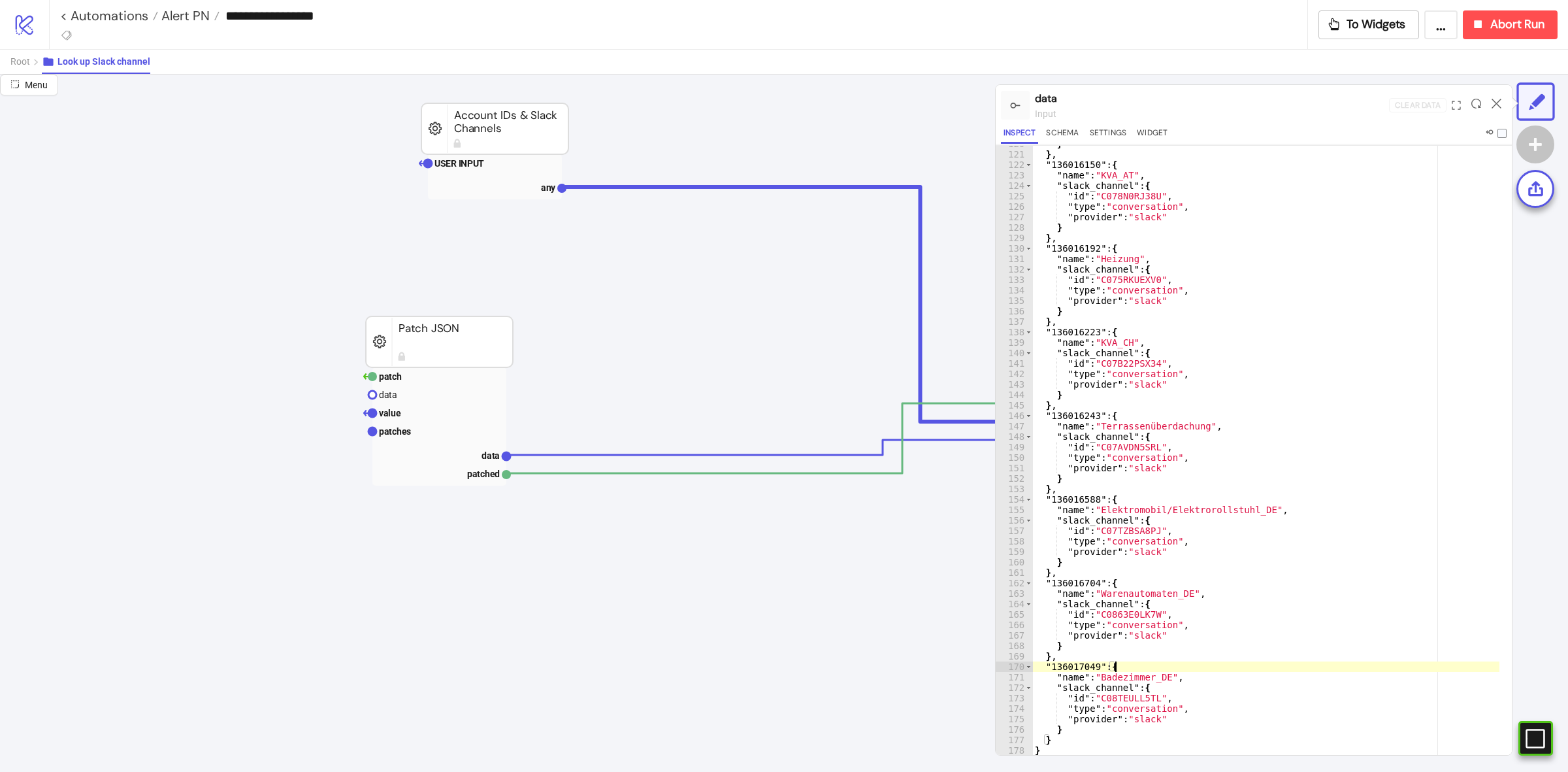
click at [1111, 709] on div "} } , "136016150" : { "name" : "KVA_AT" , "slack_channel" : { "id" : "C078N0RJ3…" at bounding box center [1265, 454] width 467 height 631
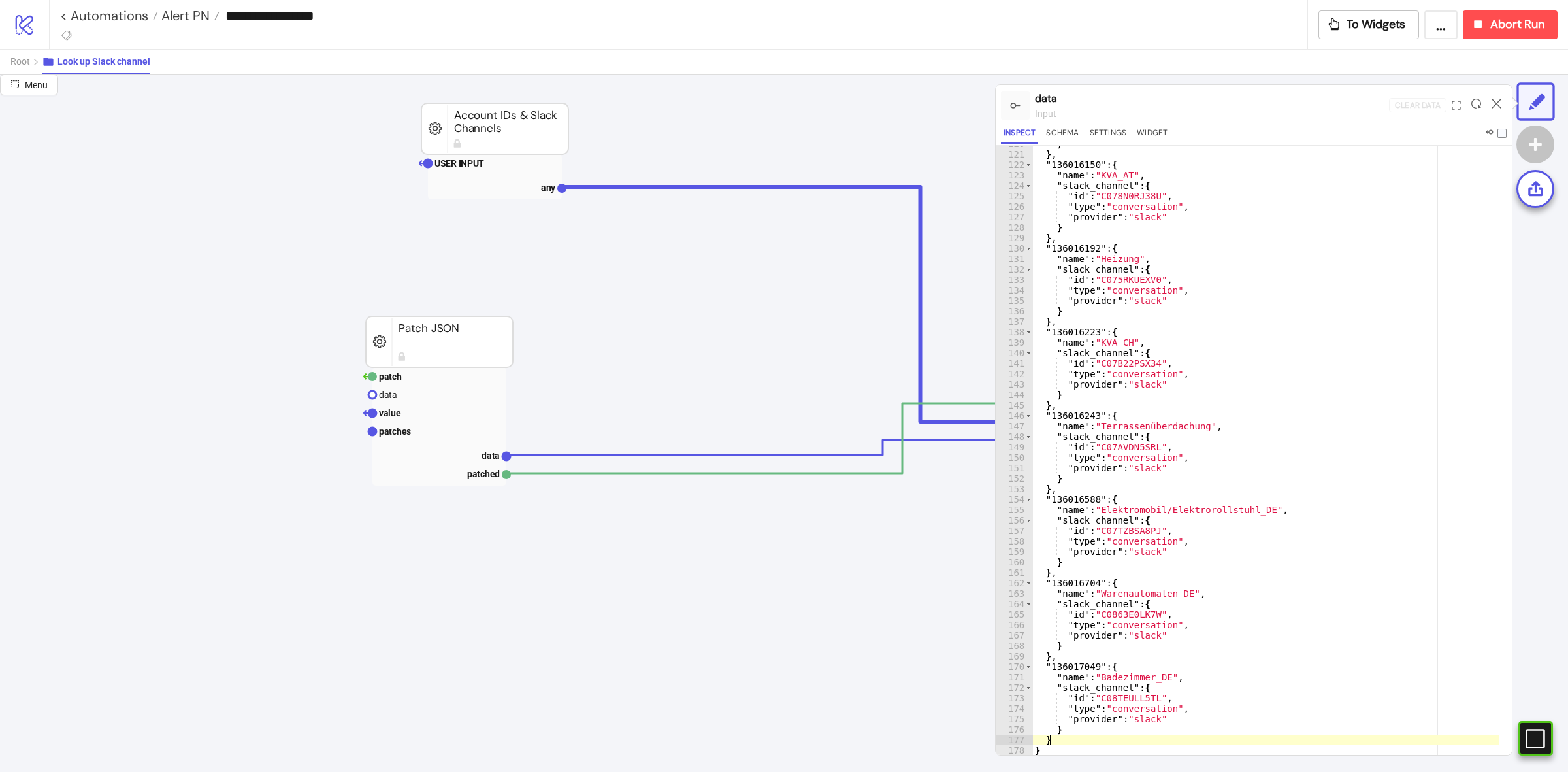
click at [1076, 736] on div "} } , "136016150" : { "name" : "KVA_AT" , "slack_channel" : { "id" : "C078N0RJ3…" at bounding box center [1265, 454] width 467 height 631
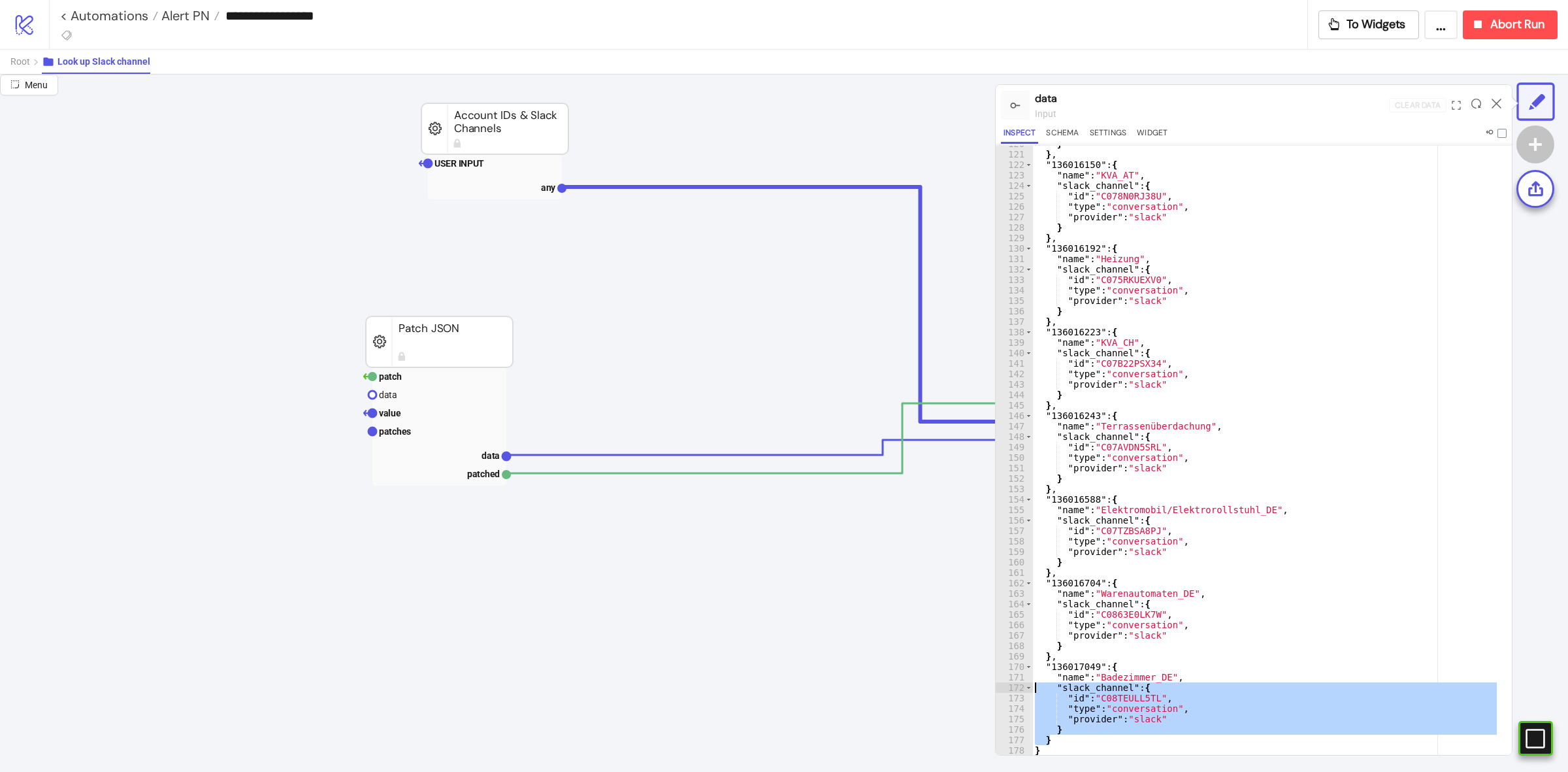
drag, startPoint x: 1138, startPoint y: 743, endPoint x: 1008, endPoint y: 668, distance: 150.1
click at [1006, 677] on div "* 120 121 122 123 124 125 126 127 128 129 130 131 132 133 134 135 136 137 138 1…" at bounding box center [1254, 450] width 516 height 611
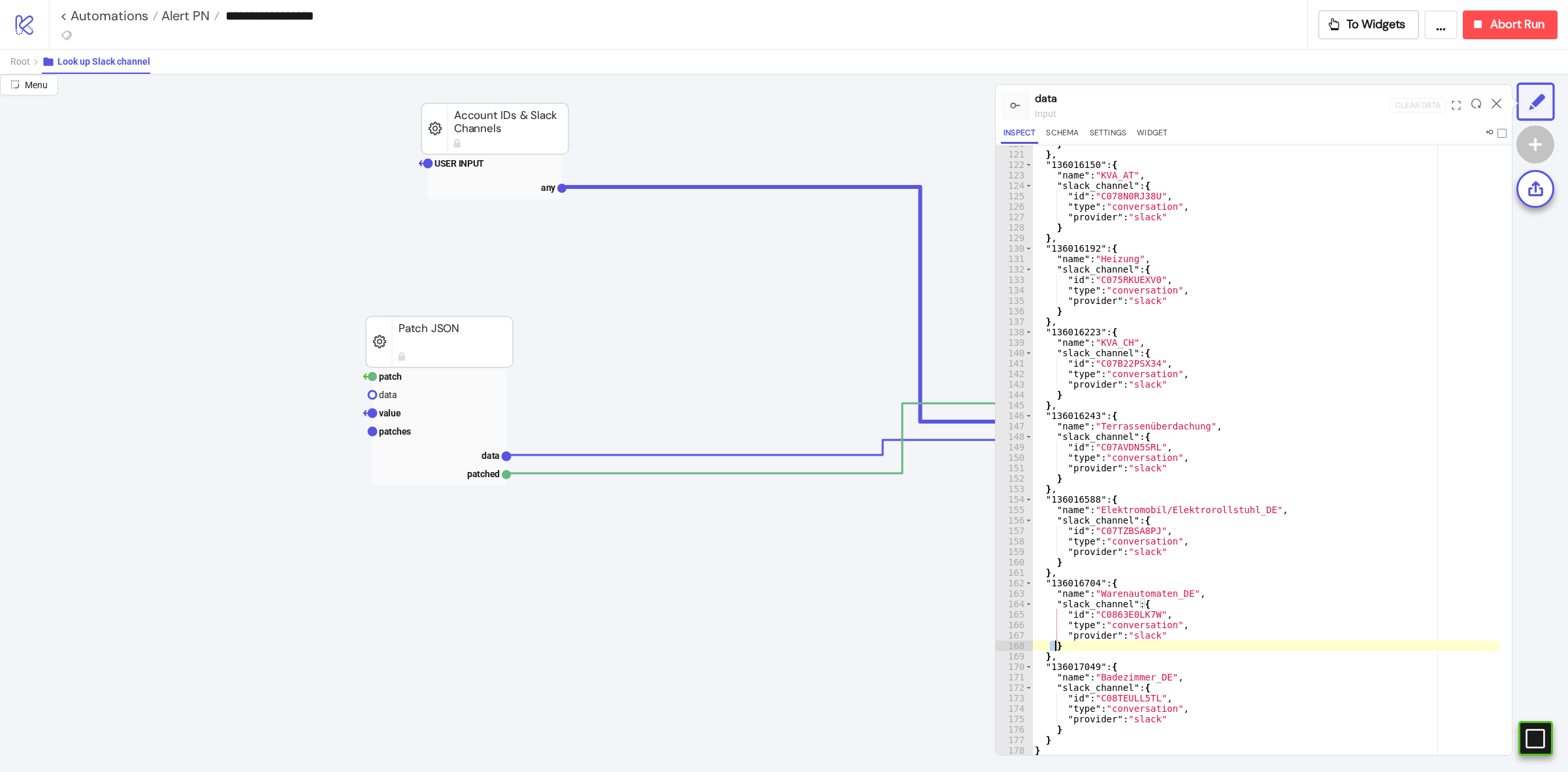
drag, startPoint x: 1052, startPoint y: 648, endPoint x: 1179, endPoint y: 681, distance: 131.2
click at [1177, 680] on div "} } , "136016150" : { "name" : "KVA_AT" , "slack_channel" : { "id" : "C078N0RJ3…" at bounding box center [1265, 454] width 467 height 631
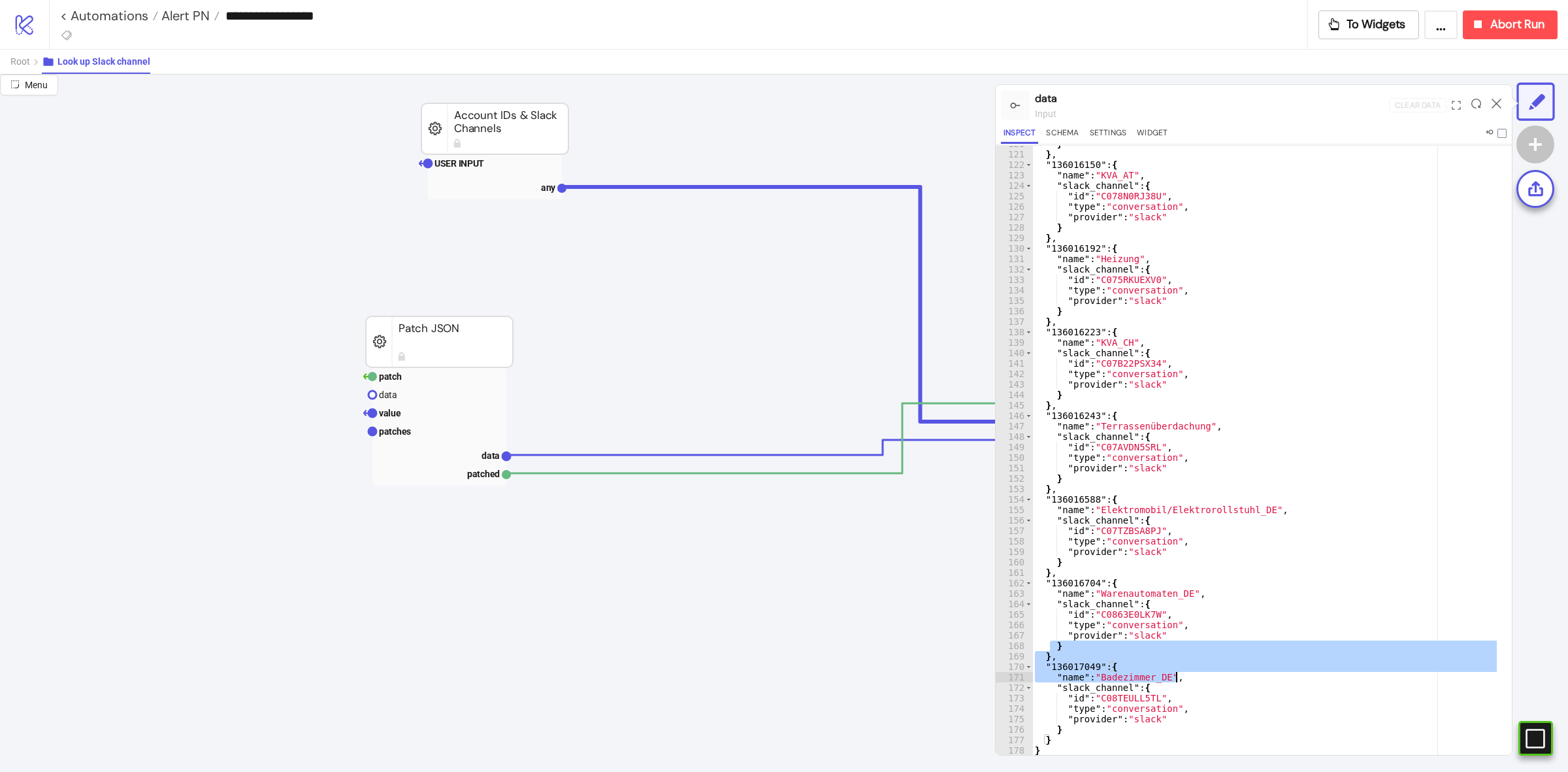
click at [1177, 662] on div at bounding box center [1177, 662] width 0 height 0
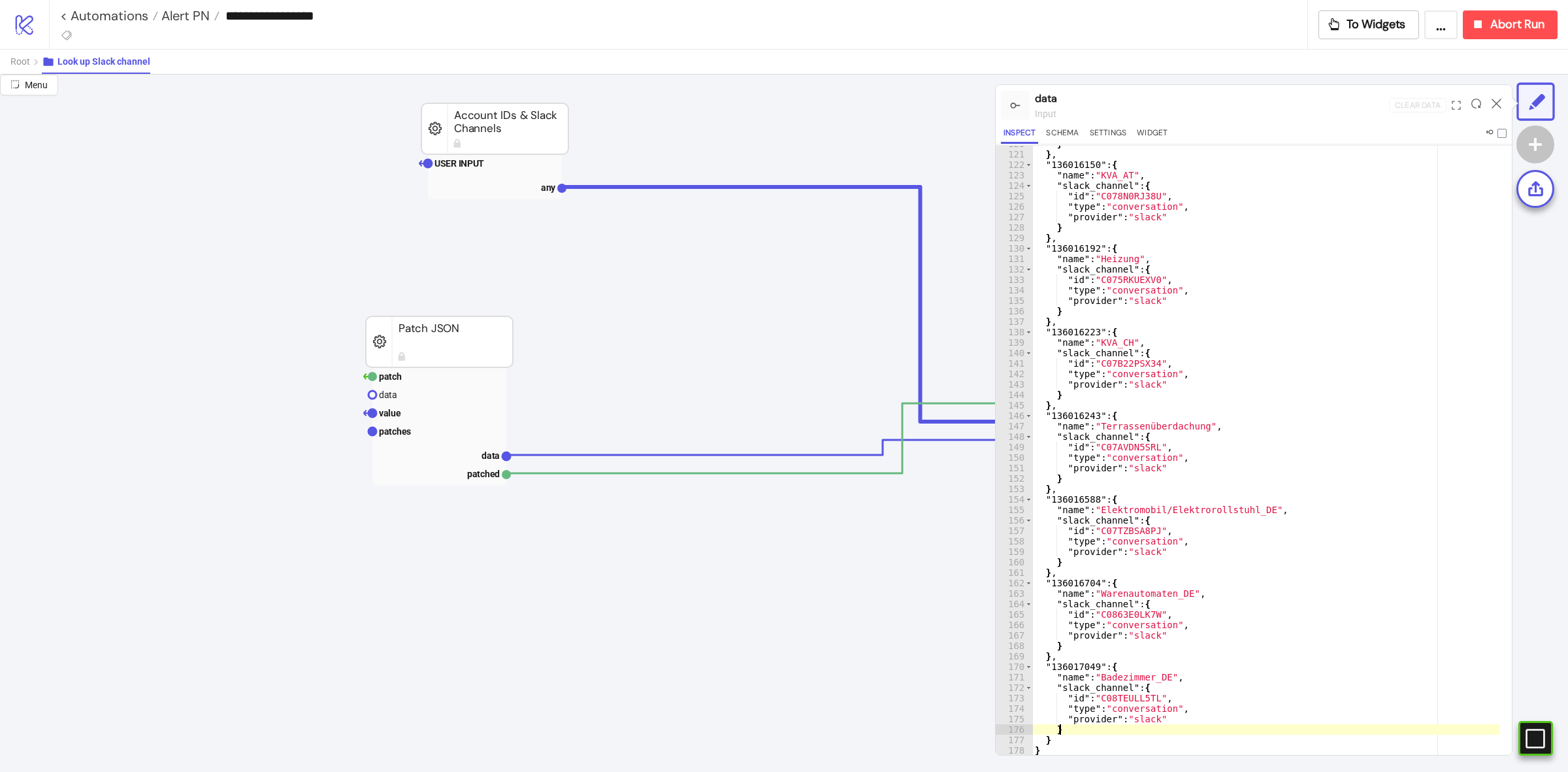
click at [1193, 727] on div "} } , "136016150" : { "name" : "KVA_AT" , "slack_channel" : { "id" : "C078N0RJ3…" at bounding box center [1265, 454] width 467 height 631
drag, startPoint x: 1105, startPoint y: 720, endPoint x: 1046, endPoint y: 651, distance: 90.8
click at [1036, 655] on div "} } , "136016150" : { "name" : "KVA_AT" , "slack_channel" : { "id" : "C078N0RJ3…" at bounding box center [1265, 454] width 467 height 631
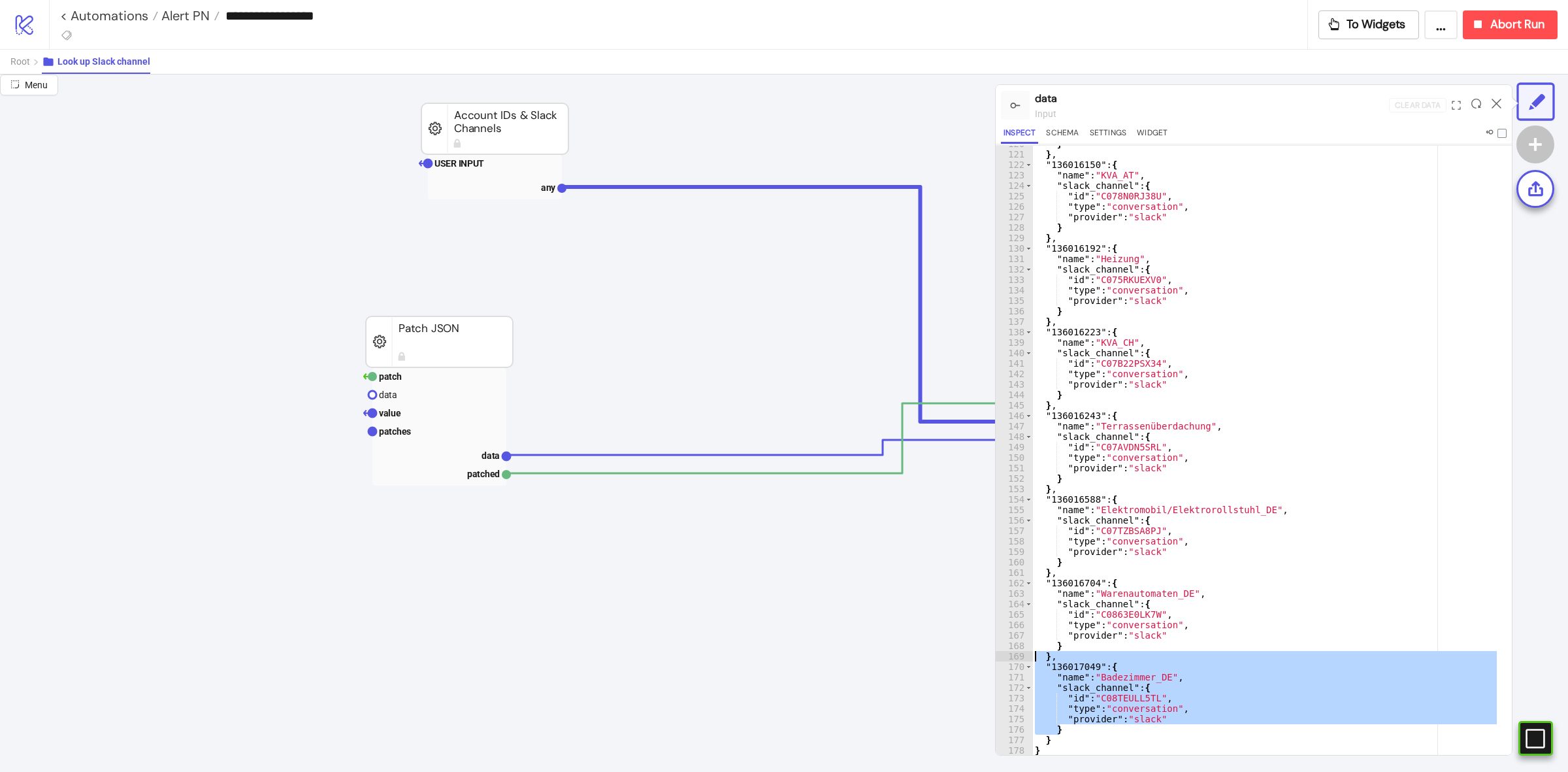
click at [1156, 729] on div "} } , "136016150" : { "name" : "KVA_AT" , "slack_channel" : { "id" : "C078N0RJ3…" at bounding box center [1265, 451] width 467 height 610
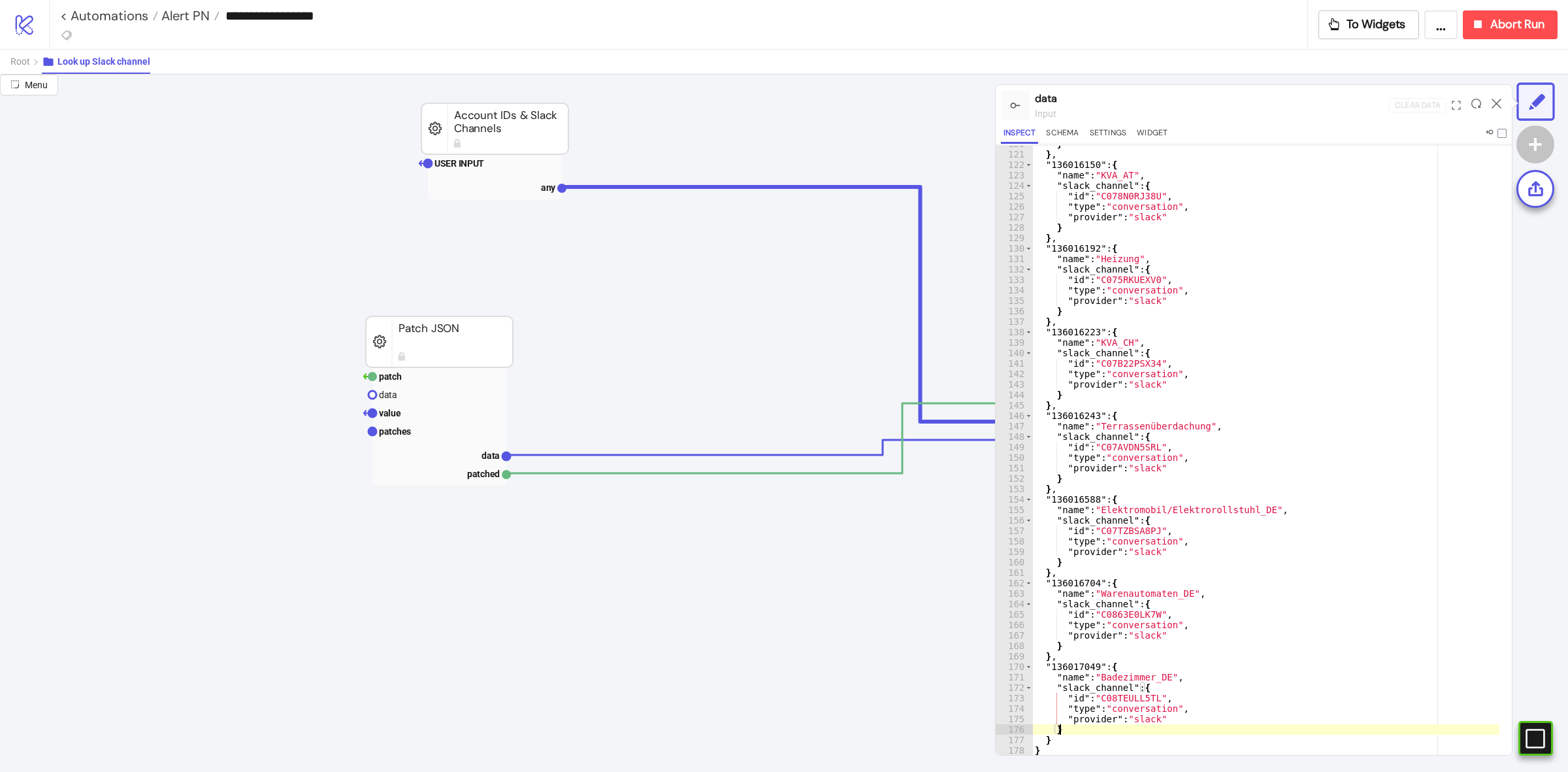
click at [1134, 678] on div "} } , "136016150" : { "name" : "KVA_AT" , "slack_channel" : { "id" : "C078N0RJ3…" at bounding box center [1265, 454] width 467 height 631
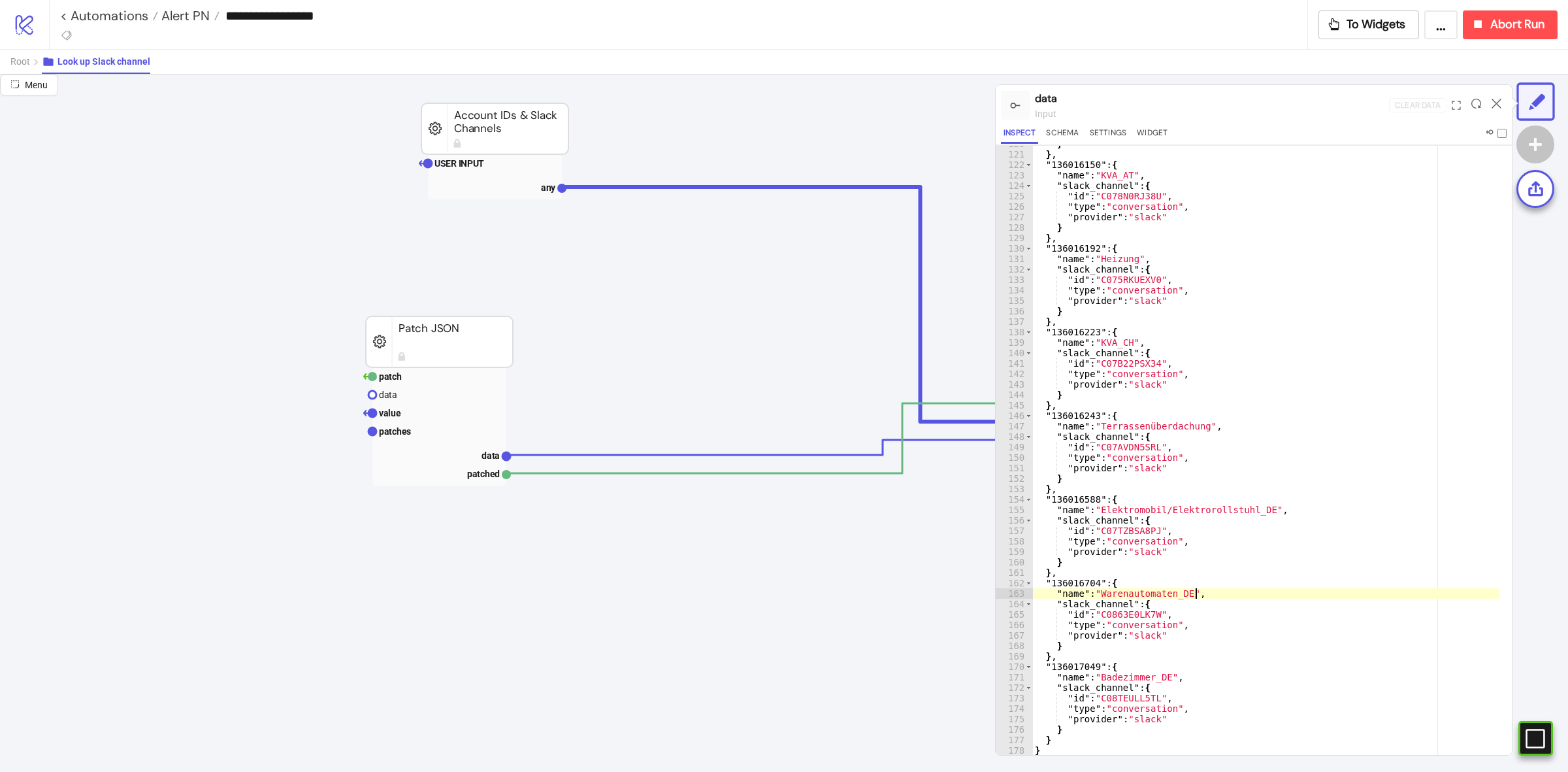
drag, startPoint x: 1262, startPoint y: 593, endPoint x: 1138, endPoint y: 566, distance: 126.9
click at [1089, 554] on div "} } , "136016150" : { "name" : "KVA_AT" , "slack_channel" : { "id" : "C078N0RJ3…" at bounding box center [1265, 454] width 467 height 631
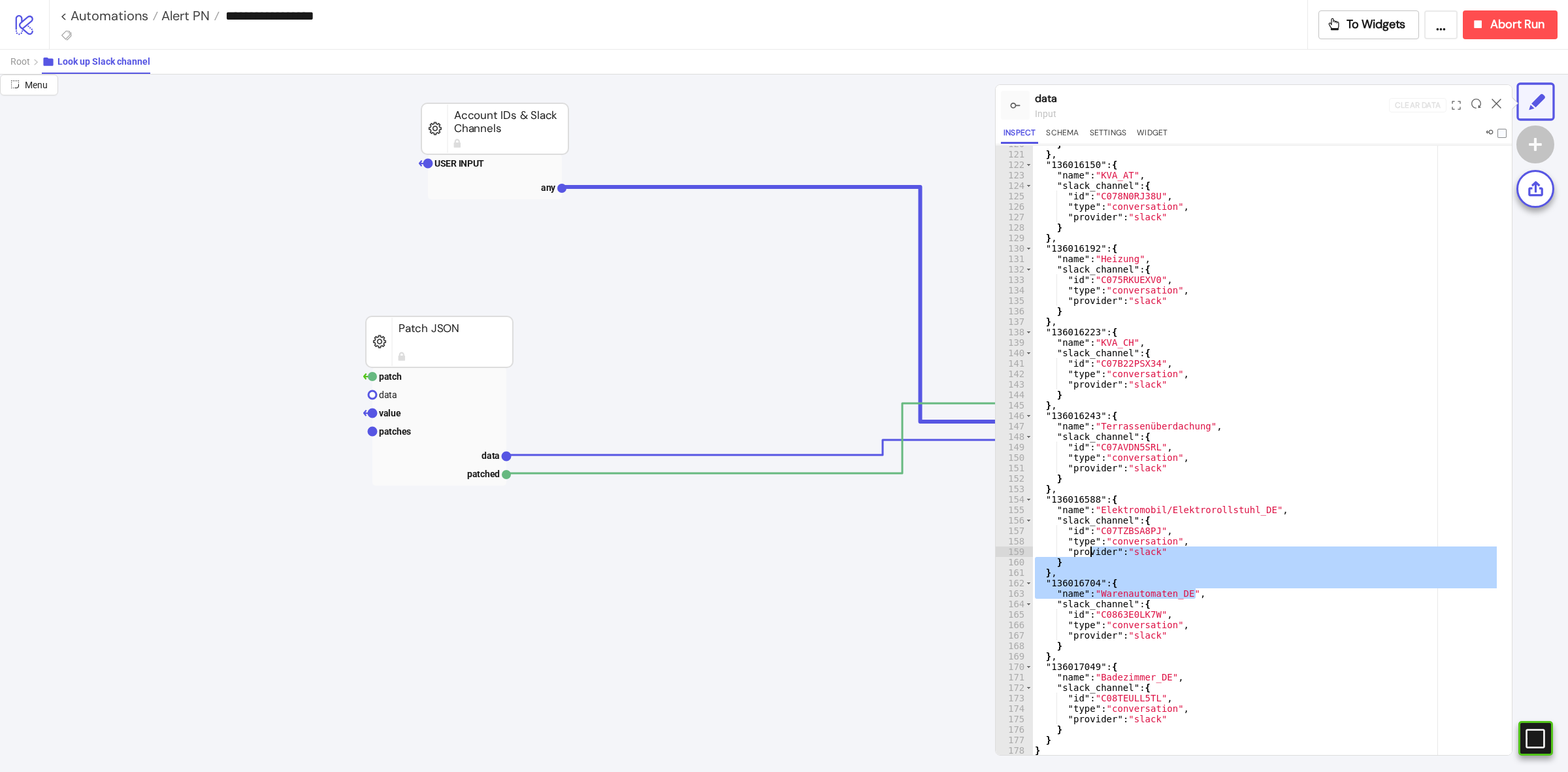
click at [1282, 626] on div "} } , "136016150" : { "name" : "KVA_AT" , "slack_channel" : { "id" : "C078N0RJ3…" at bounding box center [1265, 454] width 467 height 631
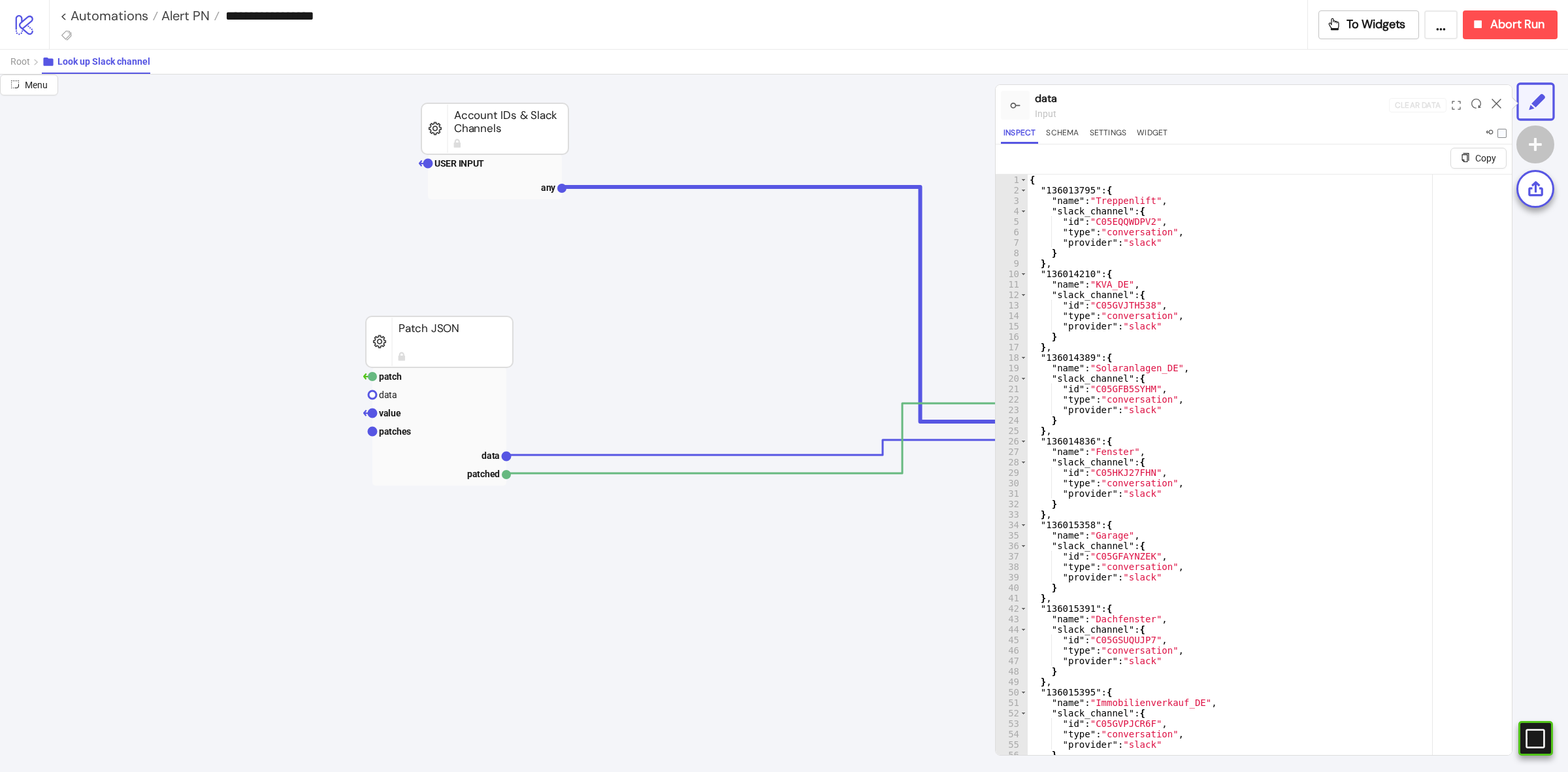
scroll to position [0, 0]
click at [1091, 353] on div "{ "136013795" : { "name" : "Treppenlift" , "slack_channel" : { "id" : "C05EQQWD…" at bounding box center [1263, 492] width 472 height 631
type textarea "**"
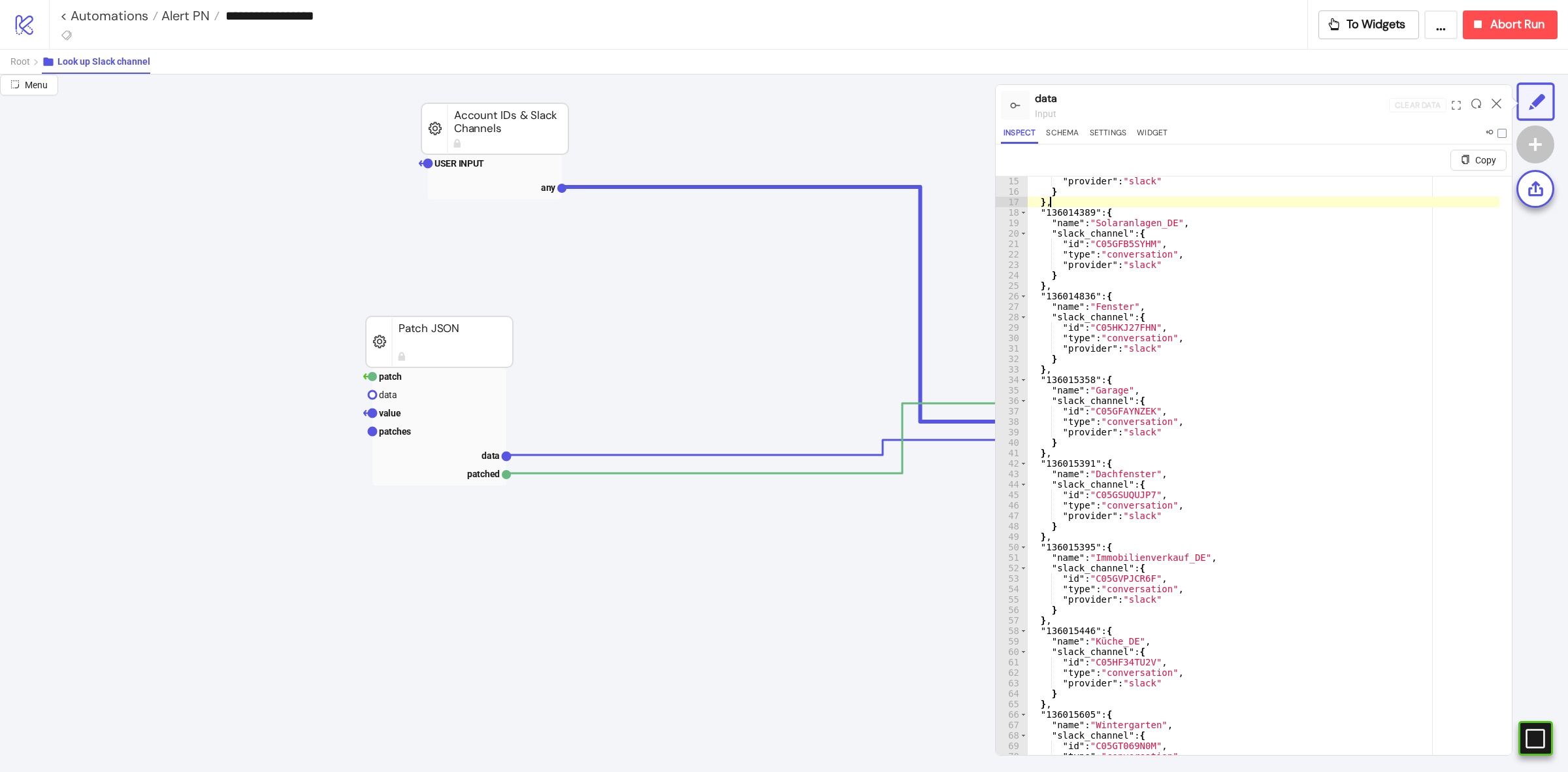
scroll to position [196, 0]
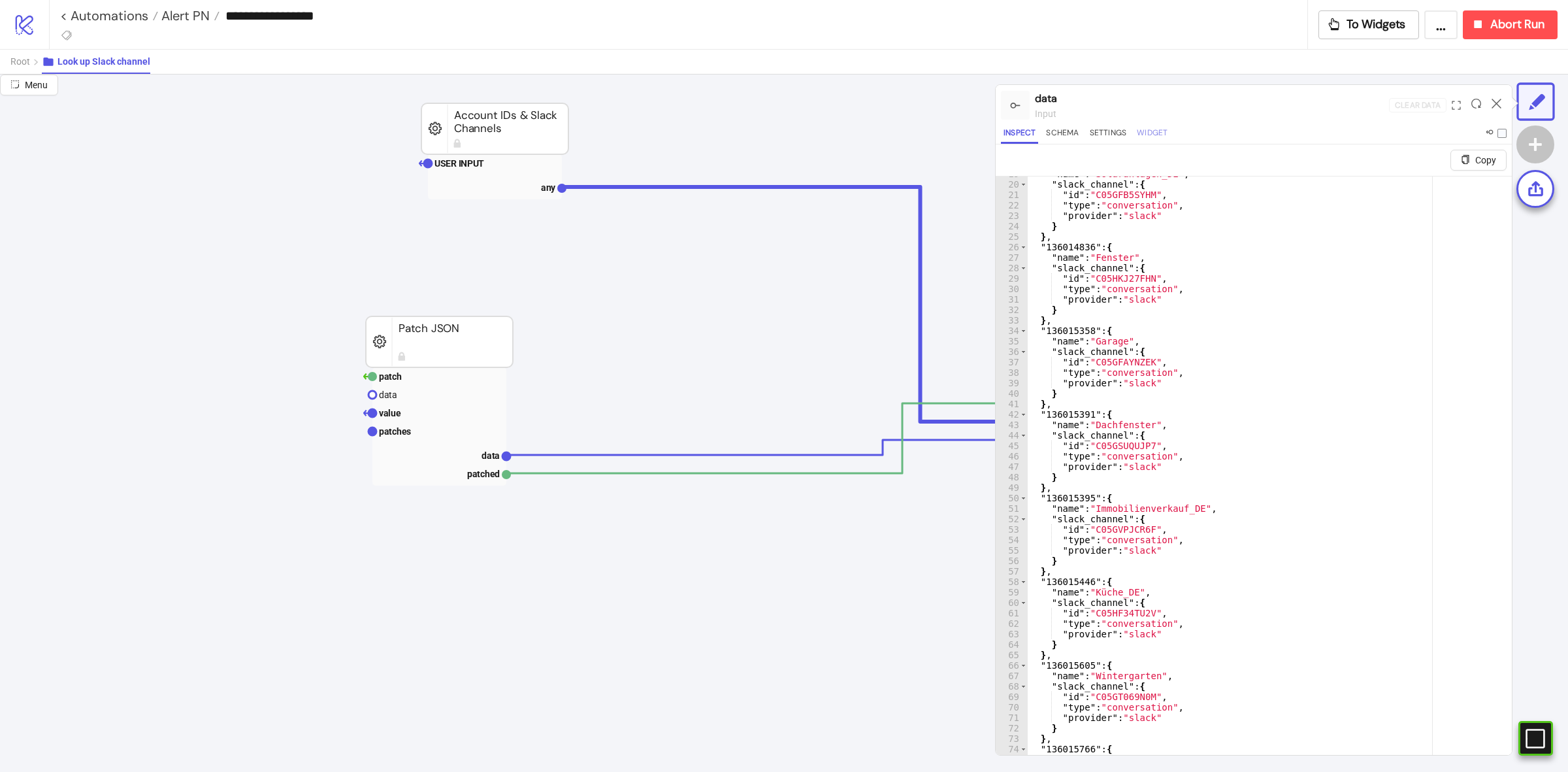
click at [1150, 129] on button "Widget" at bounding box center [1152, 135] width 36 height 18
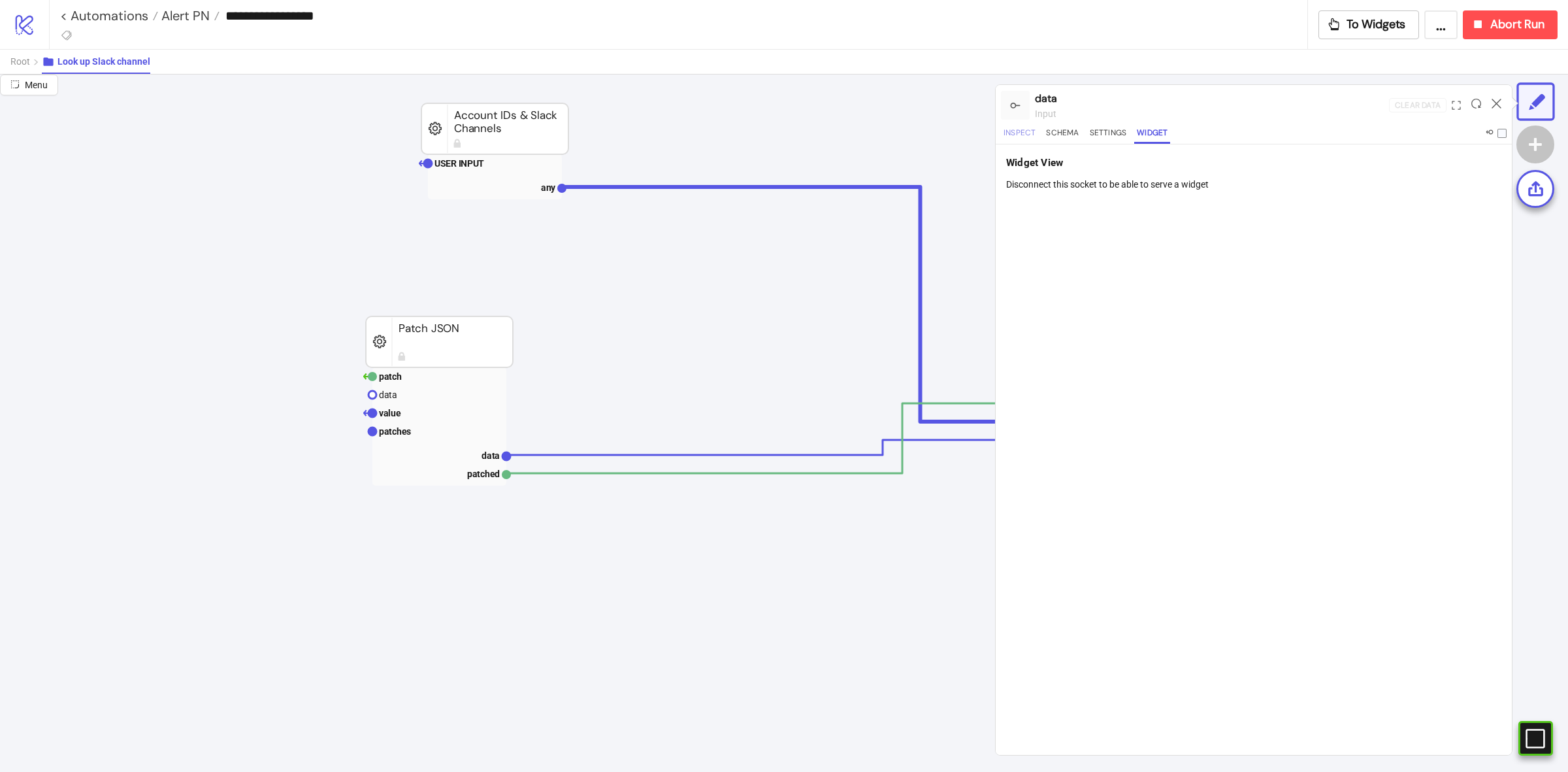
click at [1013, 138] on button "Inspect" at bounding box center [1019, 135] width 37 height 18
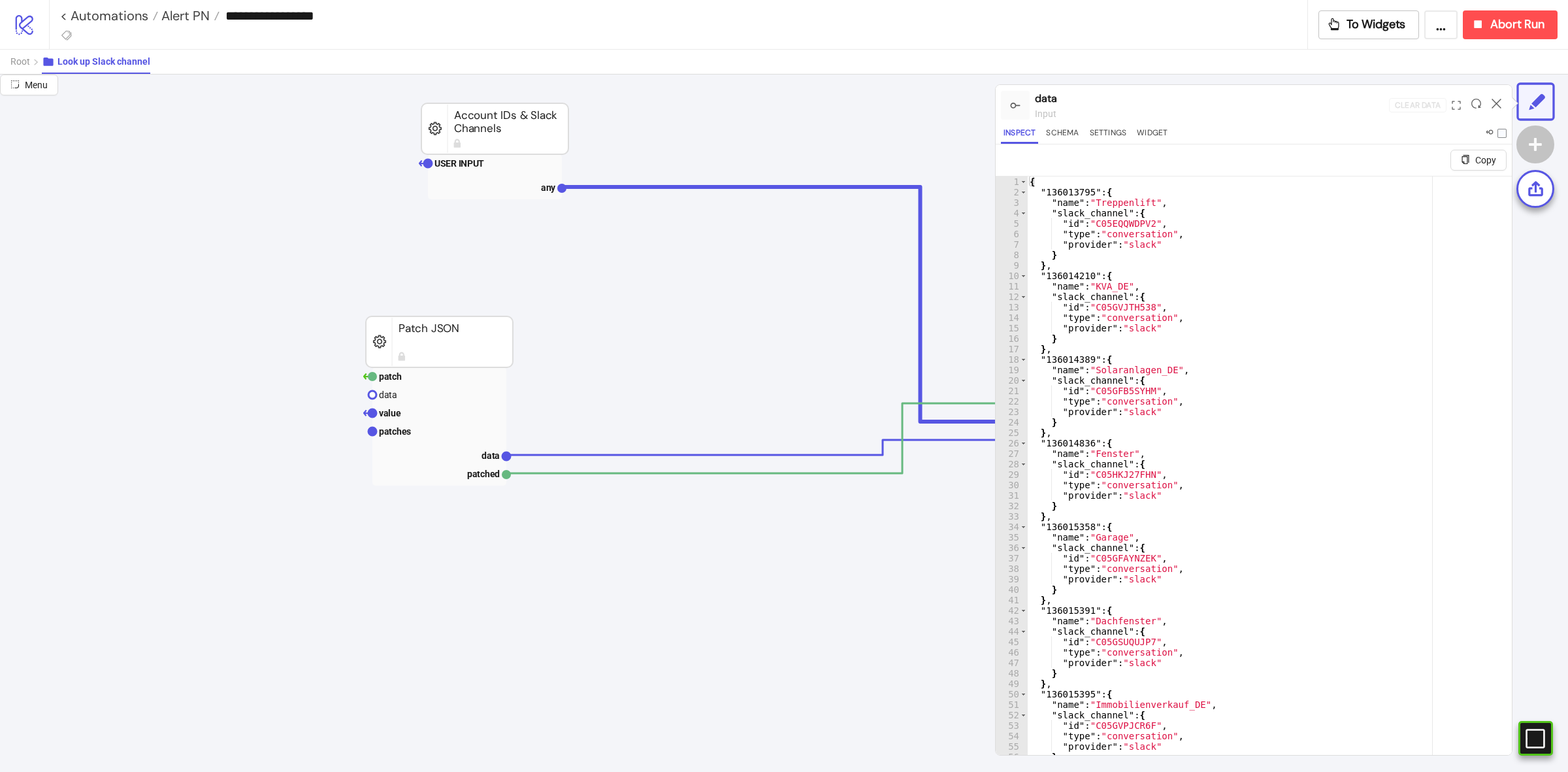
scroll to position [294, 0]
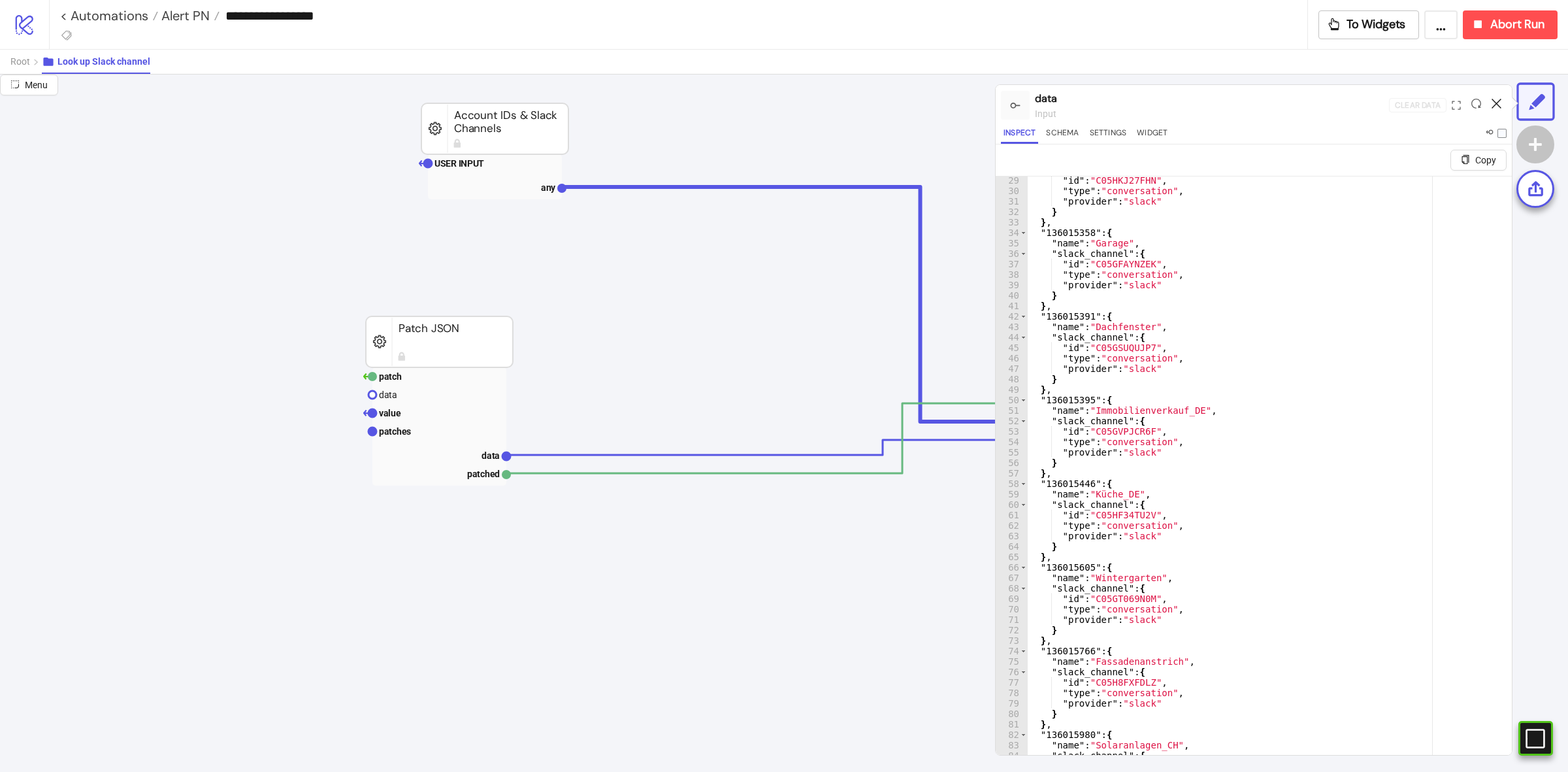
click at [1492, 105] on icon at bounding box center [1496, 104] width 10 height 10
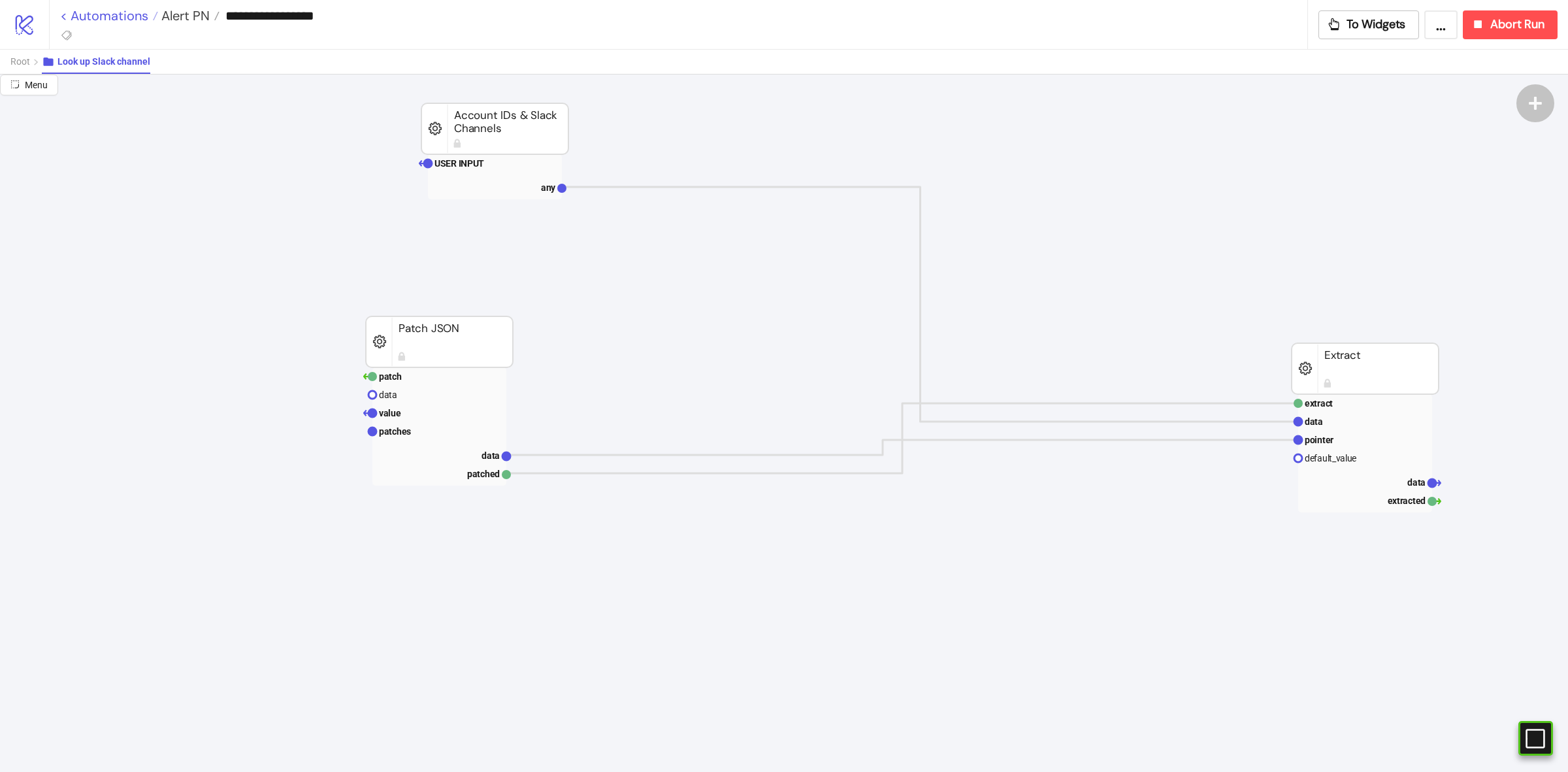
click at [141, 14] on link "< Automations" at bounding box center [109, 15] width 98 height 13
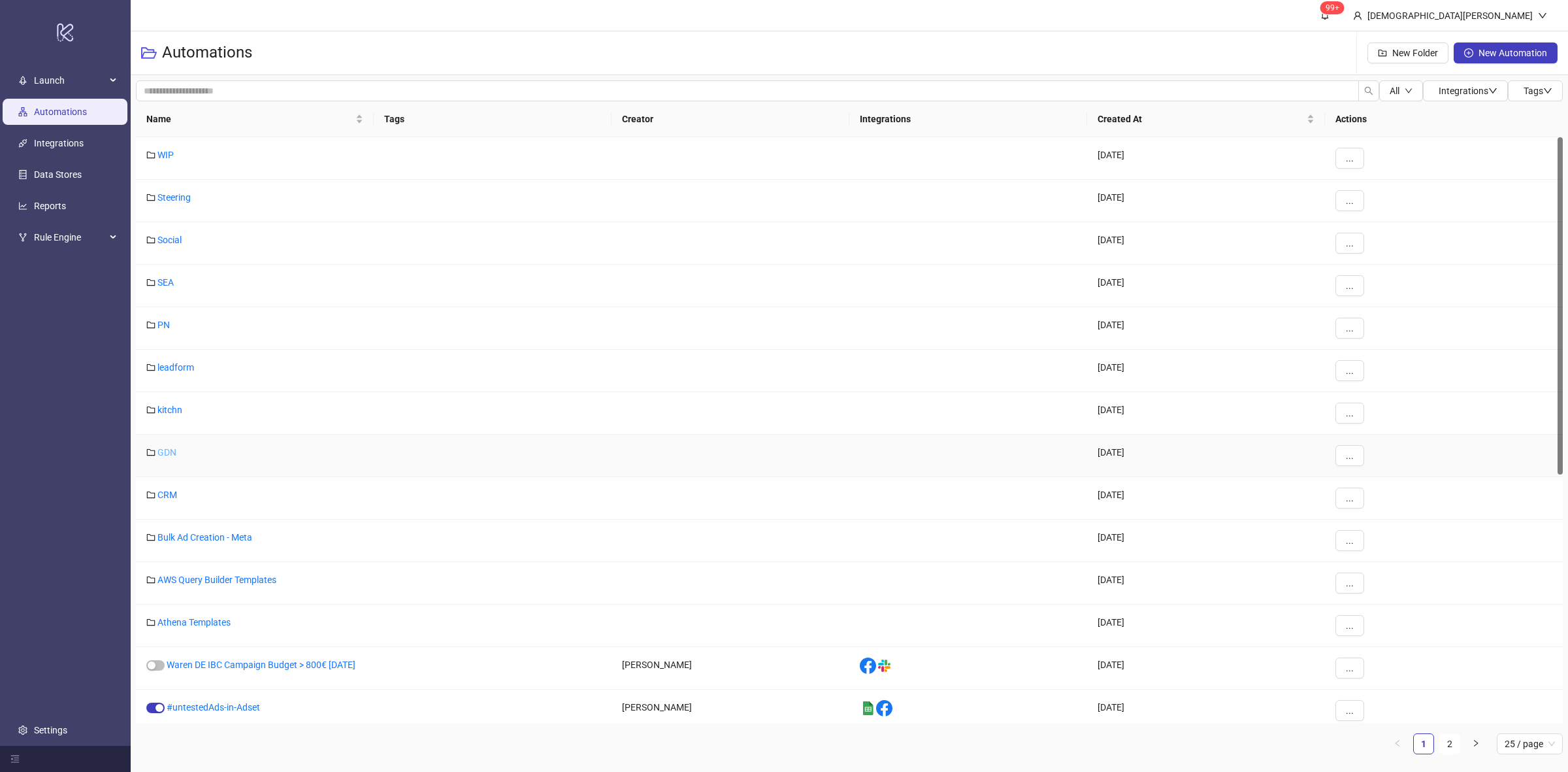
click at [167, 457] on link "GDN" at bounding box center [167, 452] width 19 height 10
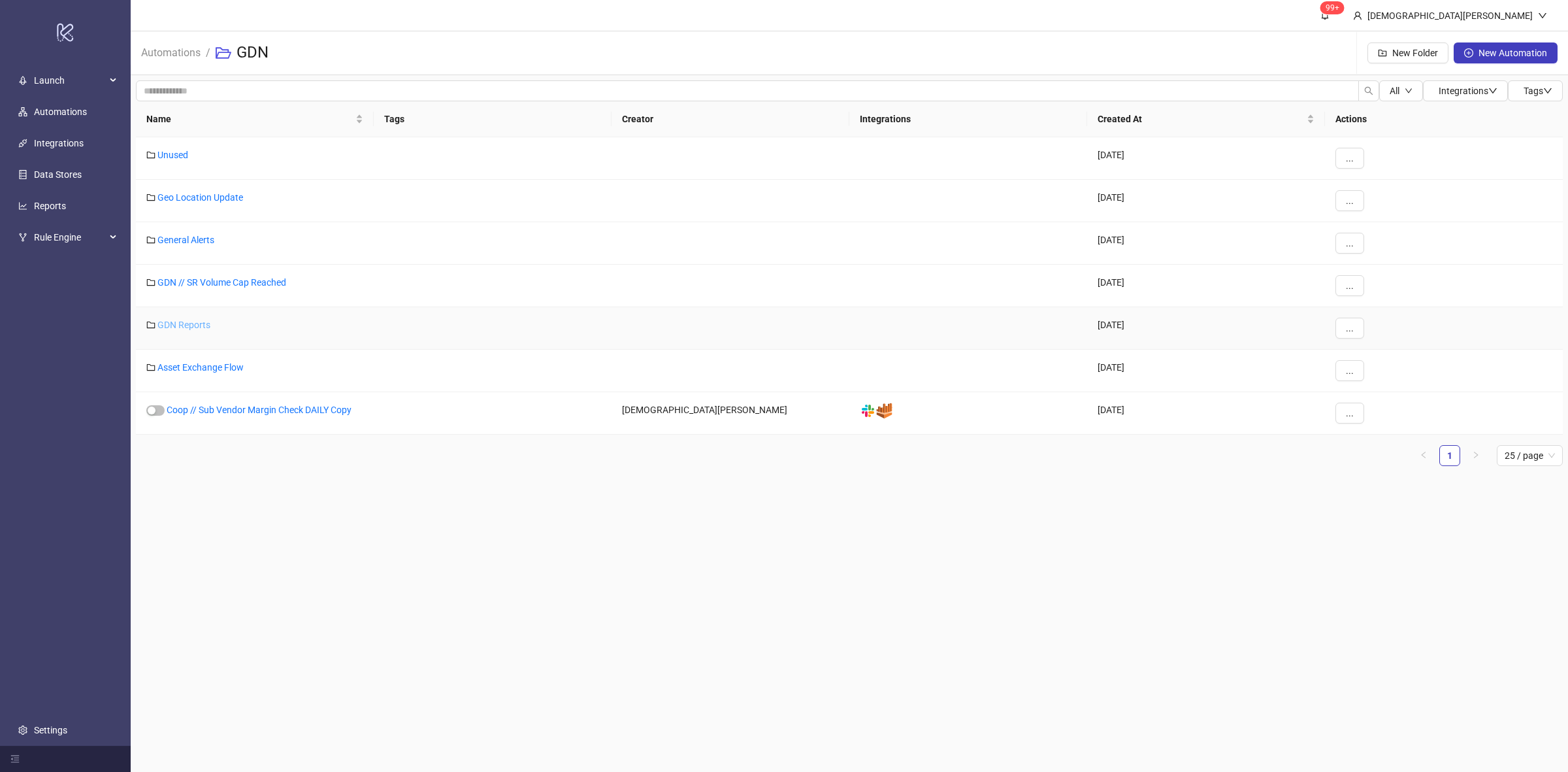
click at [183, 329] on link "GDN Reports" at bounding box center [183, 324] width 53 height 10
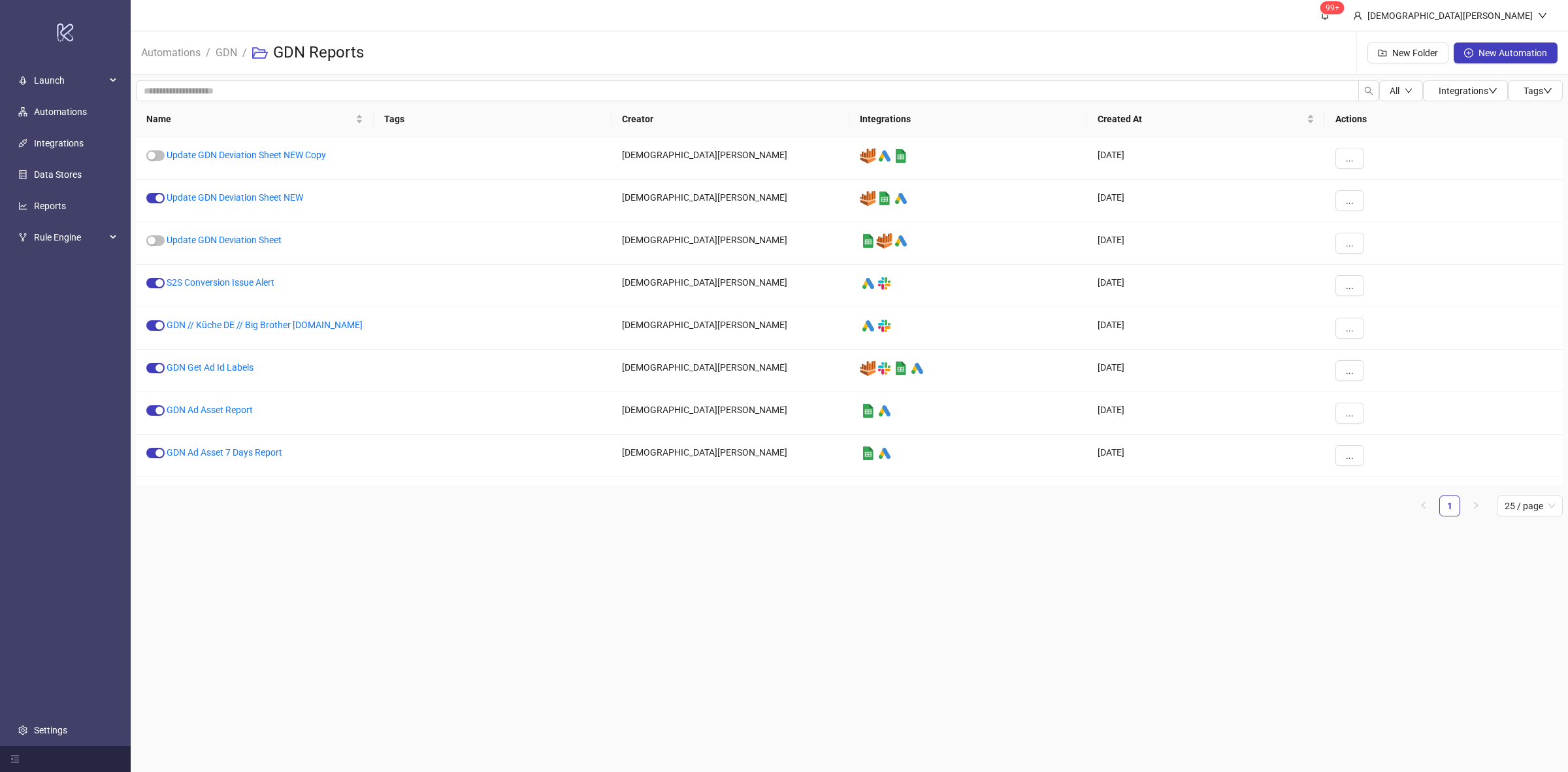
click at [593, 609] on main "99+ [PERSON_NAME] Automations / GDN / GDN Reports New Folder New Automation All…" at bounding box center [849, 386] width 1437 height 772
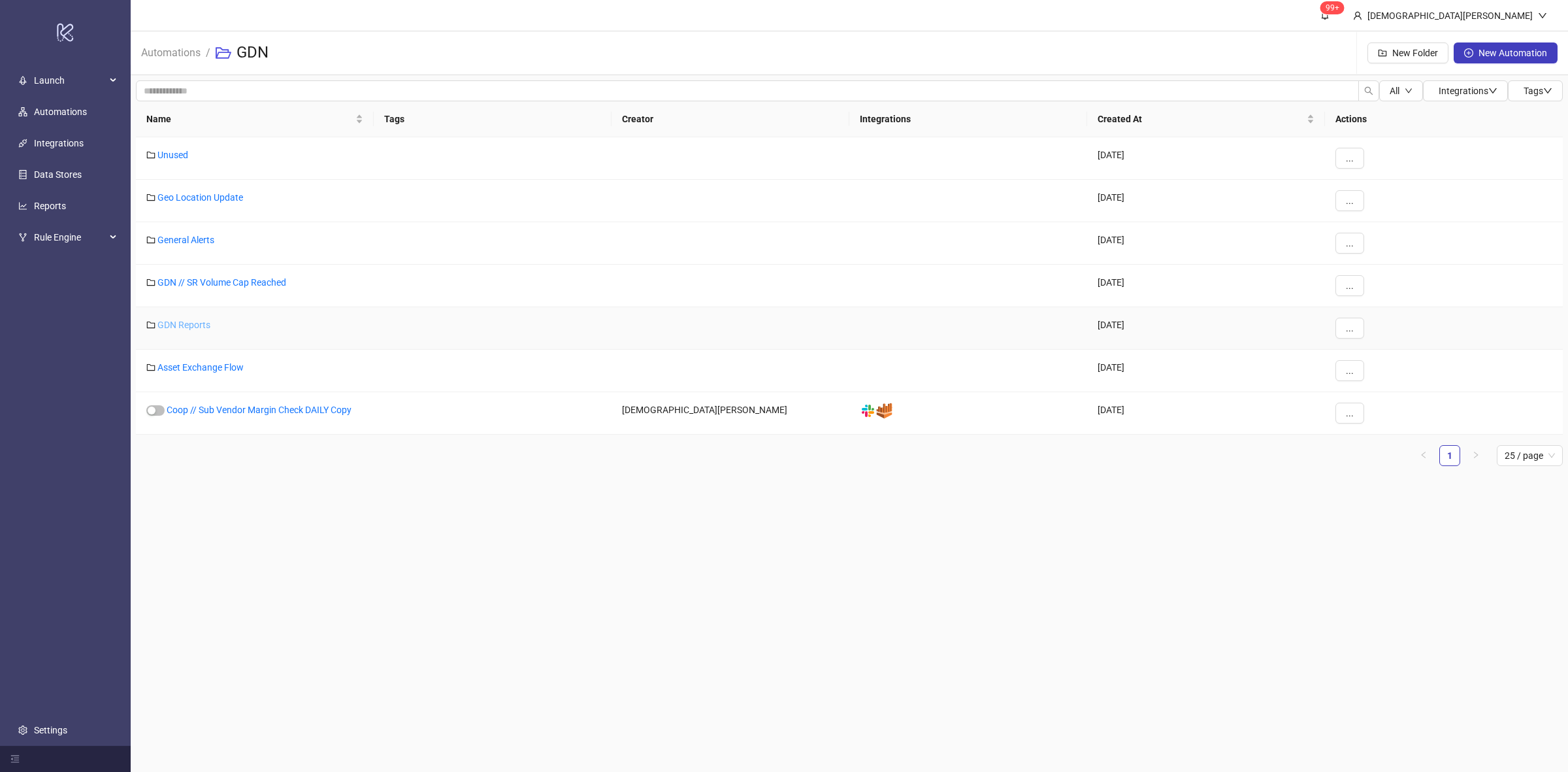
click at [203, 325] on link "GDN Reports" at bounding box center [183, 324] width 53 height 10
click at [176, 242] on link "General Alerts" at bounding box center [185, 240] width 57 height 10
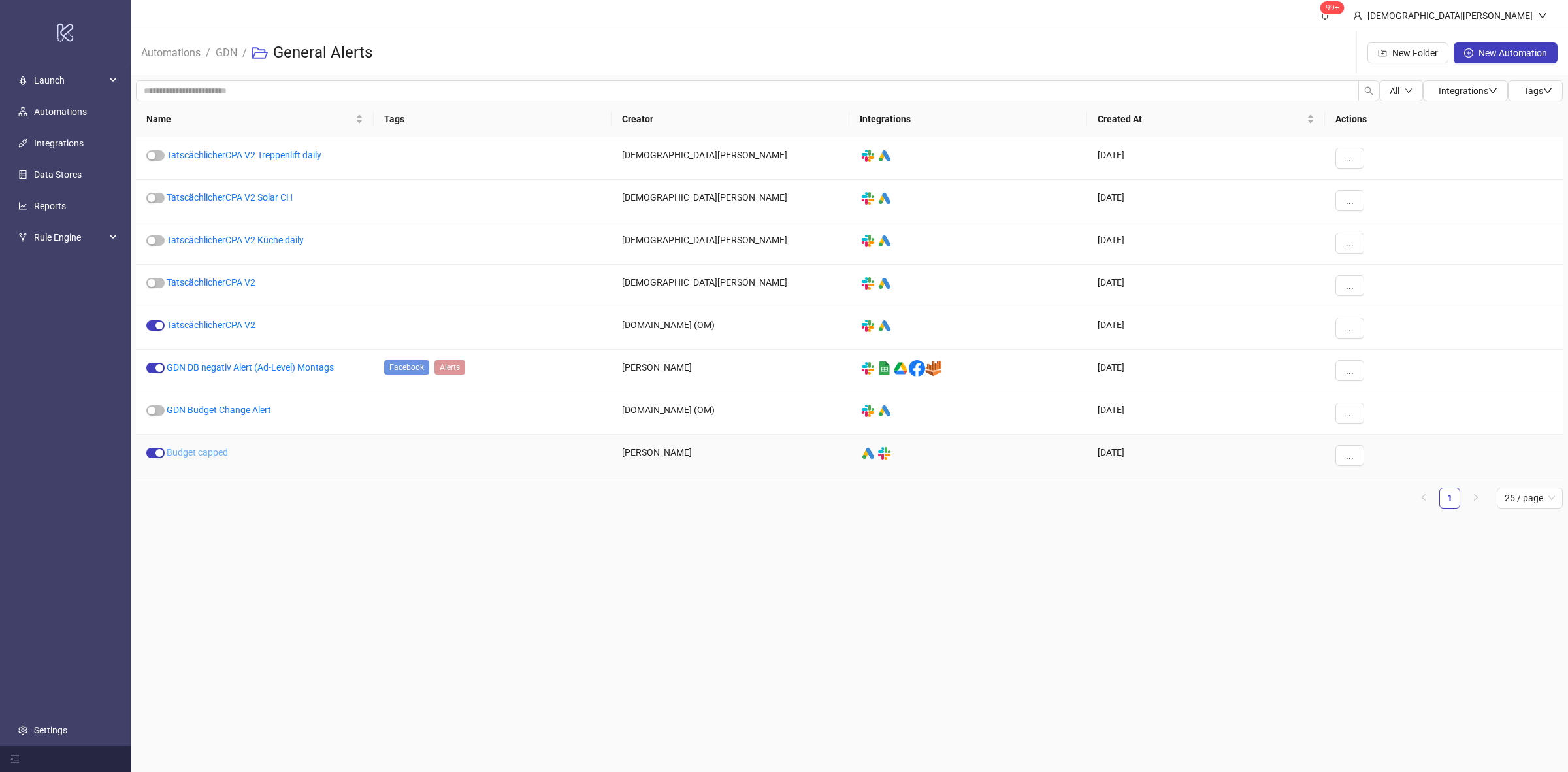
click at [196, 449] on link "Budget capped" at bounding box center [197, 452] width 61 height 10
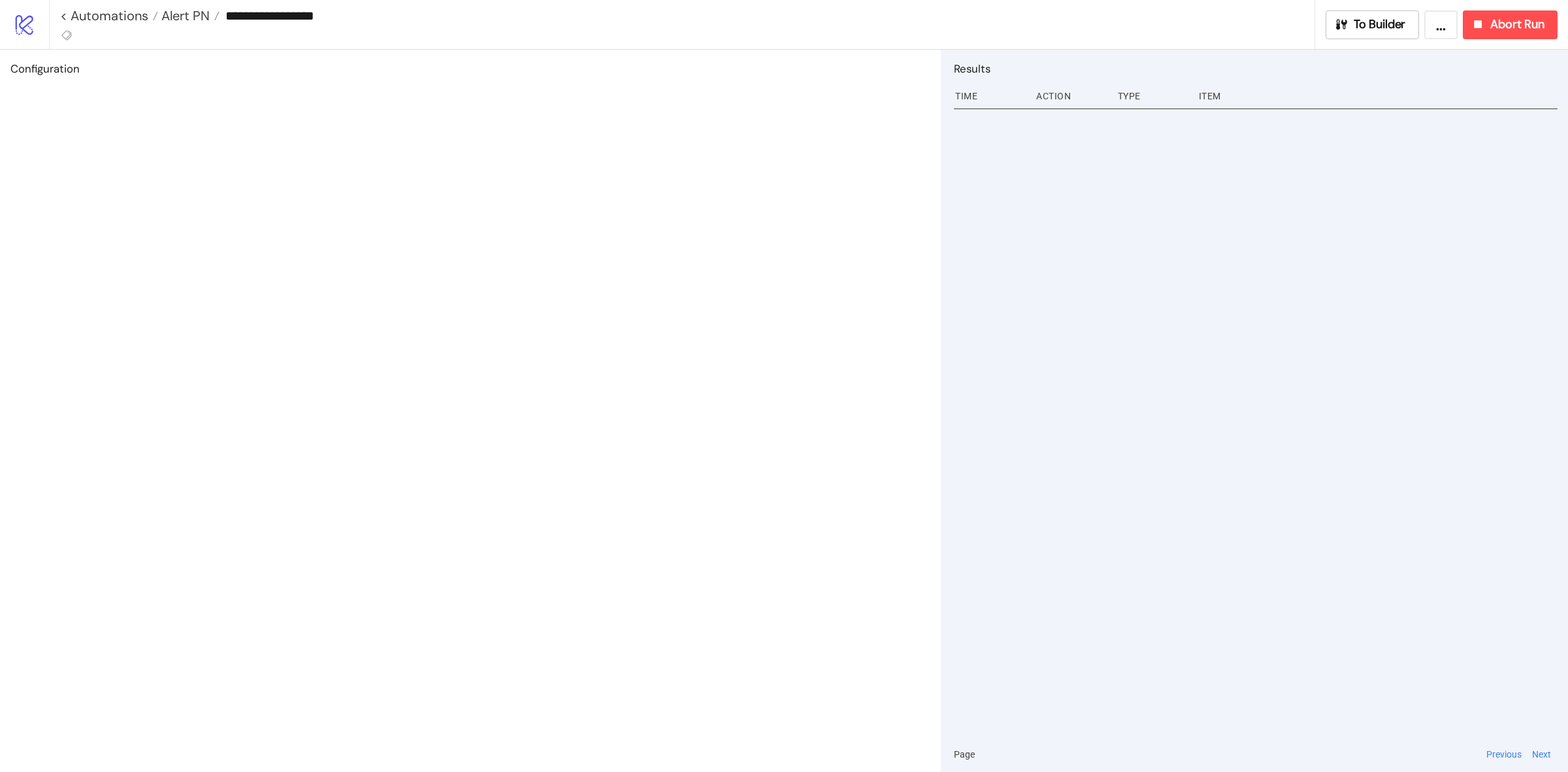
type input "**********"
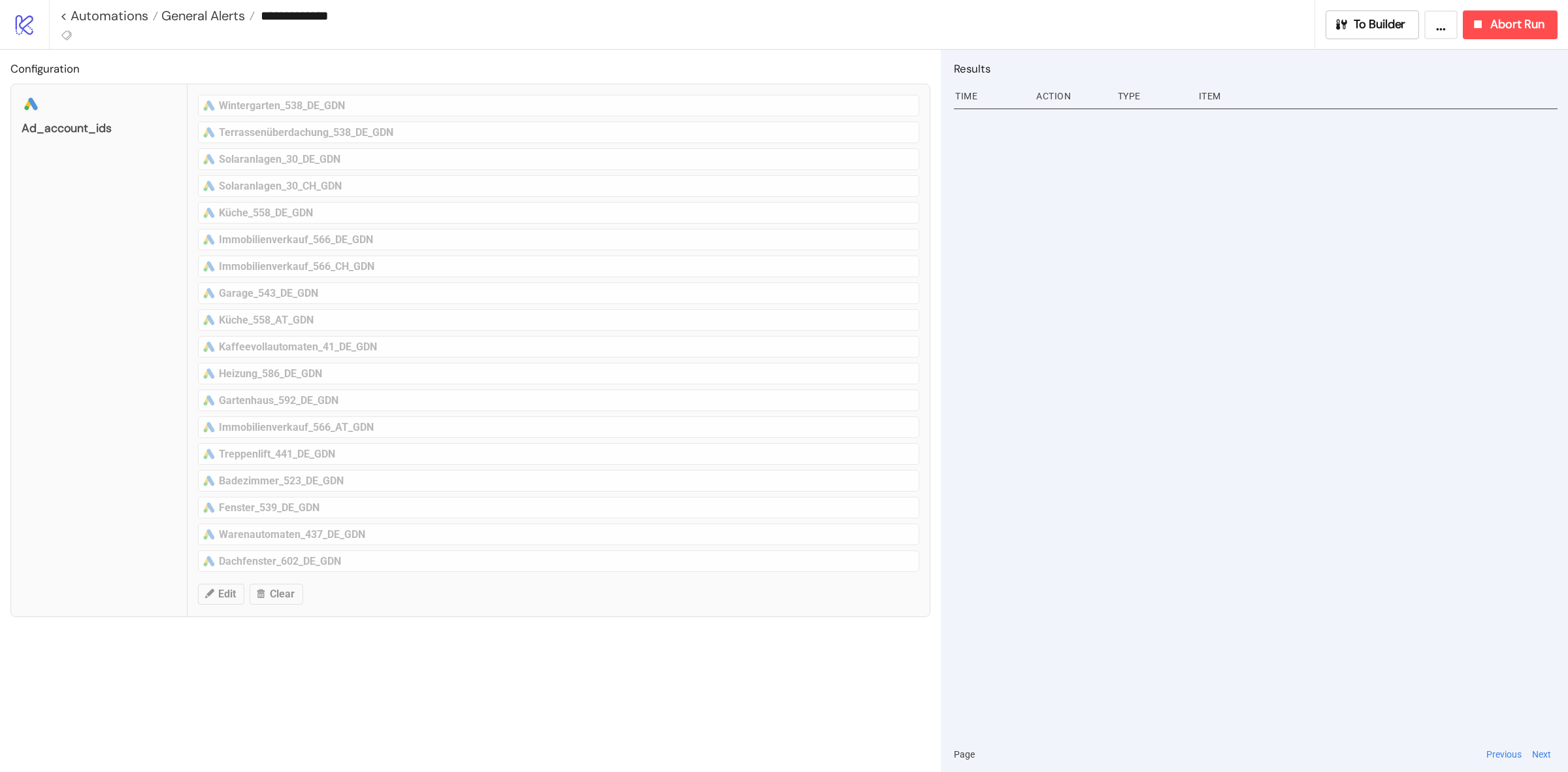
click at [1480, 387] on div at bounding box center [1255, 420] width 603 height 632
click at [628, 62] on h2 "Configuration" at bounding box center [470, 69] width 920 height 17
click at [1193, 317] on div at bounding box center [1255, 420] width 603 height 632
click at [1247, 320] on div at bounding box center [1255, 420] width 603 height 632
click at [642, 681] on div "Configuration platform/google_ads ad_account_ids platform/google_ads Wintergart…" at bounding box center [470, 410] width 941 height 722
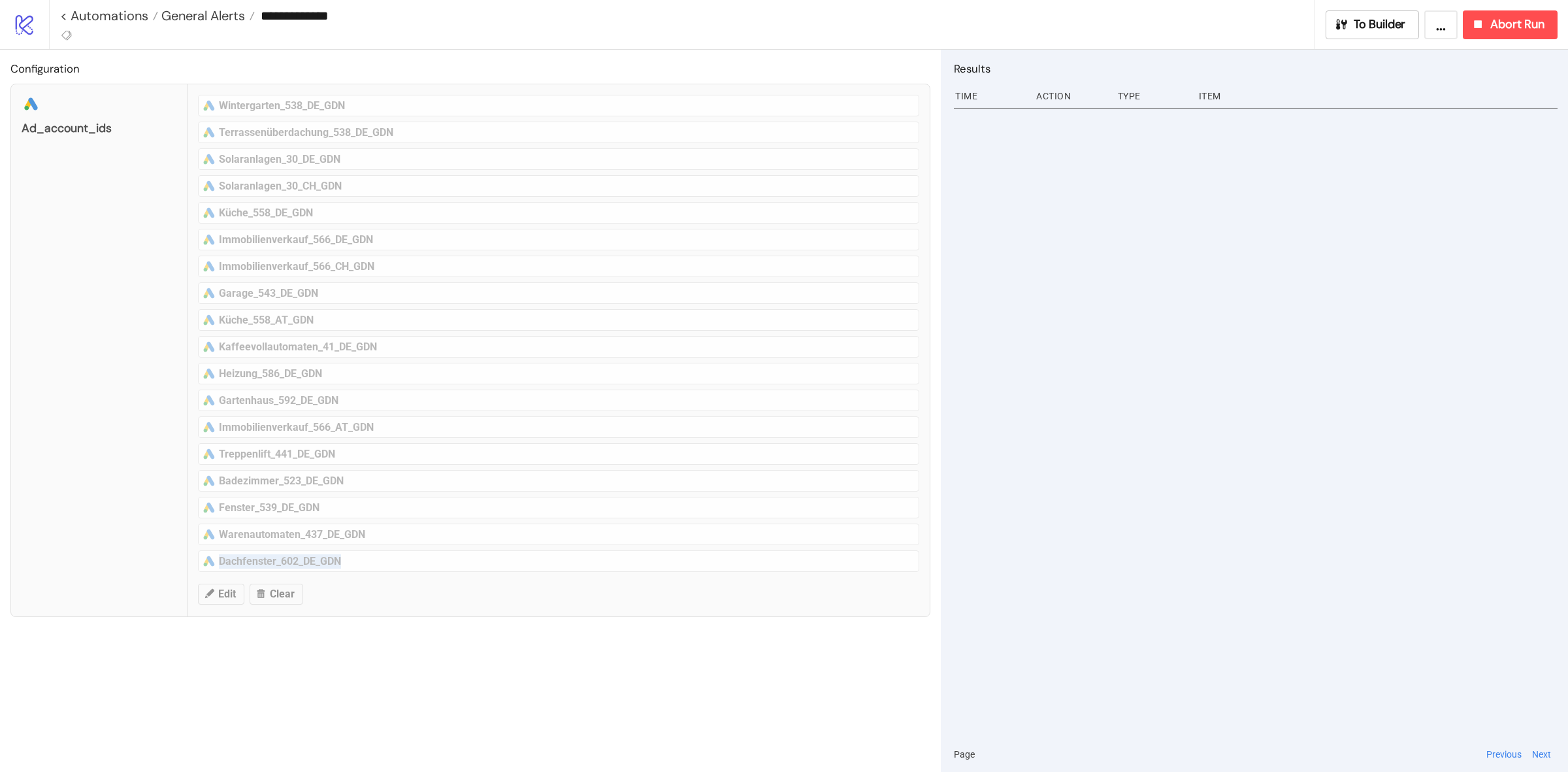
drag, startPoint x: 359, startPoint y: 569, endPoint x: 201, endPoint y: 572, distance: 158.0
click at [201, 572] on div "platform/google_ads ad_account_ids platform/google_ads Wintergarten_538_DE_GDN …" at bounding box center [470, 350] width 920 height 533
click at [614, 694] on div "Configuration platform/google_ads ad_account_ids platform/google_ads Wintergart…" at bounding box center [470, 410] width 941 height 722
click at [1513, 19] on span "Abort Run" at bounding box center [1517, 25] width 54 height 15
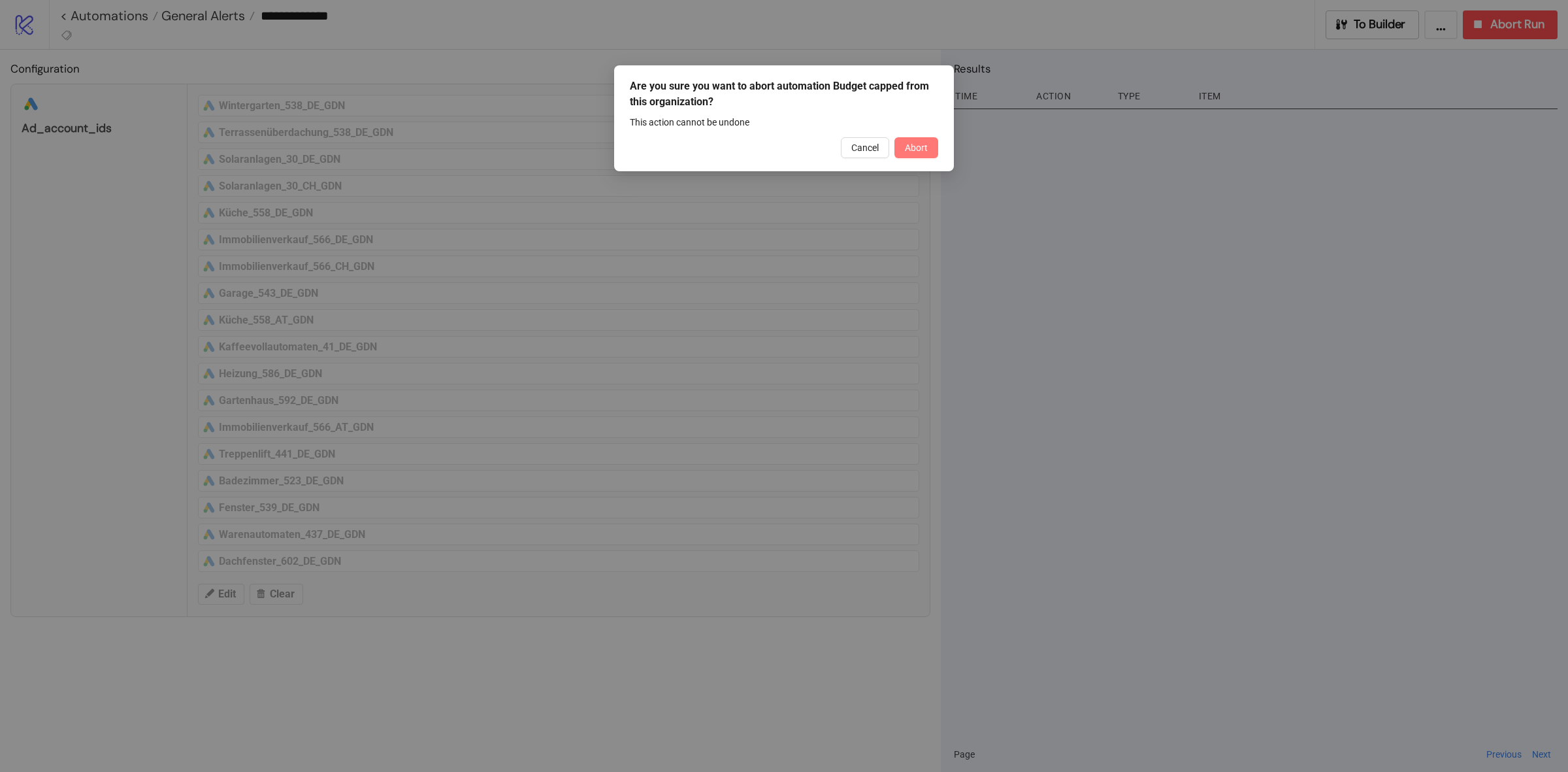
click at [903, 148] on button "Abort" at bounding box center [916, 148] width 44 height 21
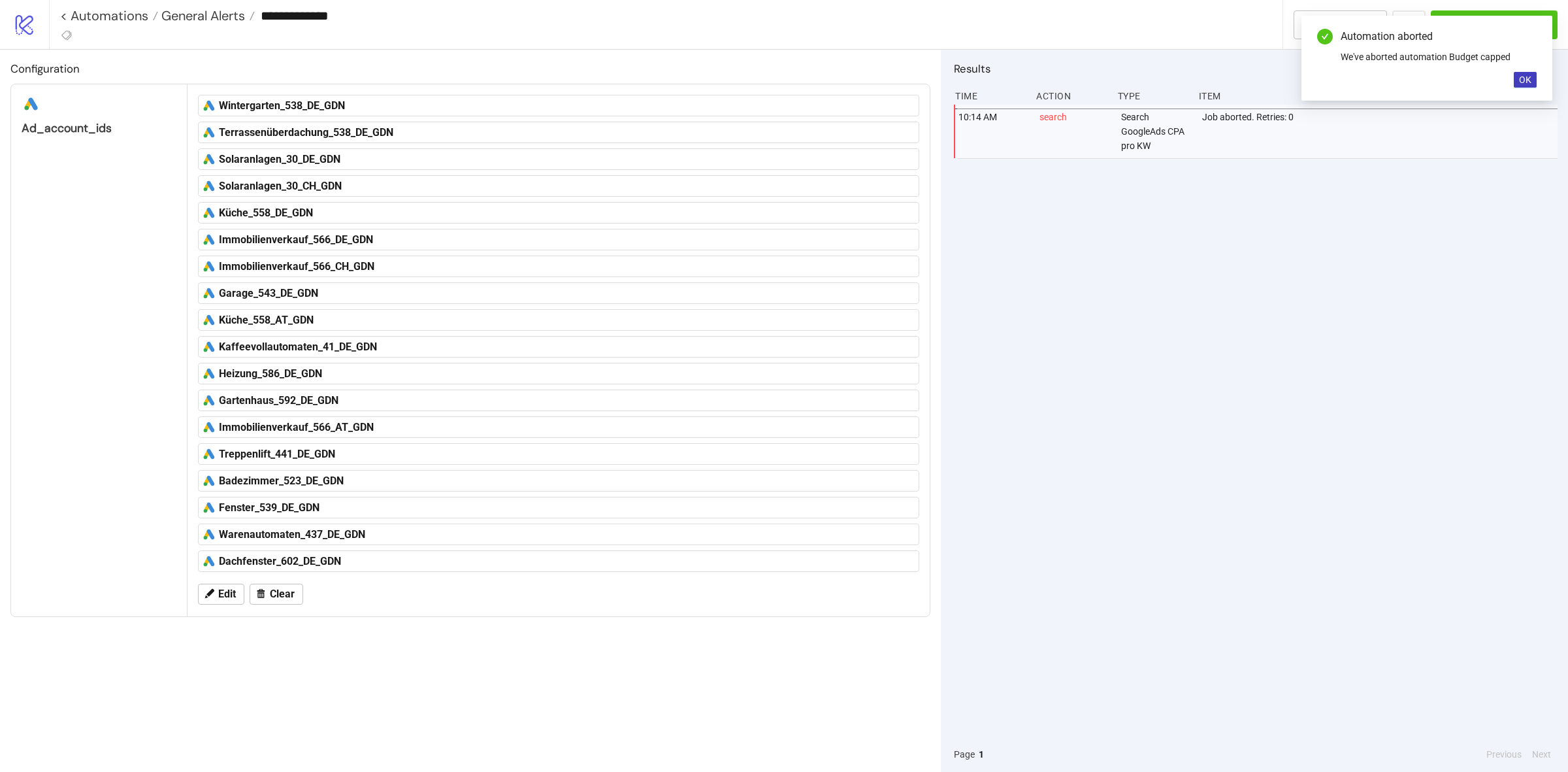
click at [436, 673] on div "Configuration platform/google_ads ad_account_ids platform/google_ads Wintergart…" at bounding box center [470, 410] width 941 height 722
click at [221, 600] on span "Edit" at bounding box center [227, 593] width 18 height 12
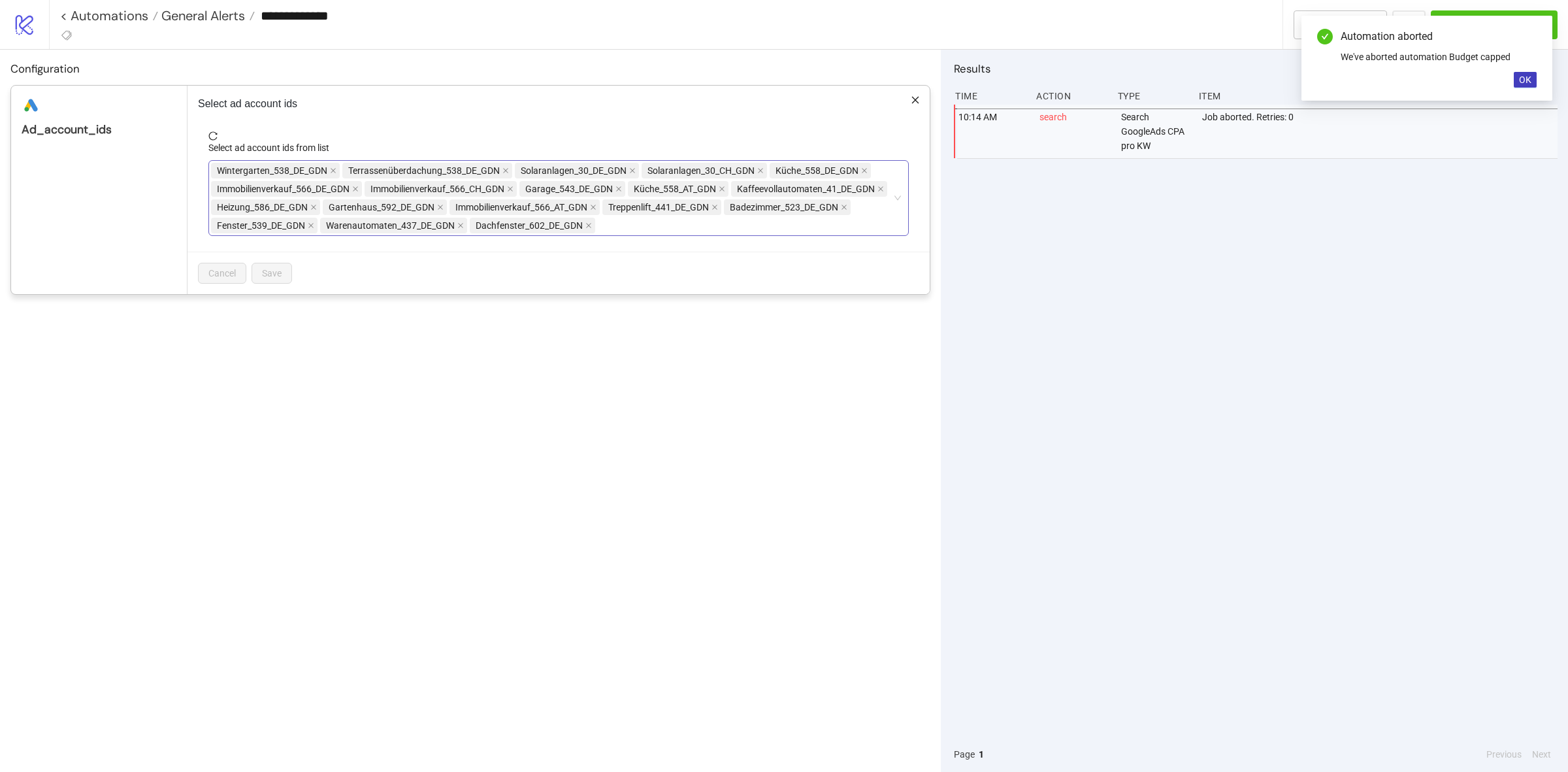
click at [776, 229] on div "Wintergarten_538_DE_GDN Terrassenüberdachung_538_DE_GDN Solaranlagen_30_DE_GDN …" at bounding box center [551, 198] width 681 height 73
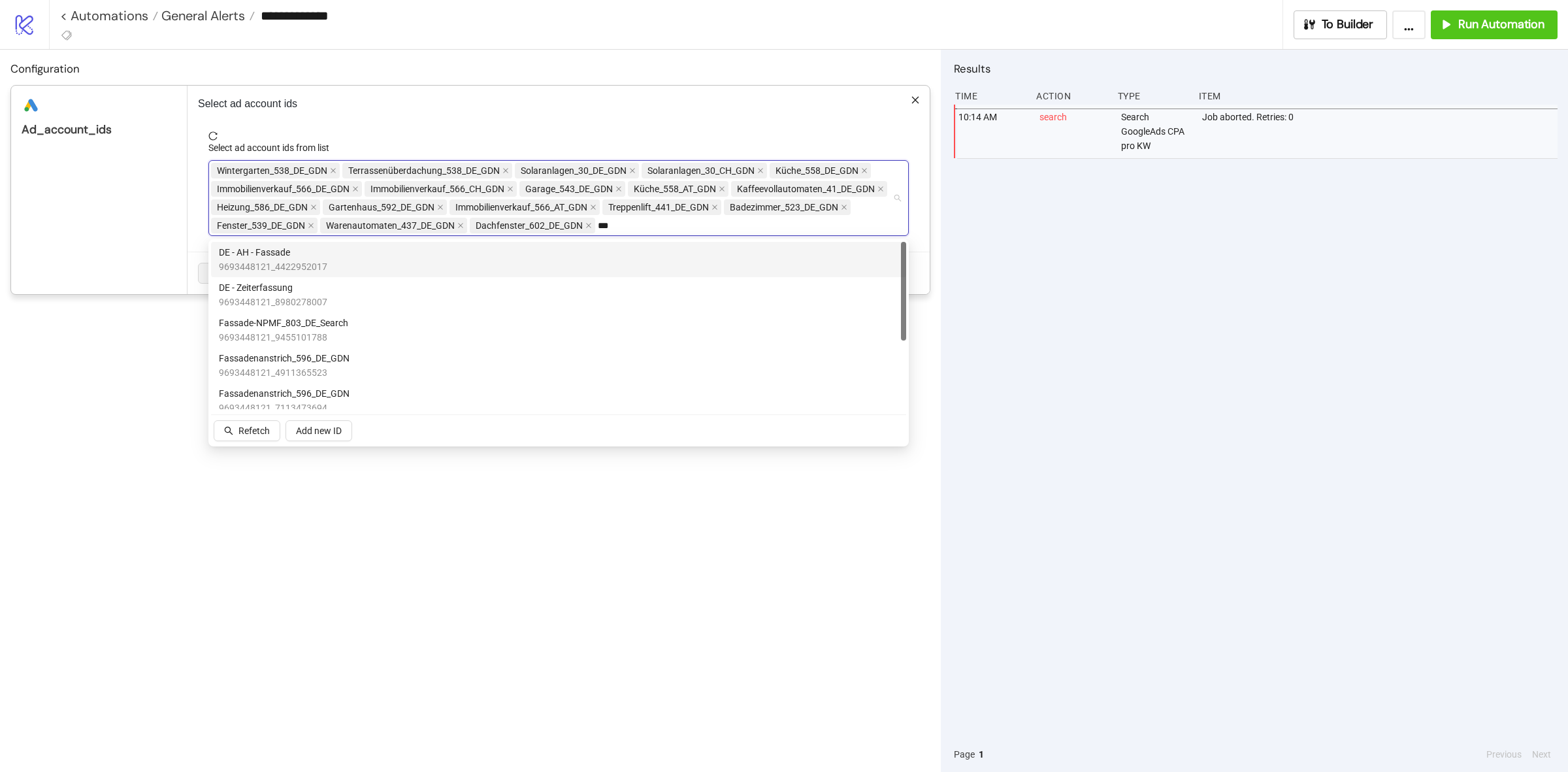
type input "****"
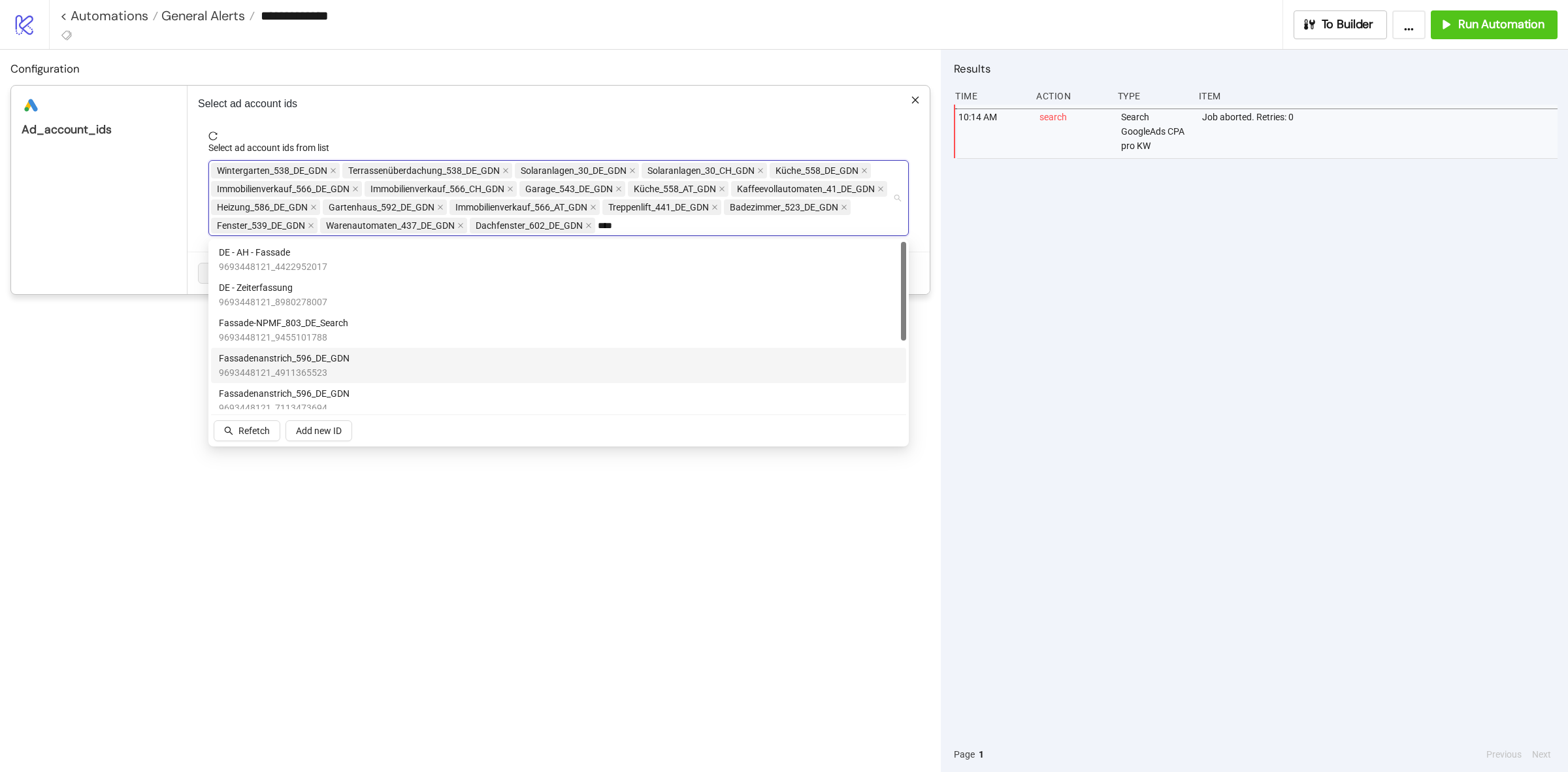
click at [527, 370] on div "Fassadenanstrich_596_DE_GDN 9693448121_4911365523" at bounding box center [559, 365] width 680 height 29
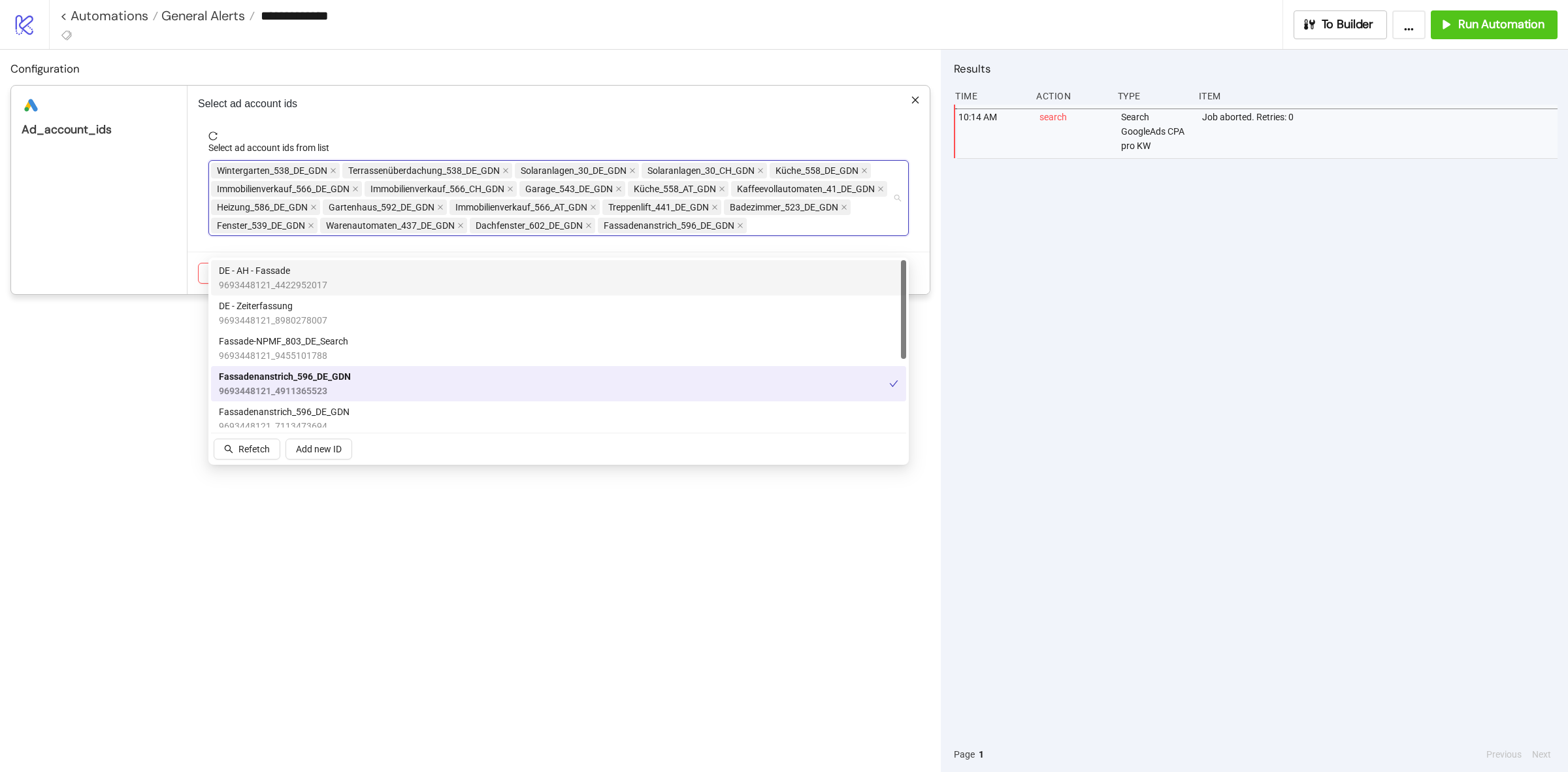
click at [825, 240] on form "Select ad account ids from list Wintergarten_538_DE_GDN Terrassenüberdachung_53…" at bounding box center [558, 191] width 721 height 120
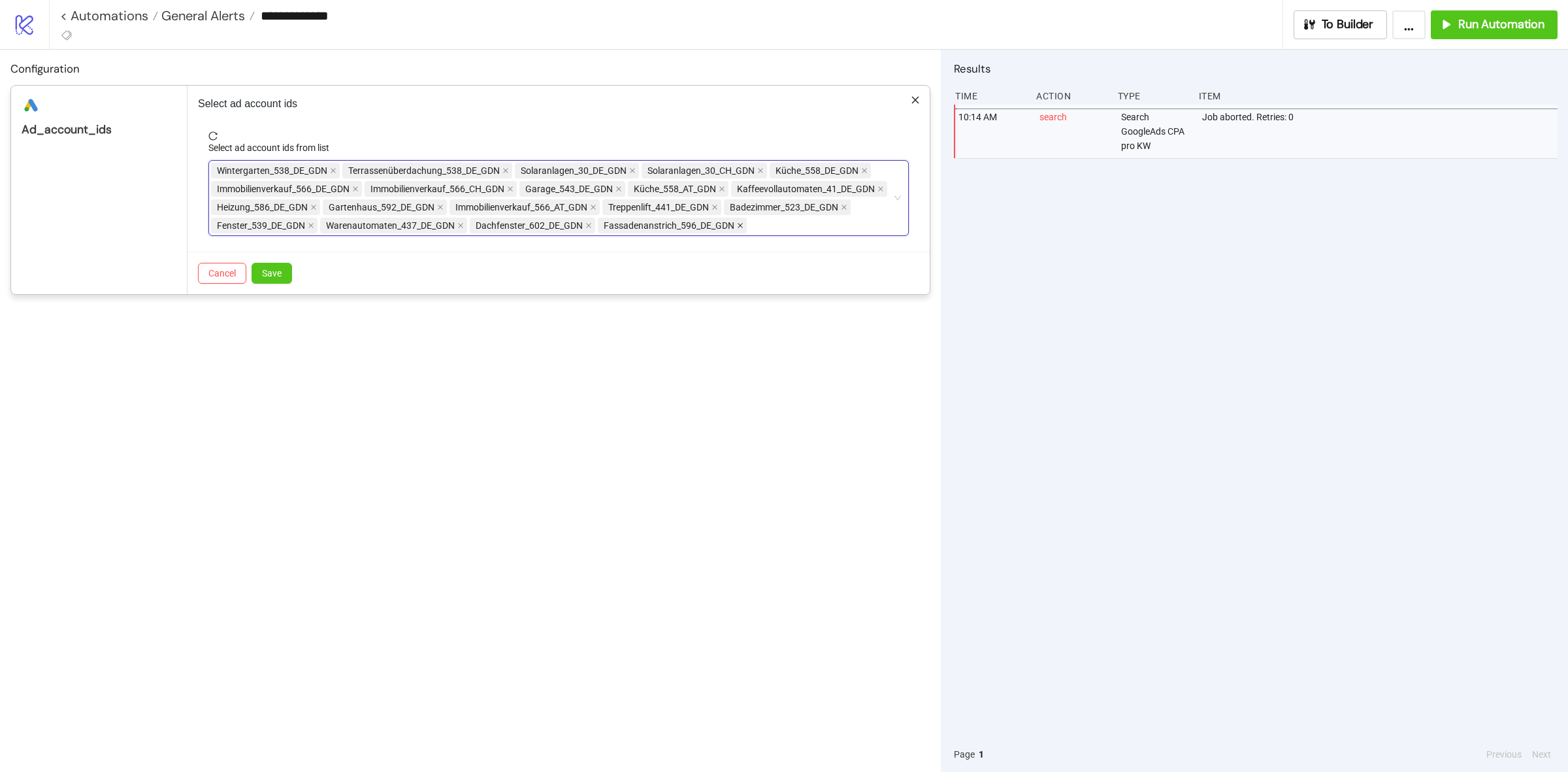
click at [743, 229] on span at bounding box center [740, 225] width 7 height 14
click at [682, 450] on div "Configuration platform/google_ads ad_account_ids Select ad account ids Select a…" at bounding box center [470, 410] width 941 height 722
click at [1076, 334] on div "**********" at bounding box center [784, 386] width 1568 height 772
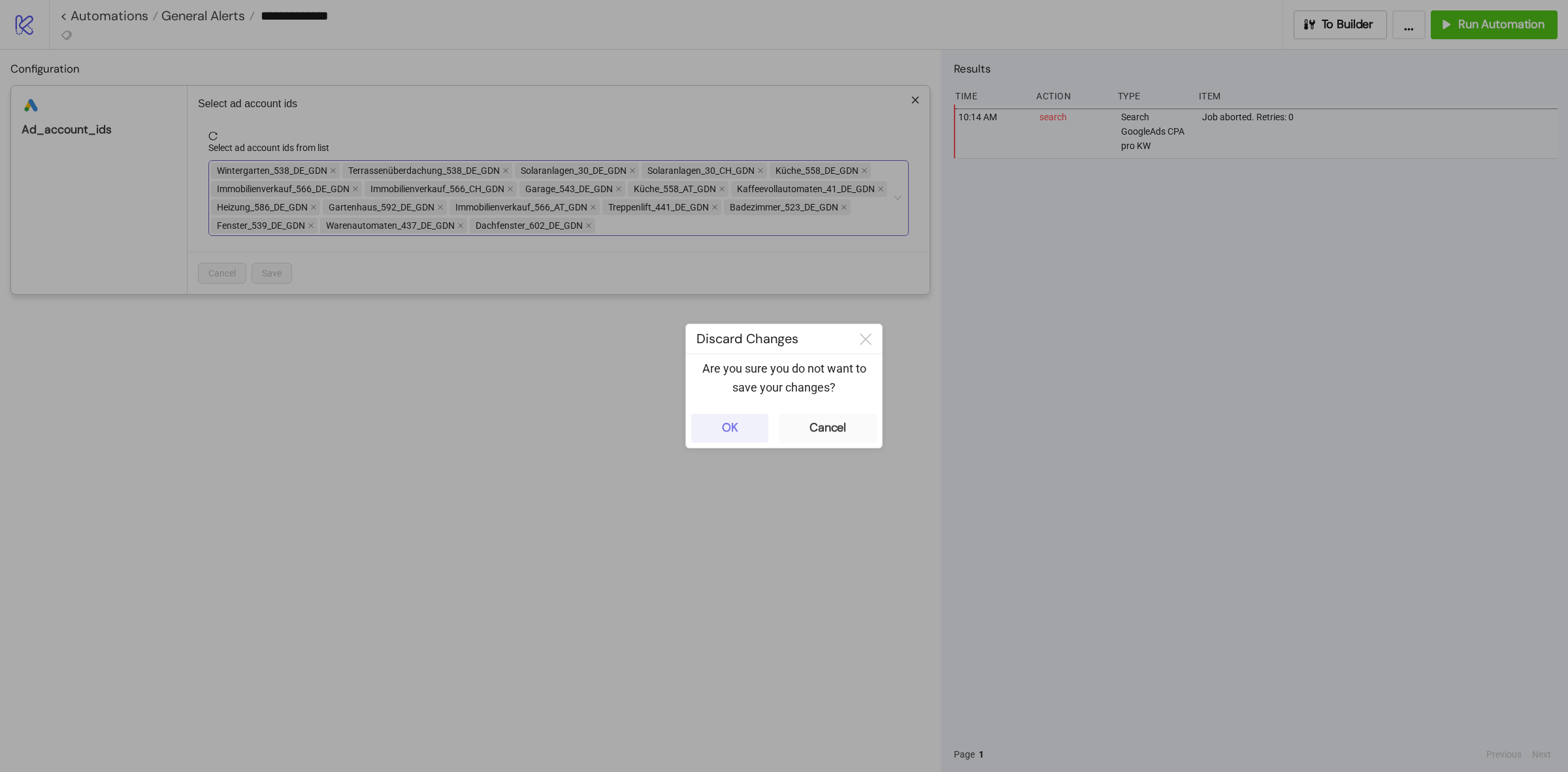
click at [739, 433] on button "OK" at bounding box center [730, 428] width 77 height 29
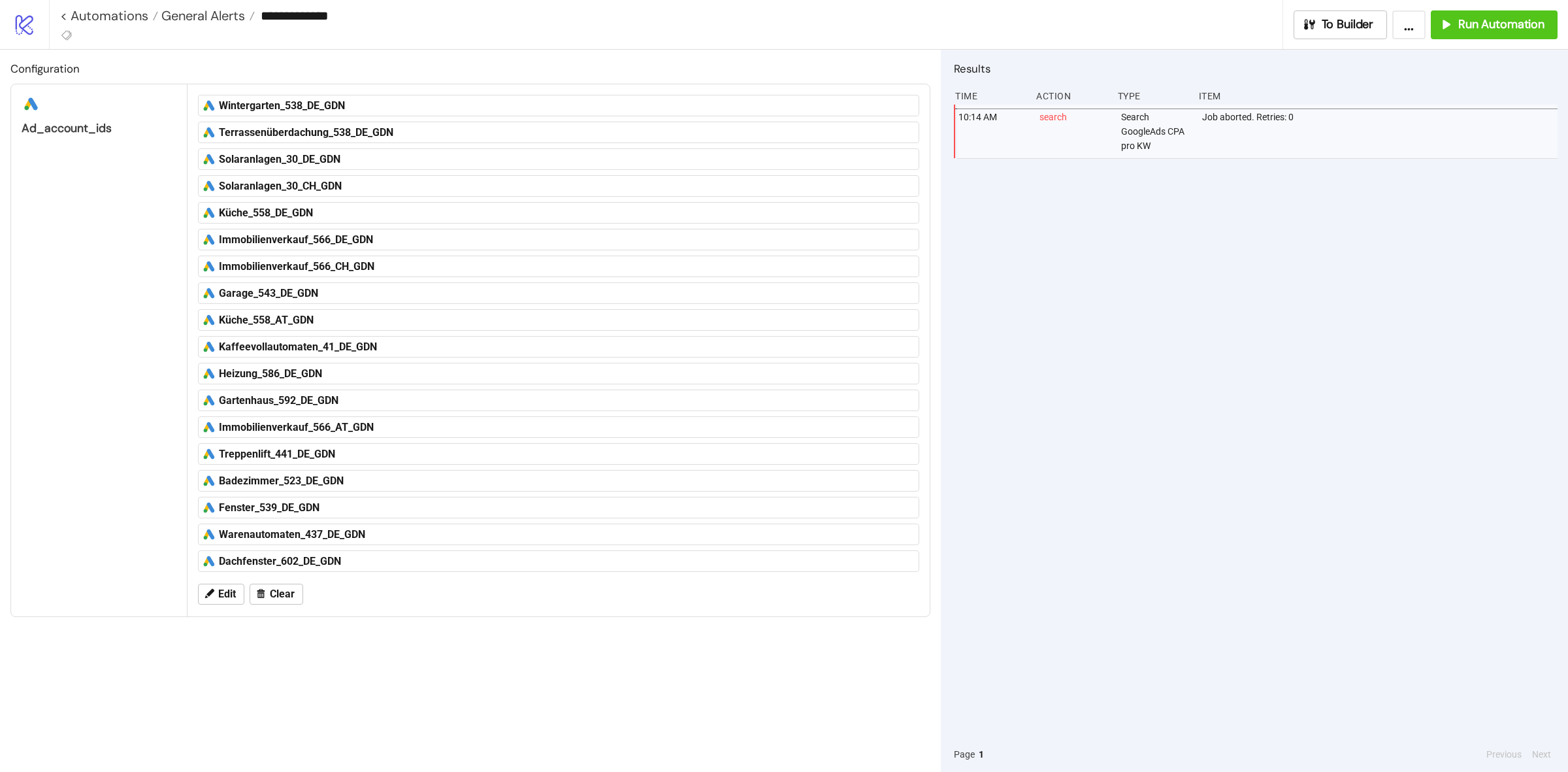
click at [1383, 282] on div "10:14 AM search Search GoogleAds CPA pro KW Job aborted. Retries: 0" at bounding box center [1255, 420] width 603 height 632
click at [1325, 30] on span "To Builder" at bounding box center [1348, 25] width 52 height 15
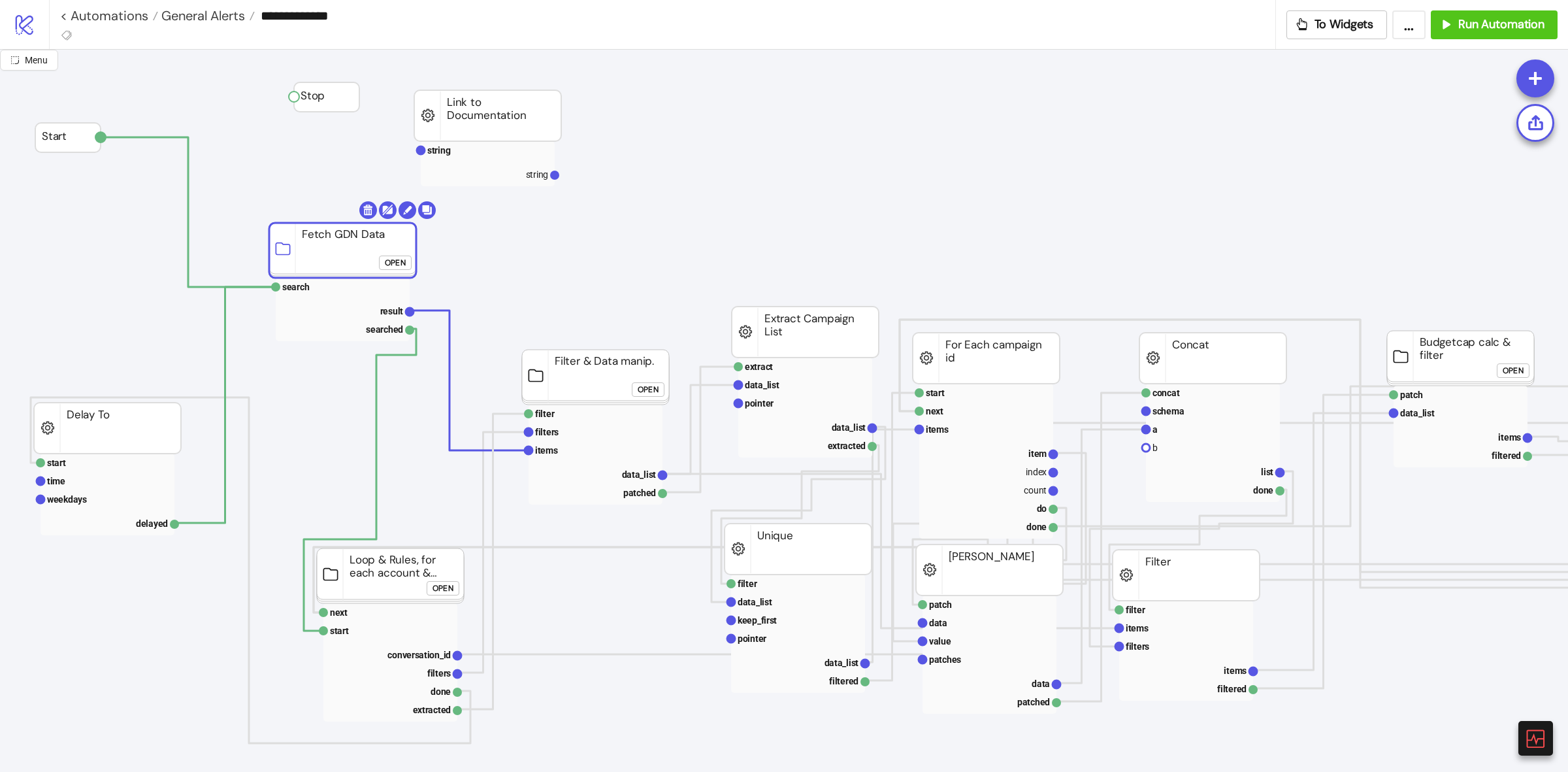
drag, startPoint x: 321, startPoint y: 242, endPoint x: 314, endPoint y: 242, distance: 7.0
click at [314, 242] on rect at bounding box center [343, 250] width 147 height 55
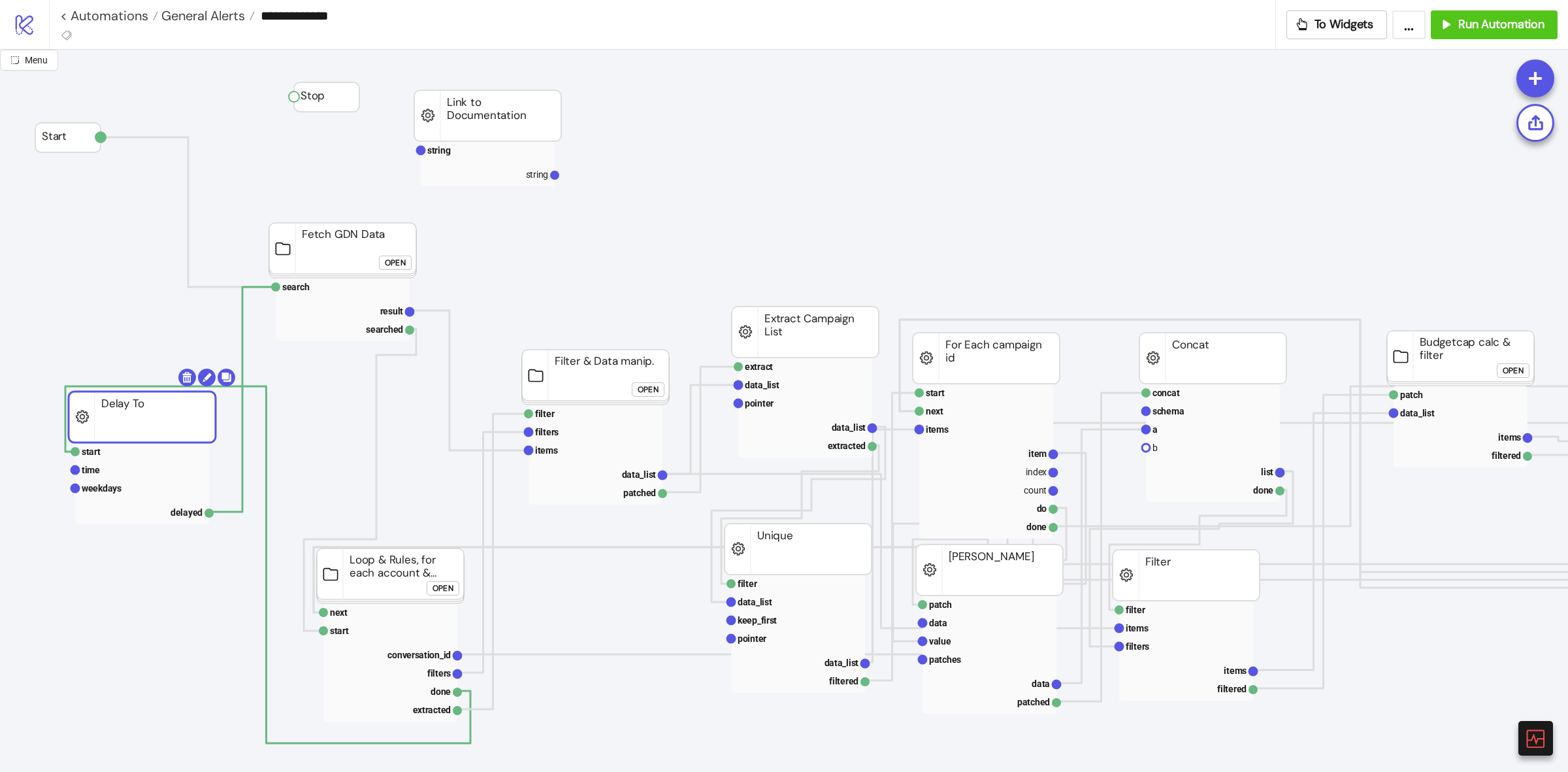
drag, startPoint x: 119, startPoint y: 442, endPoint x: 137, endPoint y: 432, distance: 20.6
click at [126, 458] on rect at bounding box center [141, 451] width 134 height 19
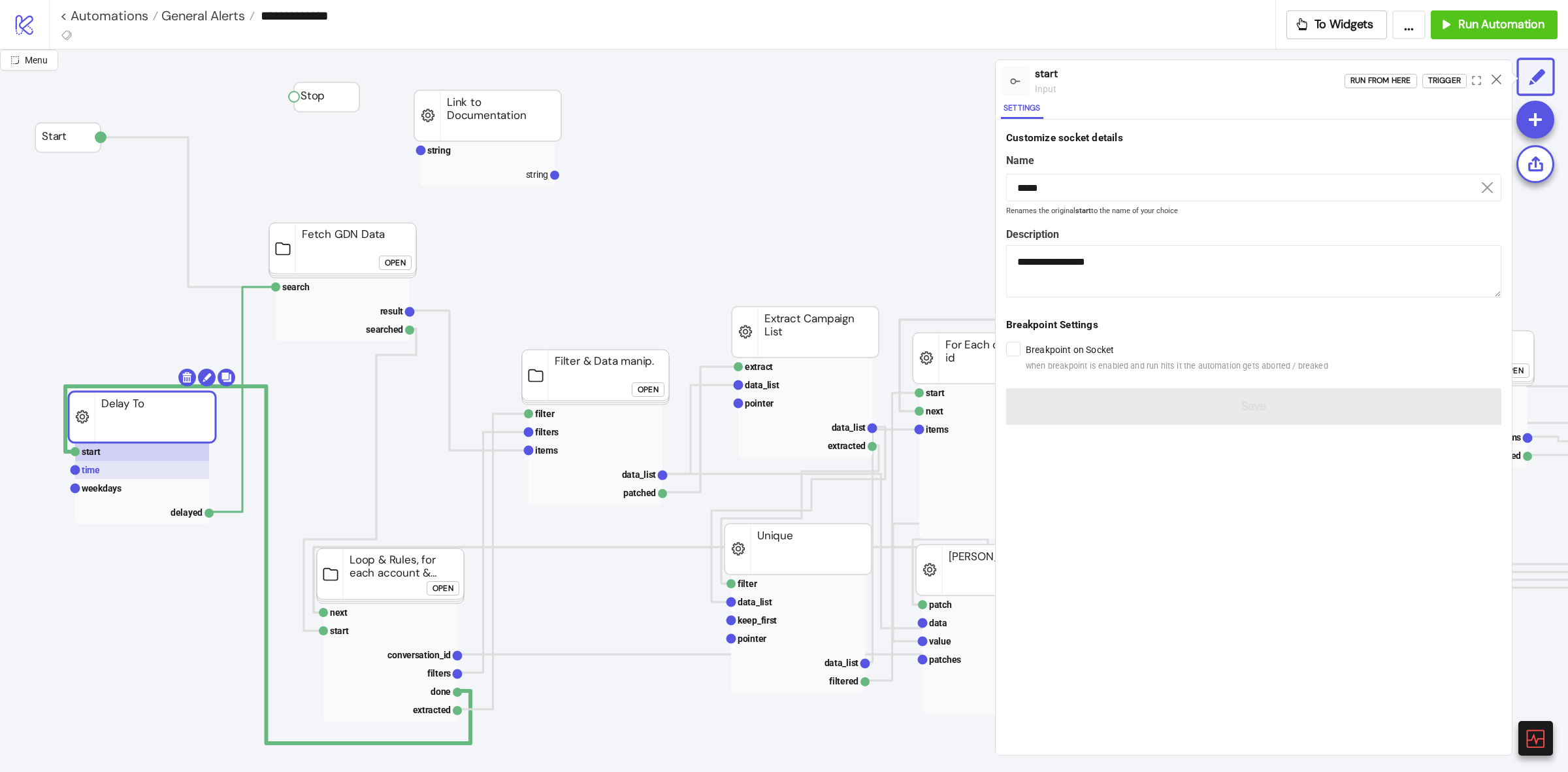
click at [119, 470] on rect at bounding box center [141, 470] width 134 height 19
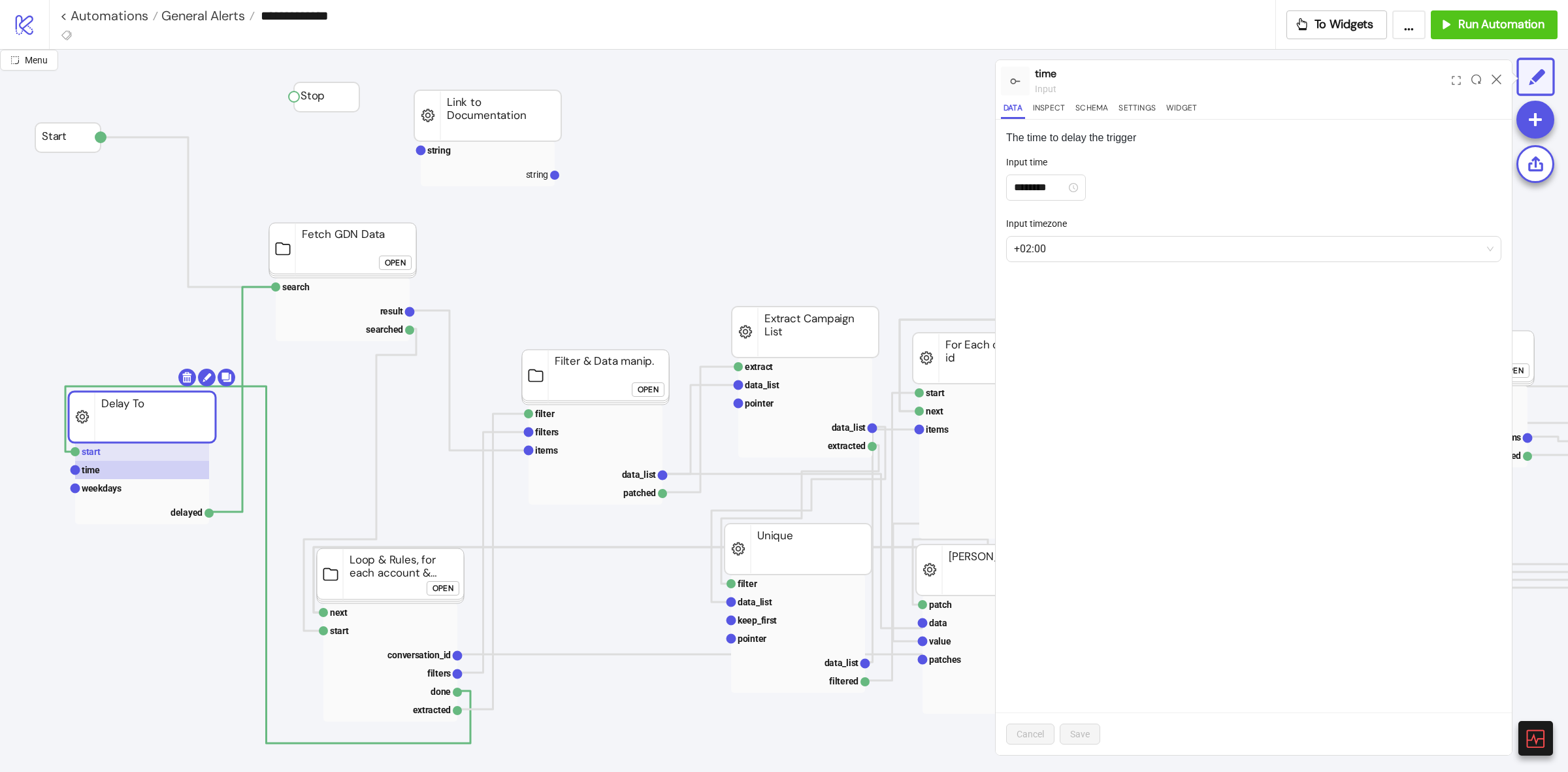
click at [132, 451] on rect at bounding box center [141, 451] width 134 height 19
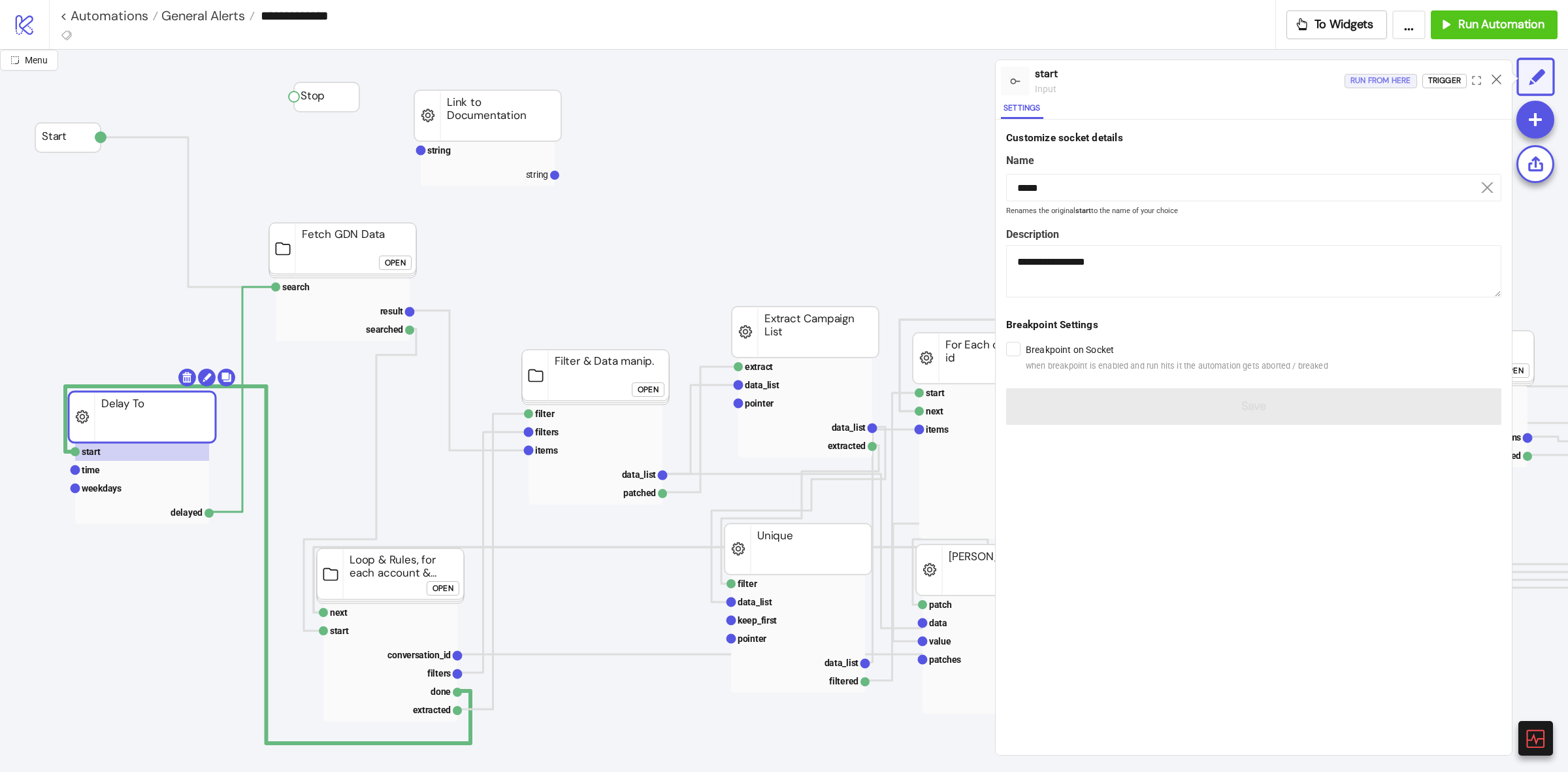
click at [1386, 87] on div "Run from here" at bounding box center [1381, 81] width 60 height 15
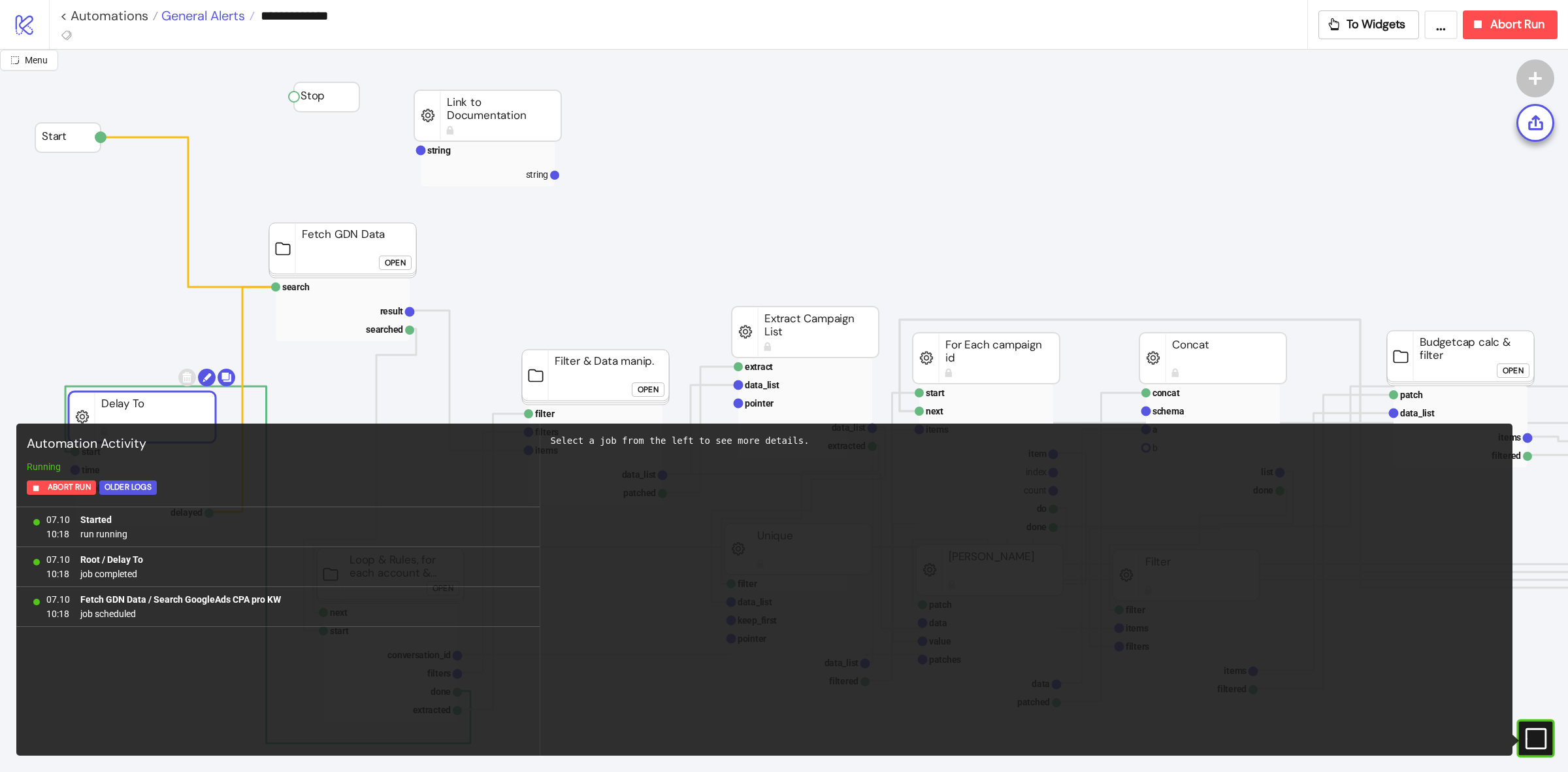
click at [226, 17] on span "General Alerts" at bounding box center [201, 15] width 87 height 17
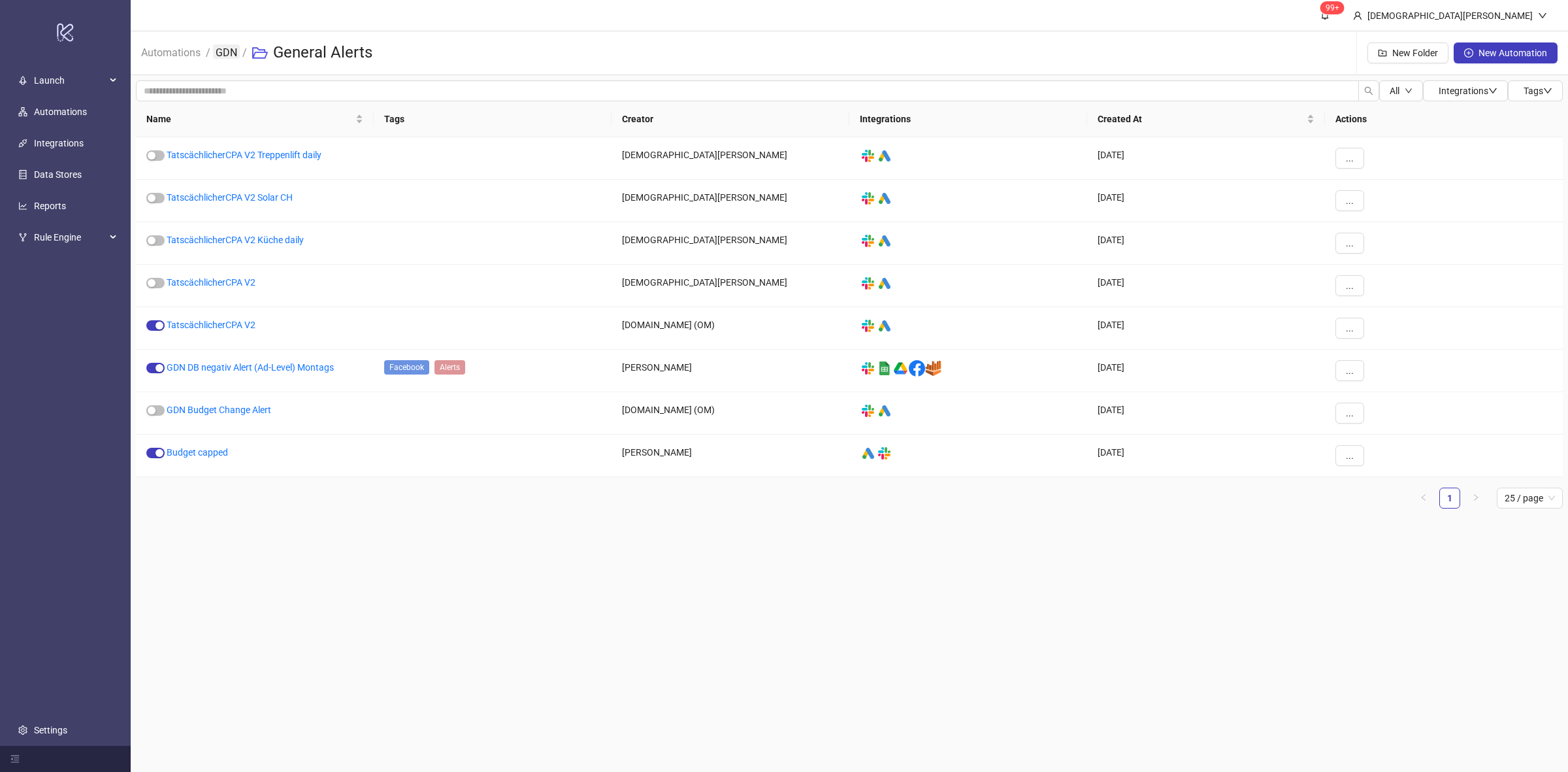
click at [232, 57] on link "GDN" at bounding box center [226, 52] width 27 height 14
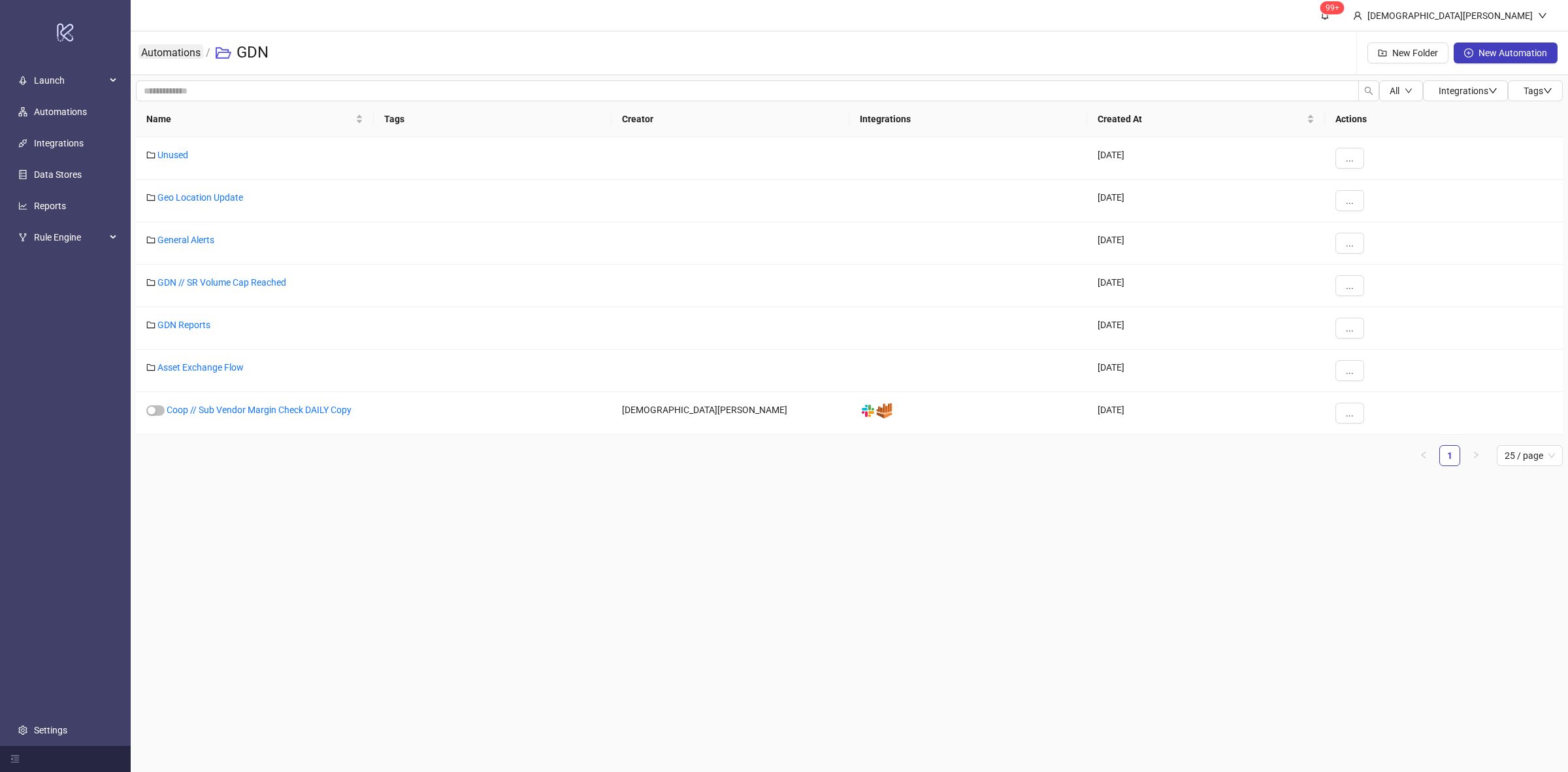
click at [180, 56] on link "Automations" at bounding box center [171, 52] width 65 height 14
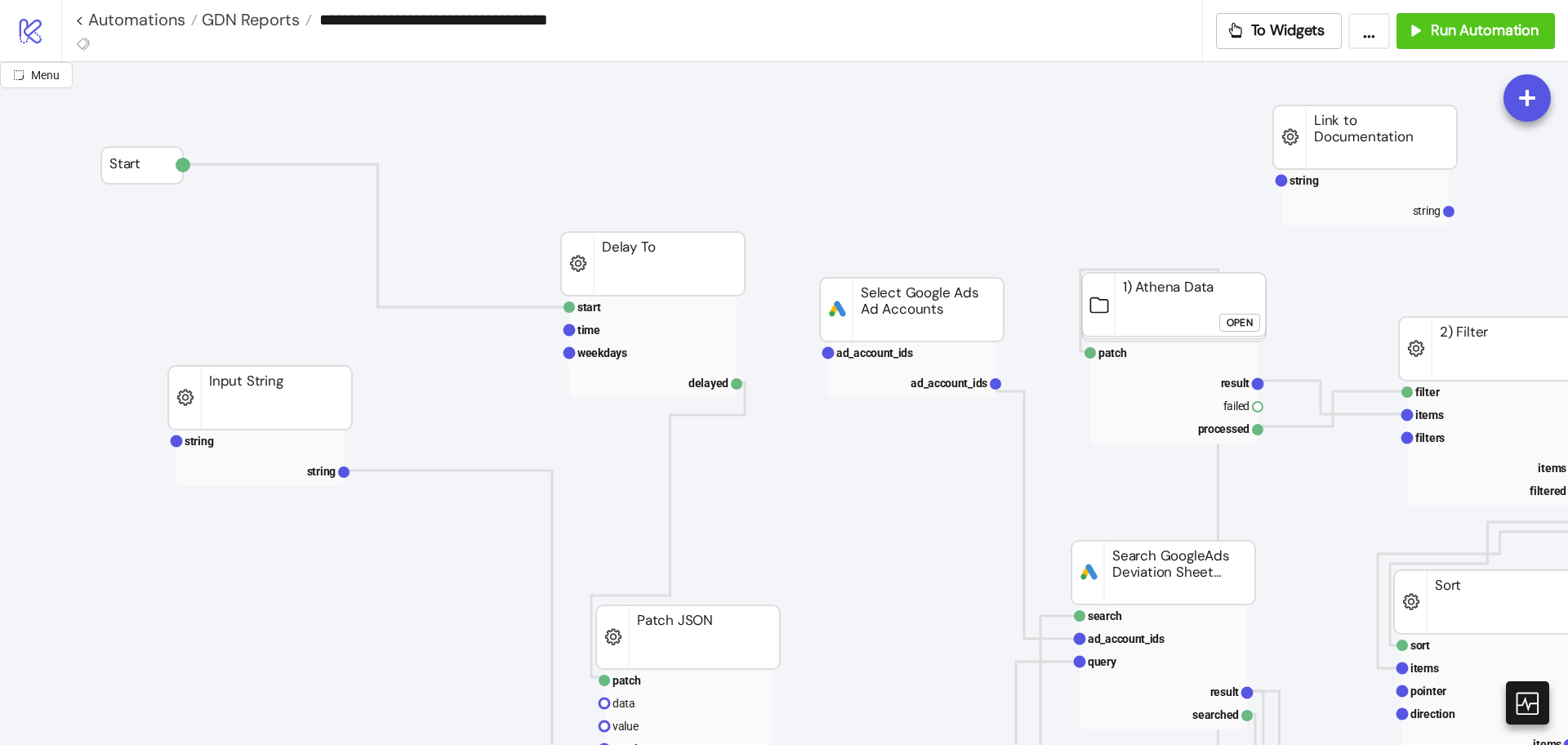
scroll to position [204, 0]
